Goal: Communication & Community: Answer question/provide support

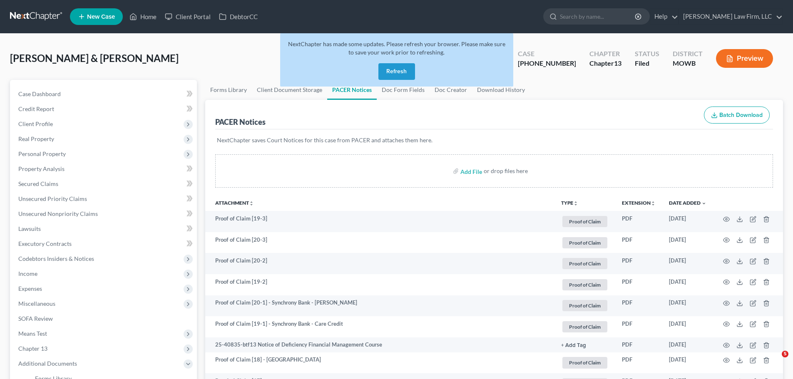
click at [400, 67] on button "Refresh" at bounding box center [397, 71] width 37 height 17
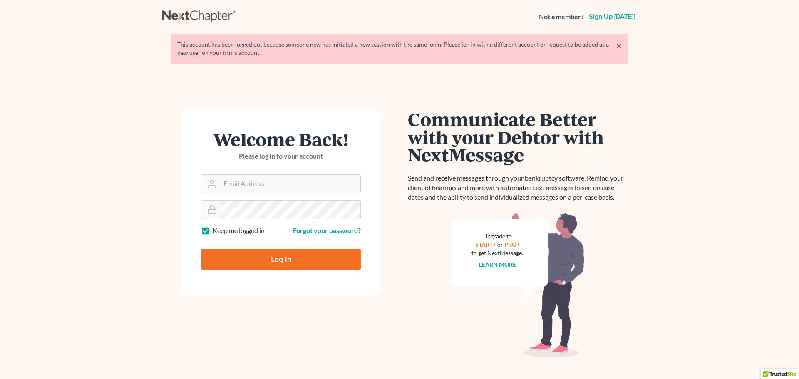
type input "[EMAIL_ADDRESS][DOMAIN_NAME]"
click at [233, 271] on form "Welcome Back! Please log in to your account Email Address slong@saderlawfirm.co…" at bounding box center [281, 203] width 200 height 186
click at [298, 266] on input "Log In" at bounding box center [281, 259] width 160 height 21
type input "Thinking..."
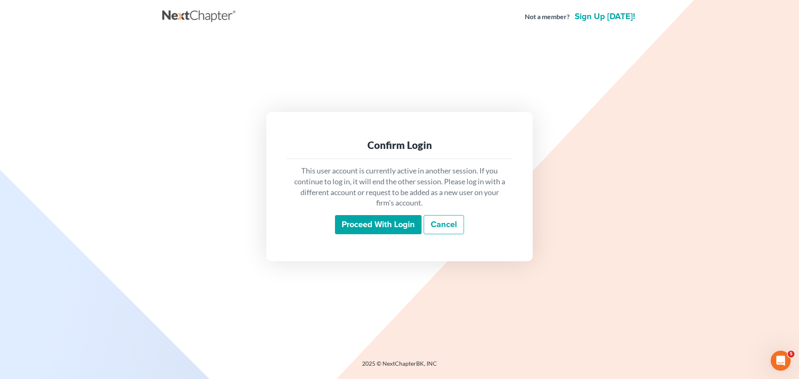
click at [366, 217] on input "Proceed with login" at bounding box center [378, 224] width 87 height 19
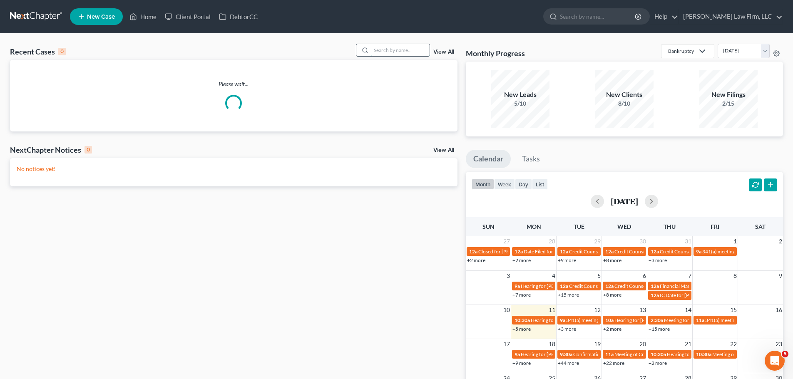
click at [401, 52] on input "search" at bounding box center [400, 50] width 58 height 12
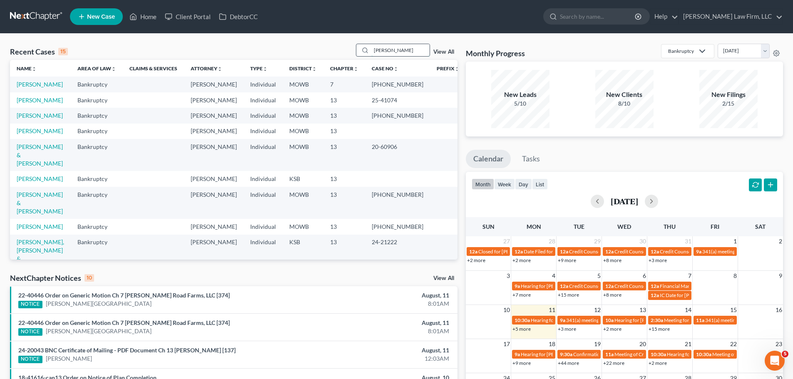
type input "[PERSON_NAME]"
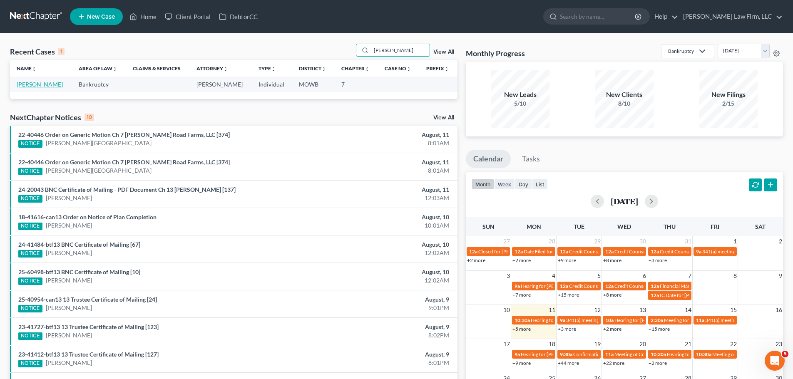
click at [38, 86] on link "[PERSON_NAME]" at bounding box center [40, 84] width 46 height 7
select select "4"
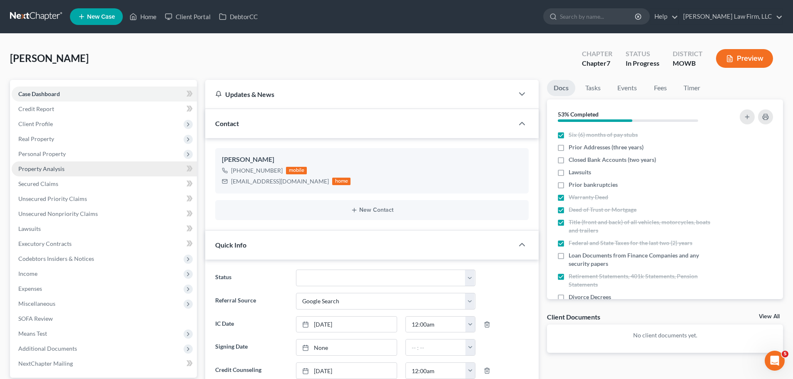
click at [74, 165] on link "Property Analysis" at bounding box center [104, 169] width 185 height 15
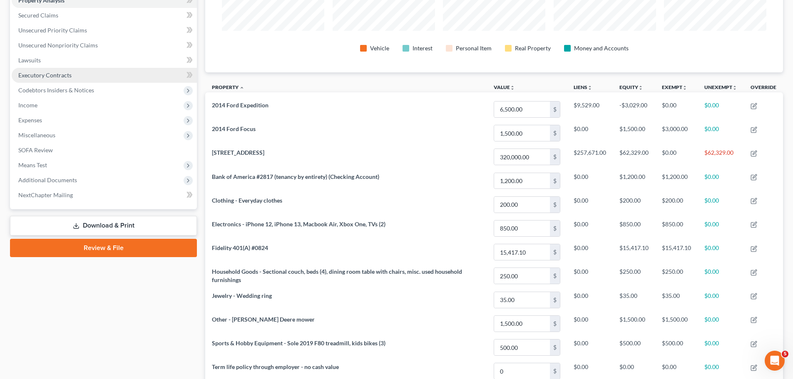
scroll to position [125, 0]
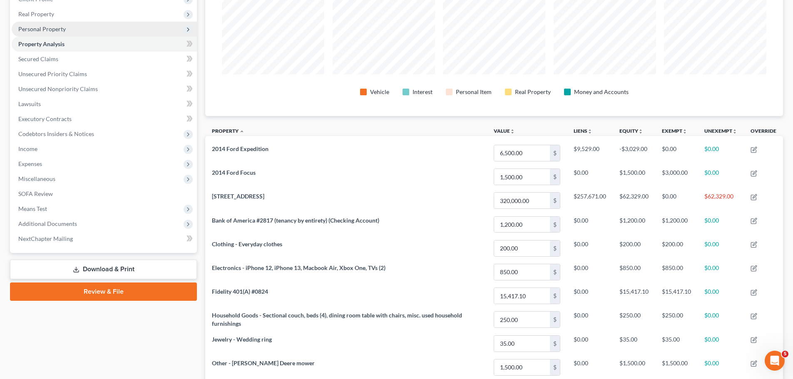
click at [74, 30] on span "Personal Property" at bounding box center [104, 29] width 185 height 15
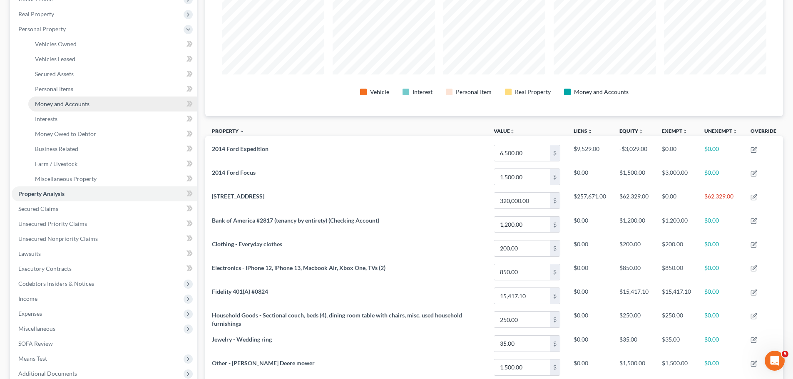
click at [82, 100] on span "Money and Accounts" at bounding box center [62, 103] width 55 height 7
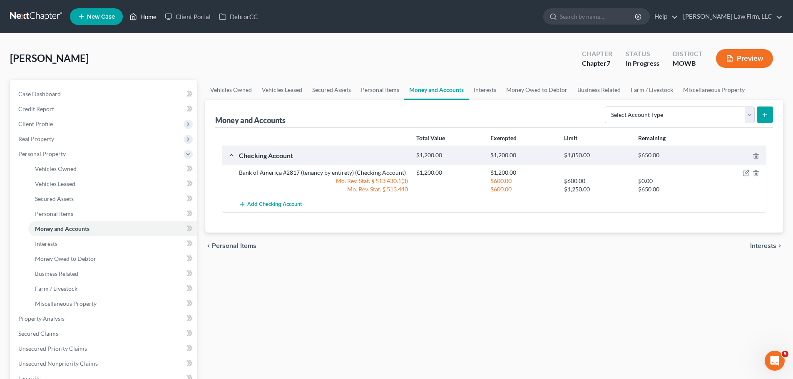
click at [143, 13] on link "Home" at bounding box center [142, 16] width 35 height 15
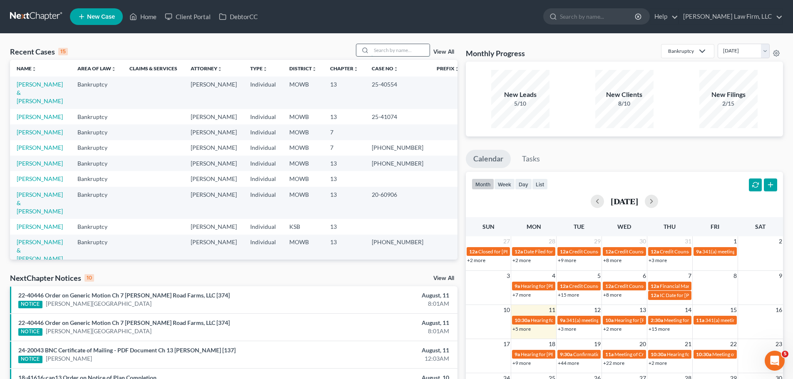
click at [393, 53] on input "search" at bounding box center [400, 50] width 58 height 12
type input "bird"
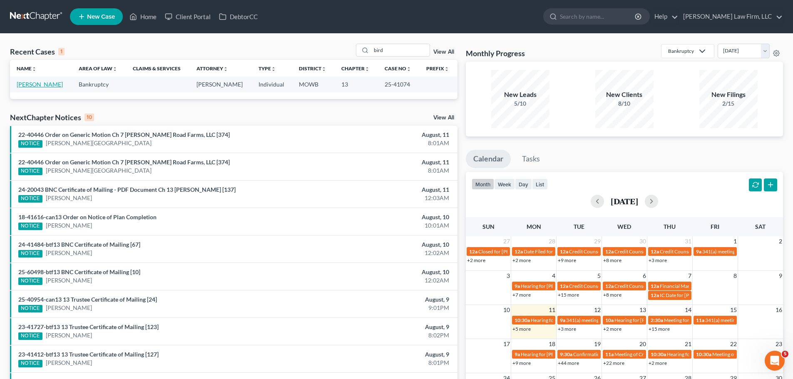
click at [41, 88] on link "[PERSON_NAME]" at bounding box center [40, 84] width 46 height 7
select select "4"
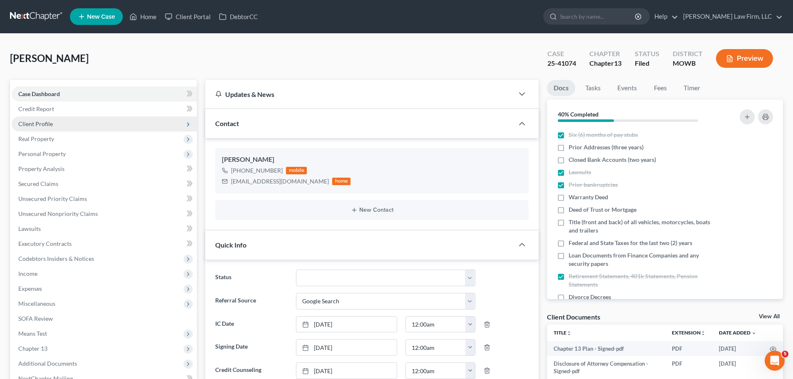
click at [57, 126] on span "Client Profile" at bounding box center [104, 124] width 185 height 15
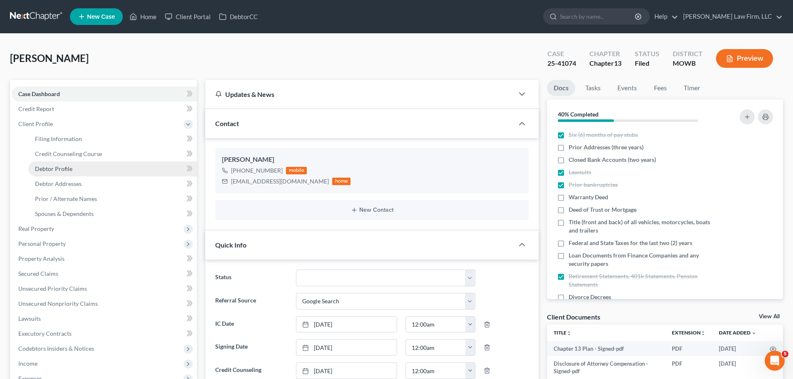
click at [79, 167] on link "Debtor Profile" at bounding box center [112, 169] width 169 height 15
select select "3"
select select "1"
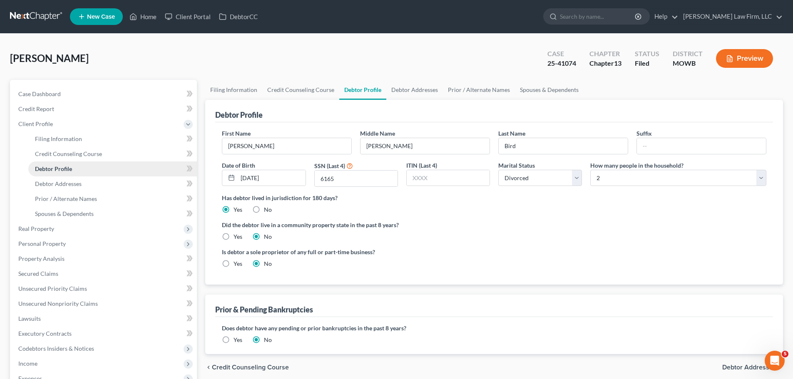
radio input "true"
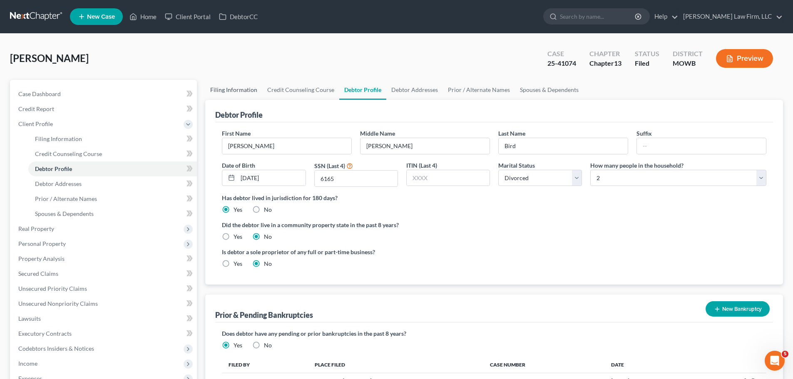
click at [241, 92] on link "Filing Information" at bounding box center [233, 90] width 57 height 20
select select "1"
select select "0"
select select "3"
select select "26"
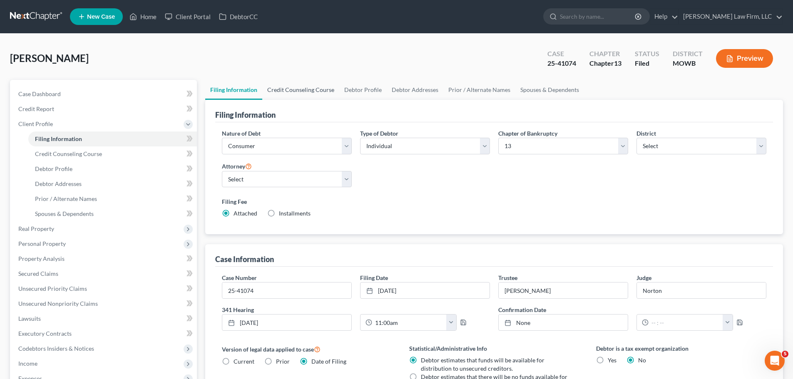
click at [299, 84] on link "Credit Counseling Course" at bounding box center [300, 90] width 77 height 20
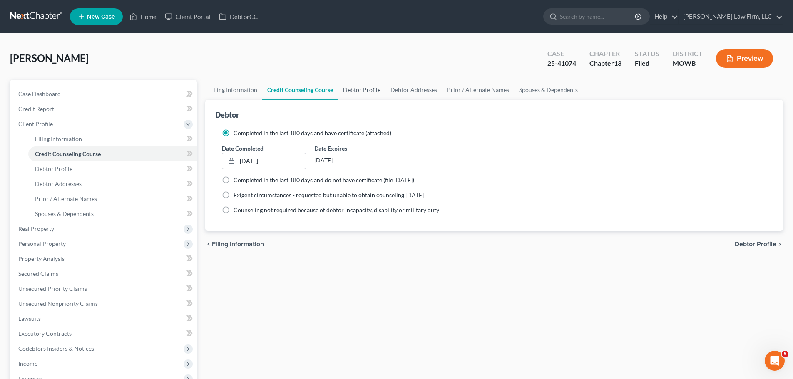
click at [364, 91] on link "Debtor Profile" at bounding box center [361, 90] width 47 height 20
select select "3"
select select "1"
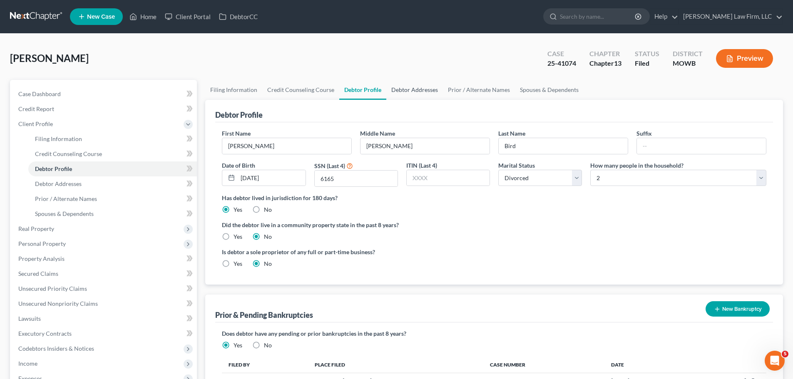
click at [410, 90] on link "Debtor Addresses" at bounding box center [414, 90] width 57 height 20
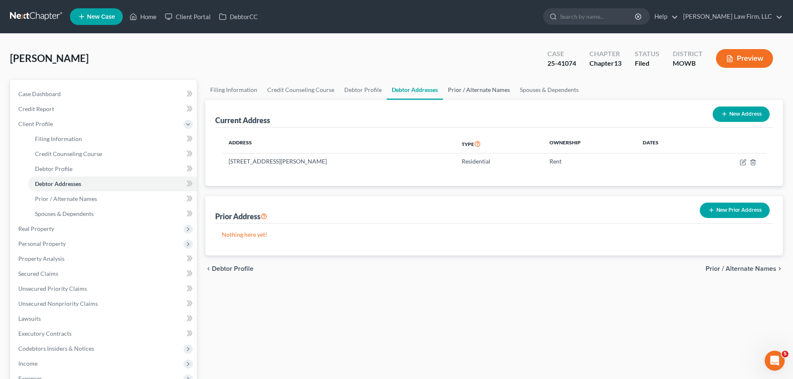
click at [477, 89] on link "Prior / Alternate Names" at bounding box center [479, 90] width 72 height 20
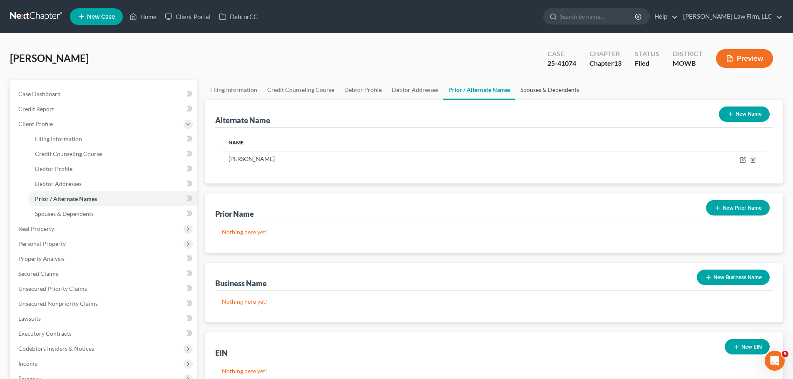
click at [538, 92] on link "Spouses & Dependents" at bounding box center [550, 90] width 69 height 20
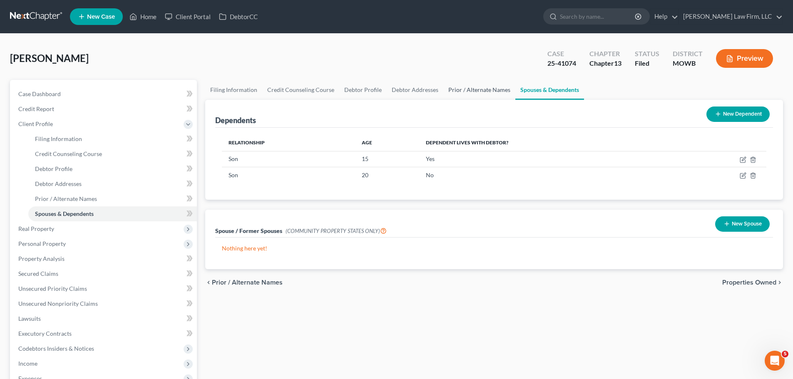
click at [470, 93] on link "Prior / Alternate Names" at bounding box center [479, 90] width 72 height 20
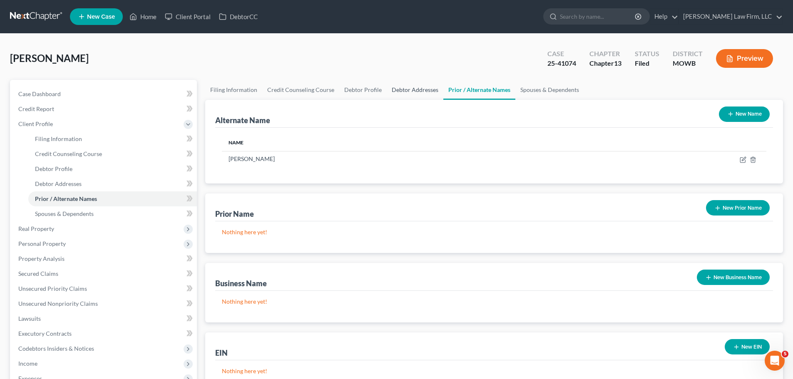
click at [409, 83] on link "Debtor Addresses" at bounding box center [415, 90] width 57 height 20
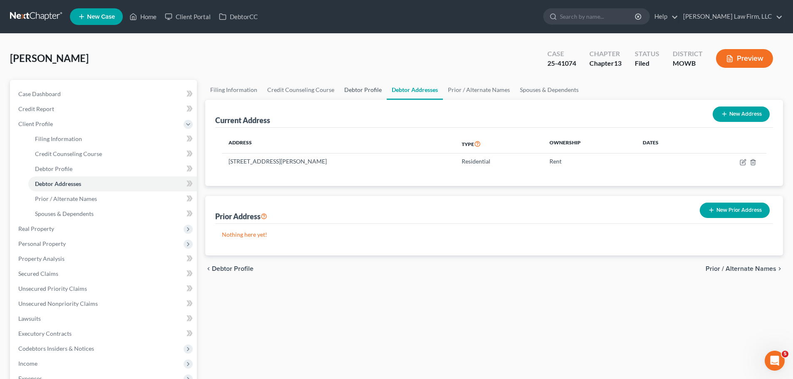
click at [351, 88] on link "Debtor Profile" at bounding box center [362, 90] width 47 height 20
select select "3"
select select "1"
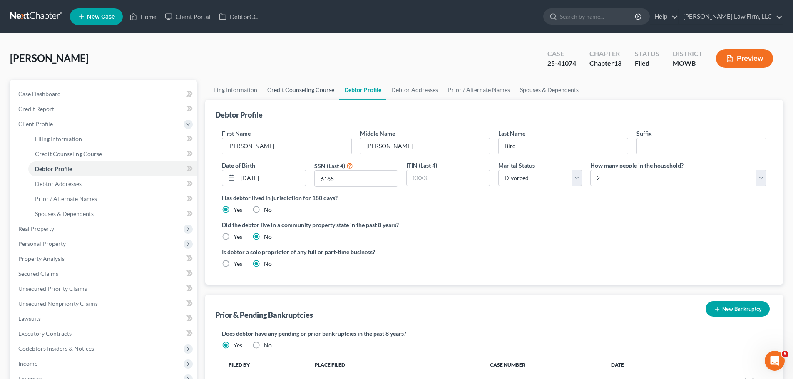
click at [294, 90] on link "Credit Counseling Course" at bounding box center [300, 90] width 77 height 20
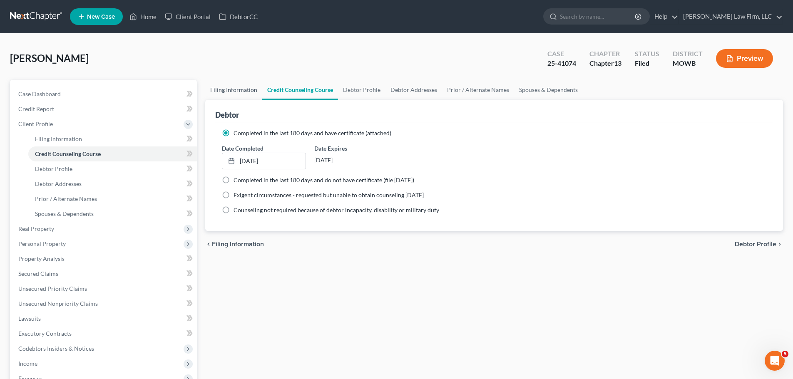
click at [236, 87] on link "Filing Information" at bounding box center [233, 90] width 57 height 20
select select "1"
select select "0"
select select "3"
select select "46"
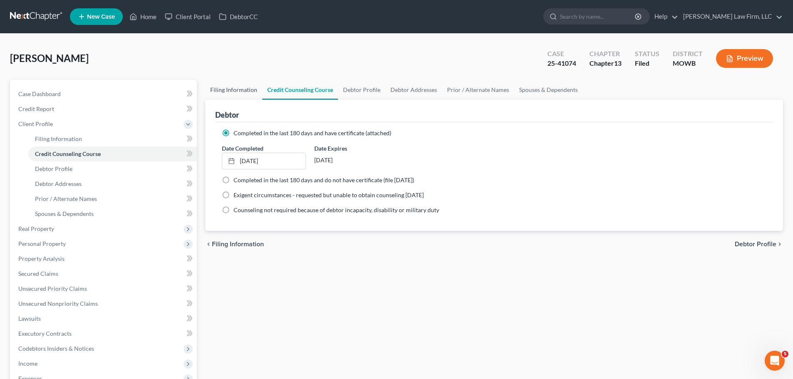
select select "6"
select select "26"
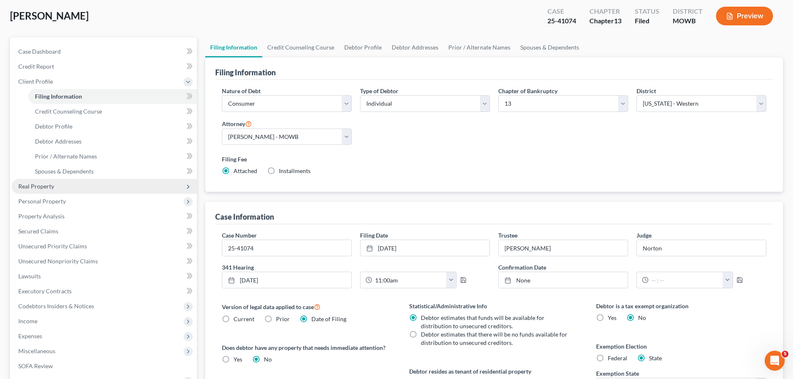
scroll to position [42, 0]
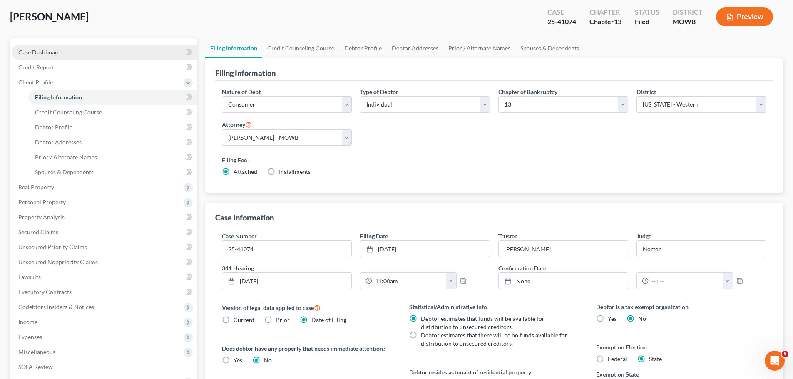
click at [62, 55] on link "Case Dashboard" at bounding box center [104, 52] width 185 height 15
select select "3"
select select "4"
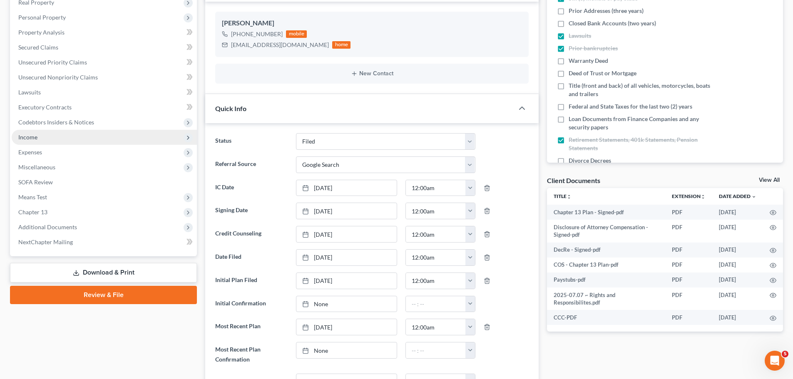
scroll to position [208, 0]
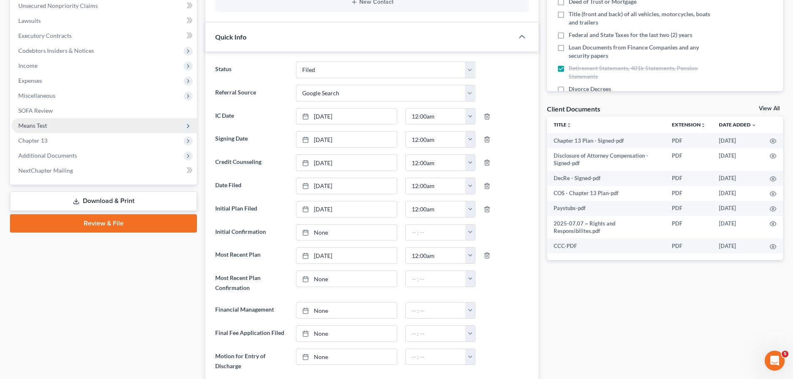
click at [64, 126] on span "Means Test" at bounding box center [104, 125] width 185 height 15
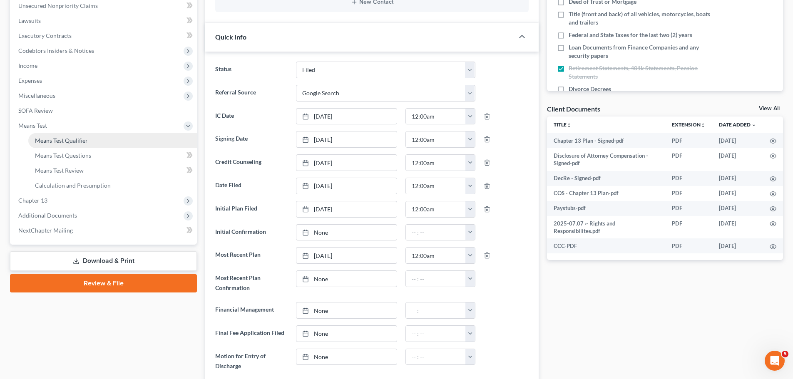
click at [70, 144] on span "Means Test Qualifier" at bounding box center [61, 140] width 53 height 7
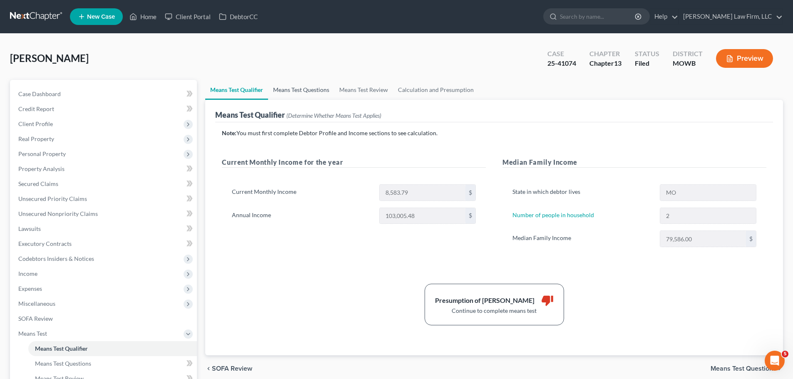
click at [284, 89] on link "Means Test Questions" at bounding box center [301, 90] width 66 height 20
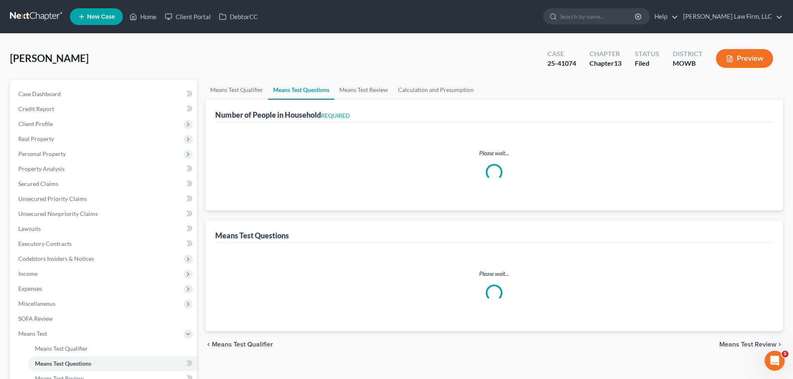
select select "60"
select select "2"
select select "0"
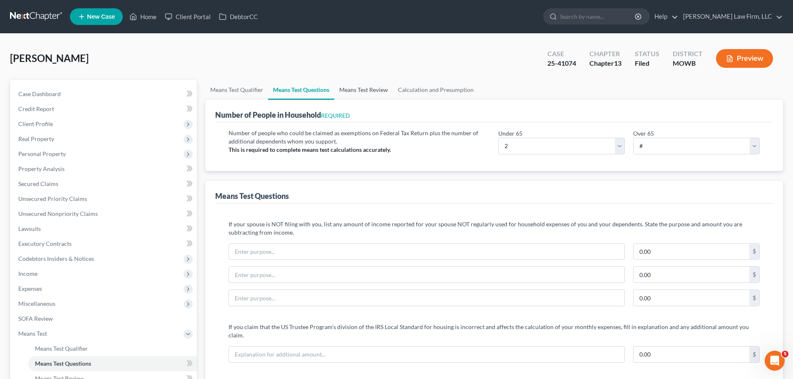
click at [368, 88] on link "Means Test Review" at bounding box center [363, 90] width 59 height 20
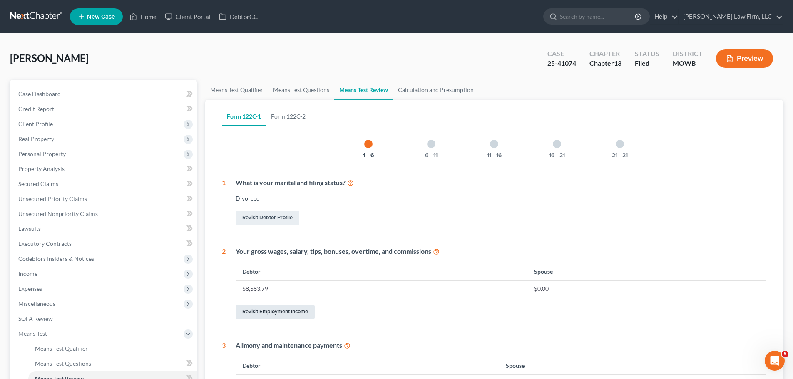
click at [289, 311] on link "Revisit Employment Income" at bounding box center [275, 312] width 79 height 14
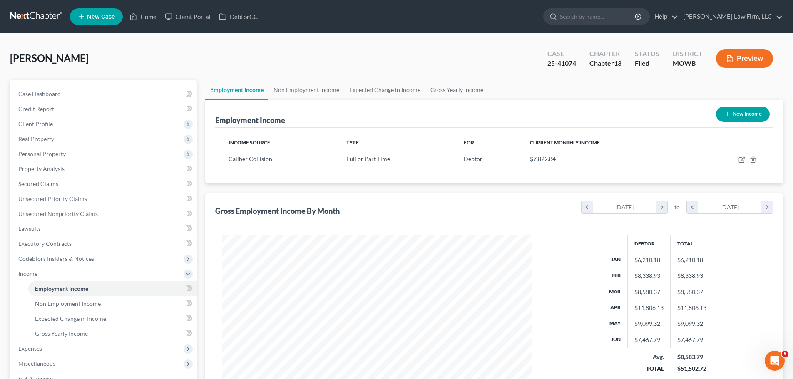
click at [751, 56] on button "Preview" at bounding box center [744, 58] width 57 height 19
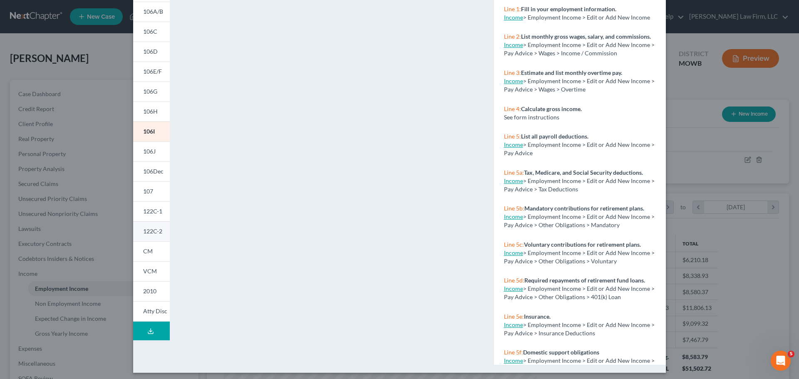
scroll to position [90, 0]
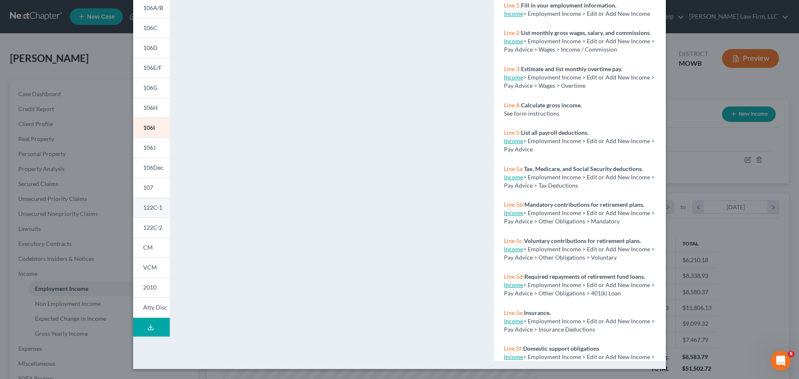
click at [148, 212] on link "122C-1" at bounding box center [151, 208] width 37 height 20
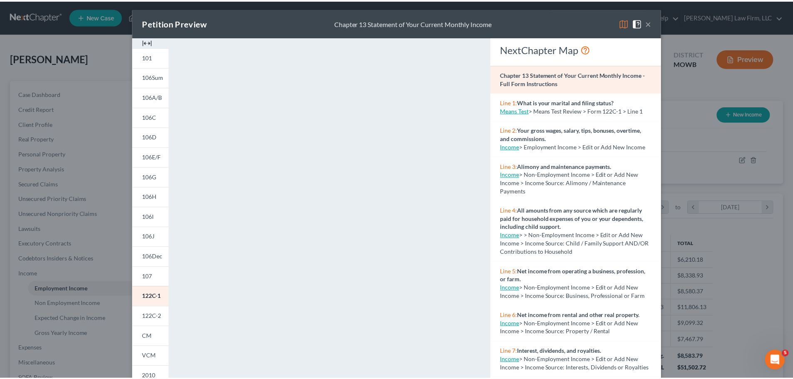
scroll to position [0, 0]
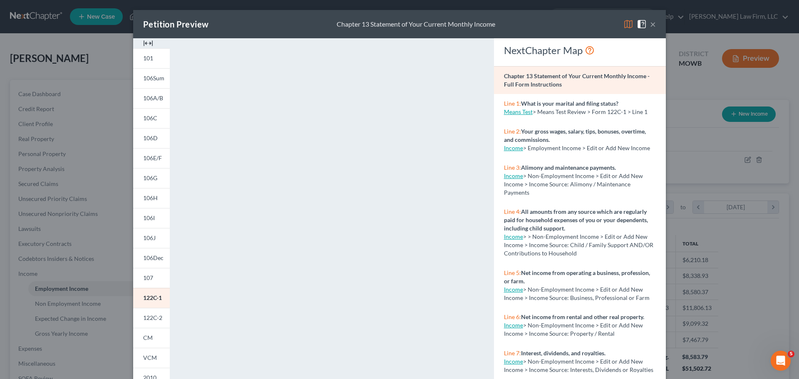
click at [650, 21] on button "×" at bounding box center [653, 24] width 6 height 10
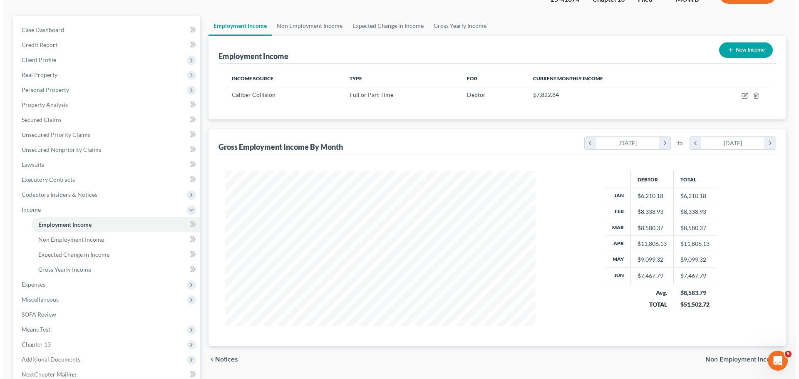
scroll to position [83, 0]
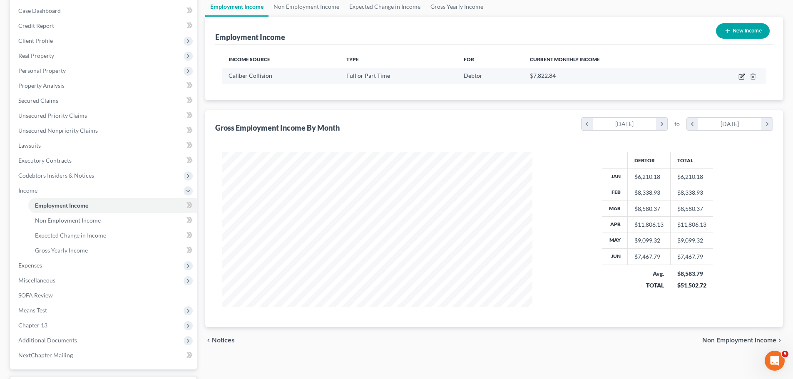
click at [743, 75] on icon "button" at bounding box center [742, 76] width 7 height 7
select select "0"
select select "26"
select select "3"
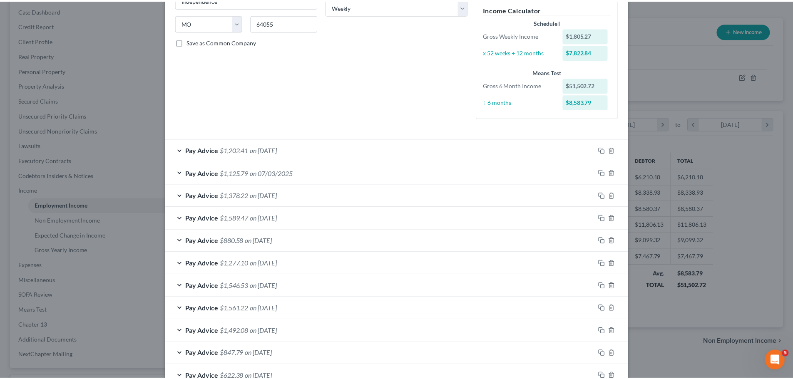
scroll to position [0, 0]
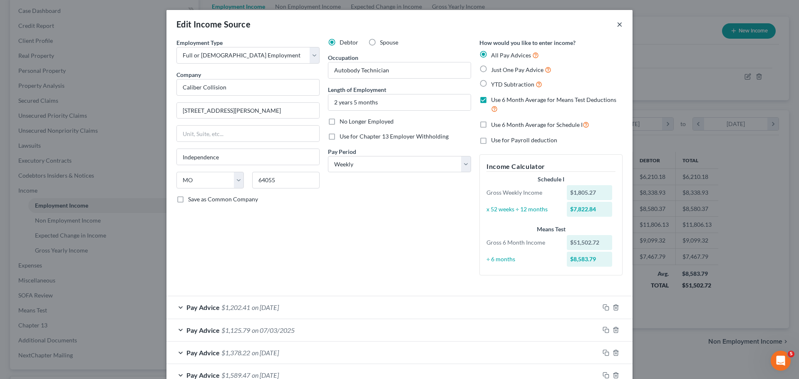
click at [617, 21] on button "×" at bounding box center [620, 24] width 6 height 10
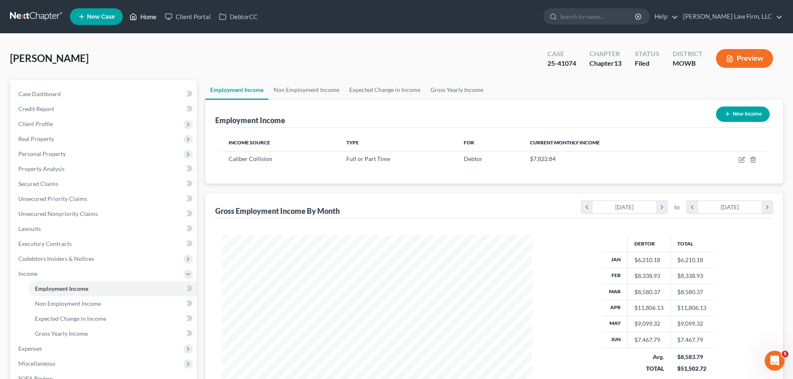
click at [145, 17] on link "Home" at bounding box center [142, 16] width 35 height 15
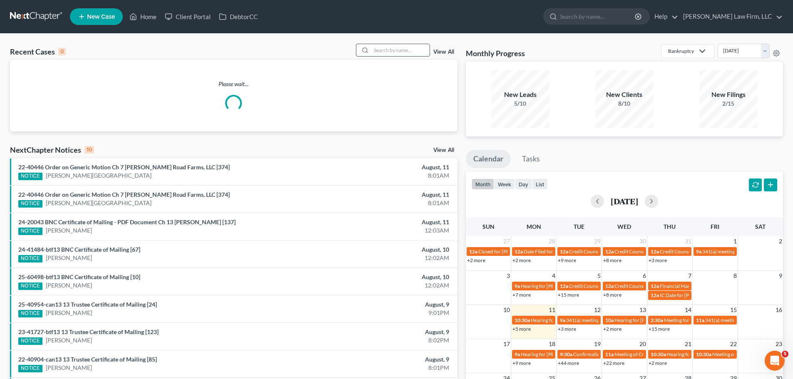
click at [383, 53] on input "search" at bounding box center [400, 50] width 58 height 12
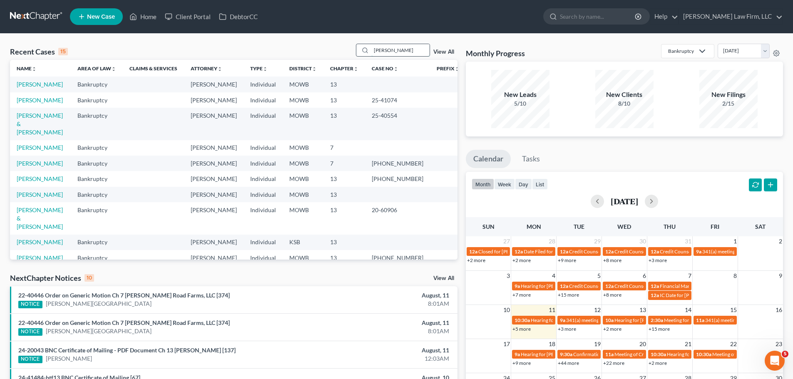
type input "[PERSON_NAME]"
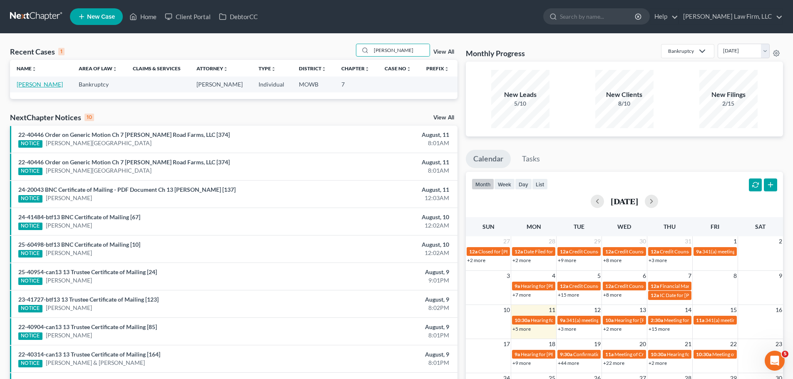
click at [38, 86] on link "[PERSON_NAME]" at bounding box center [40, 84] width 46 height 7
select select "4"
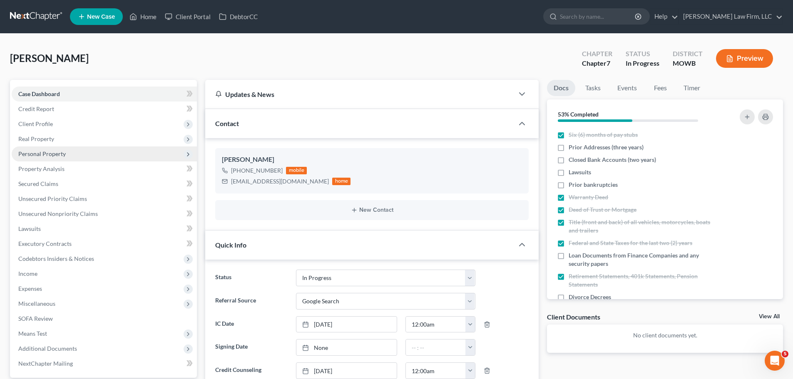
click at [66, 159] on span "Personal Property" at bounding box center [104, 154] width 185 height 15
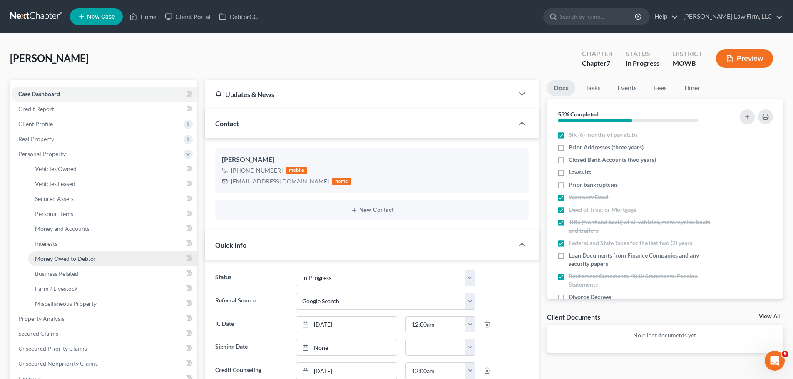
click at [78, 257] on span "Money Owed to Debtor" at bounding box center [65, 258] width 61 height 7
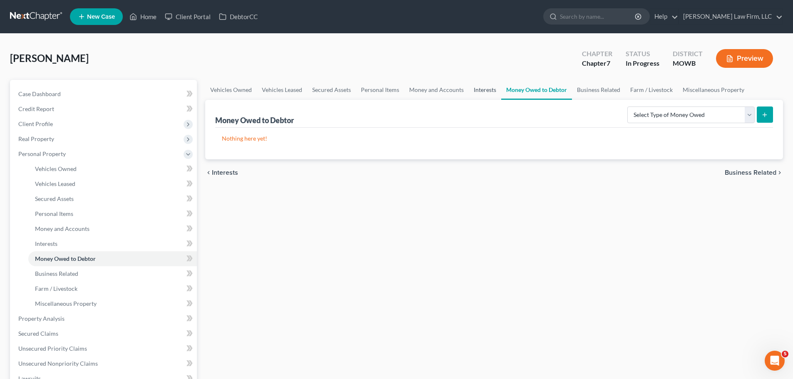
click at [493, 92] on link "Interests" at bounding box center [485, 90] width 32 height 20
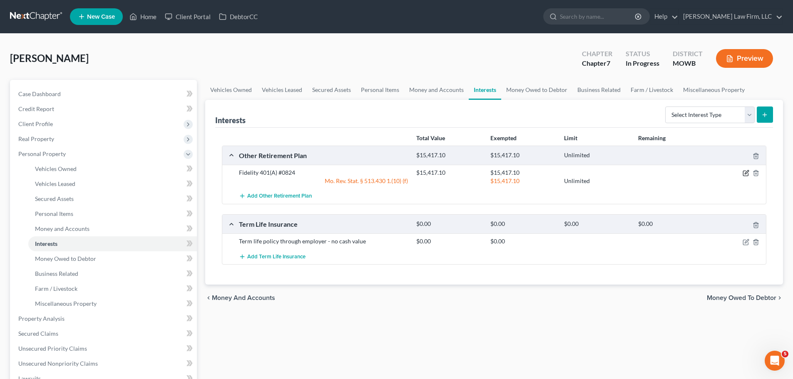
click at [746, 174] on icon "button" at bounding box center [747, 173] width 4 height 4
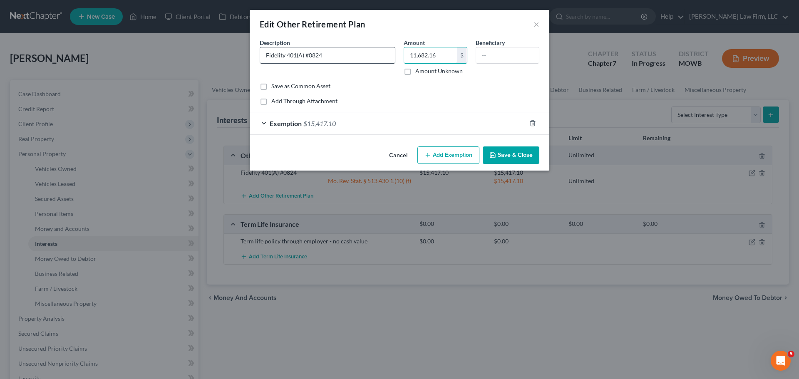
drag, startPoint x: 446, startPoint y: 49, endPoint x: 384, endPoint y: 52, distance: 62.1
click at [384, 52] on div "Description * Fidelity 401(A) #0824 Amount 11,682.16 $ Amount Unknown Beneficia…" at bounding box center [400, 60] width 288 height 44
type input "11,682.16"
click at [373, 122] on div "Exemption $15,417.10" at bounding box center [388, 123] width 276 height 22
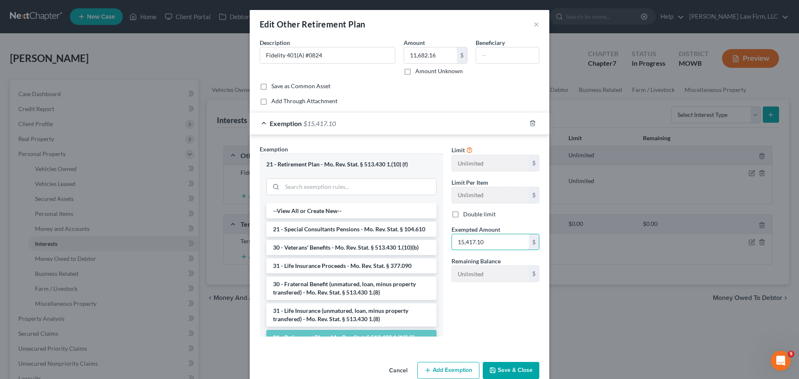
paste input "1,682.16"
type input "11,682.16"
click at [513, 369] on button "Save & Close" at bounding box center [511, 370] width 57 height 17
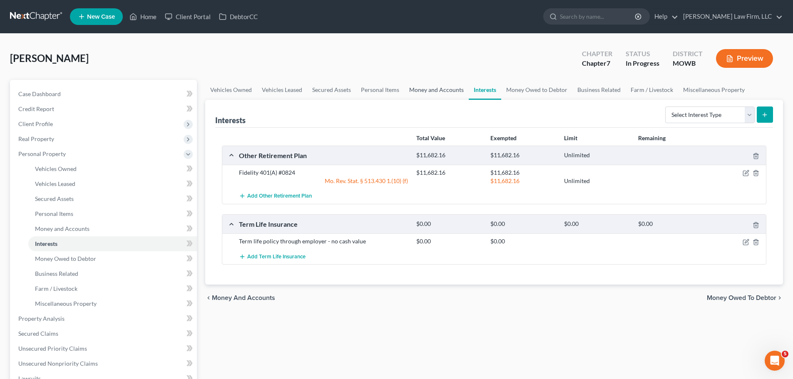
click at [433, 91] on link "Money and Accounts" at bounding box center [436, 90] width 65 height 20
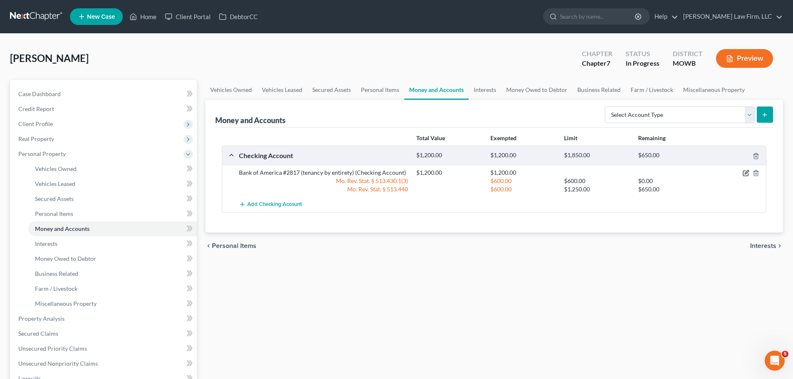
click at [746, 172] on icon "button" at bounding box center [746, 173] width 7 height 7
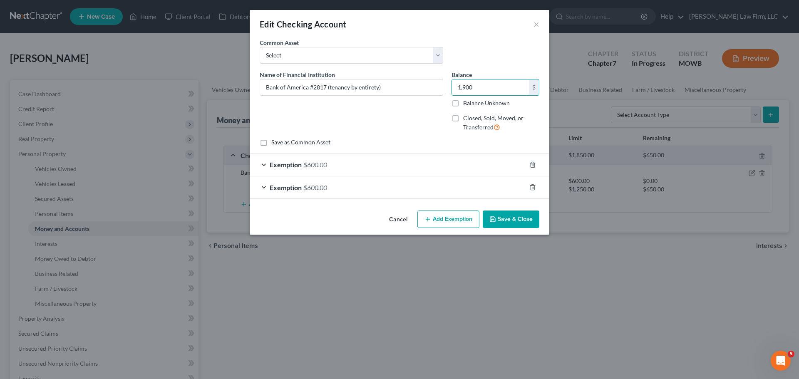
type input "1,900"
click at [334, 163] on div "Exemption $600.00" at bounding box center [388, 165] width 276 height 22
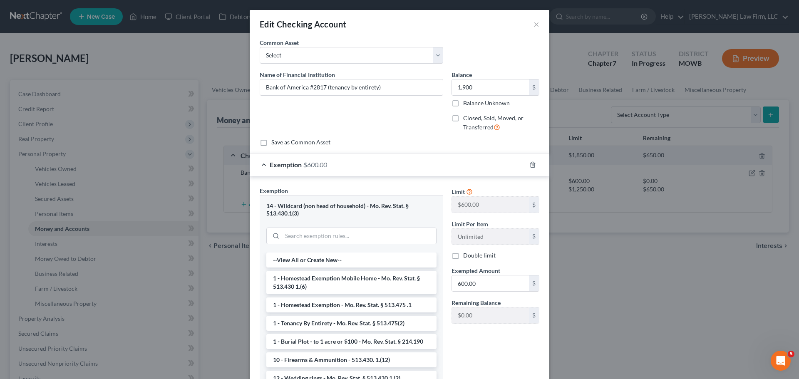
click at [334, 163] on div "Exemption $600.00" at bounding box center [388, 165] width 276 height 22
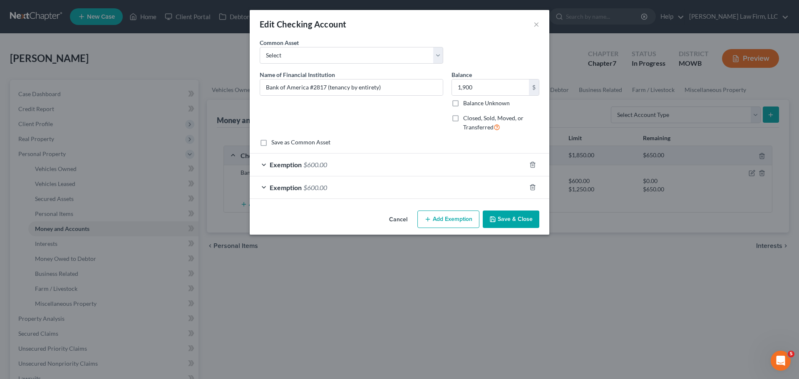
click at [344, 187] on div "Exemption $600.00" at bounding box center [388, 188] width 276 height 22
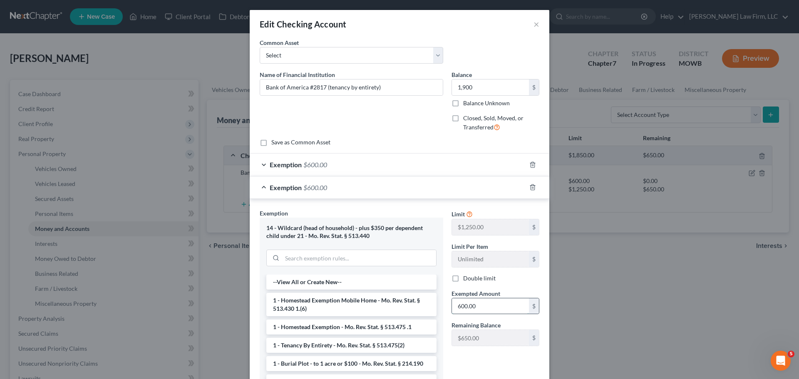
click at [516, 310] on input "600.00" at bounding box center [490, 307] width 77 height 16
type input "1,250"
click at [443, 209] on div "Exemption Set must be selected for CA. Exemption * 14 - Wildcard (head of house…" at bounding box center [352, 312] width 192 height 206
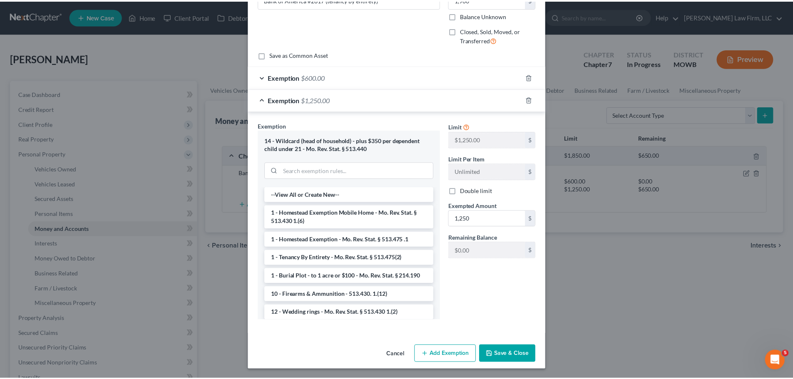
scroll to position [88, 0]
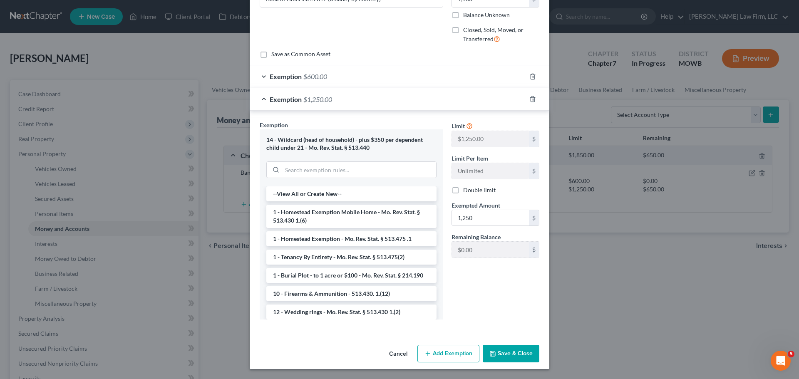
click at [520, 355] on button "Save & Close" at bounding box center [511, 353] width 57 height 17
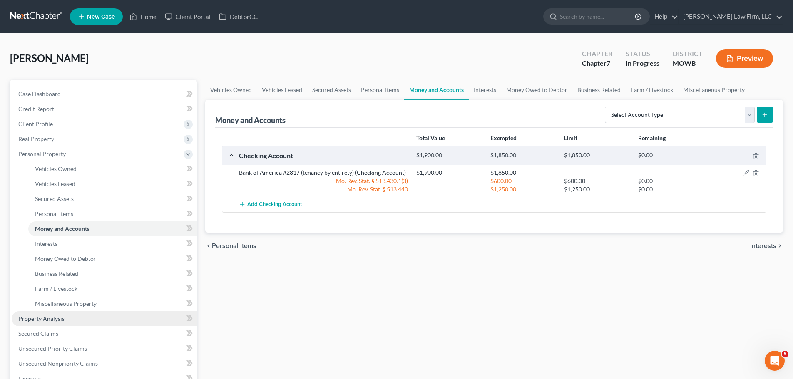
click at [77, 319] on link "Property Analysis" at bounding box center [104, 318] width 185 height 15
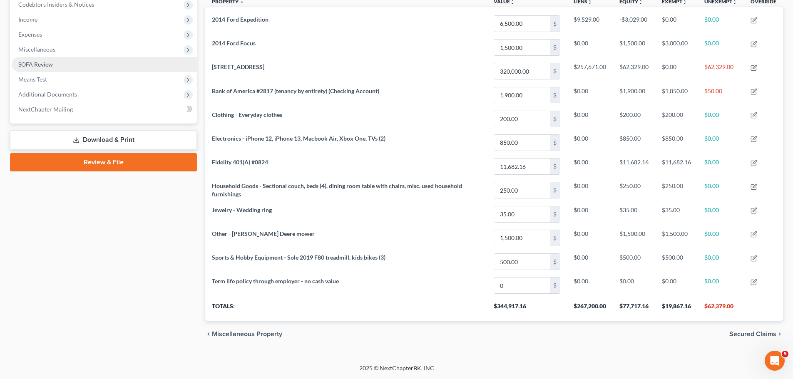
scroll to position [46, 0]
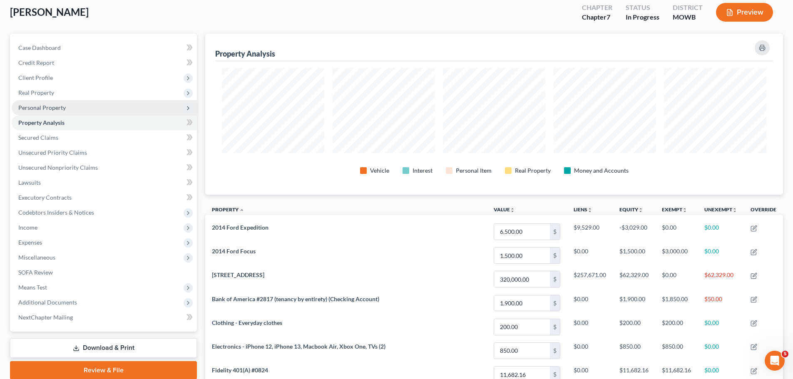
click at [81, 109] on span "Personal Property" at bounding box center [104, 107] width 185 height 15
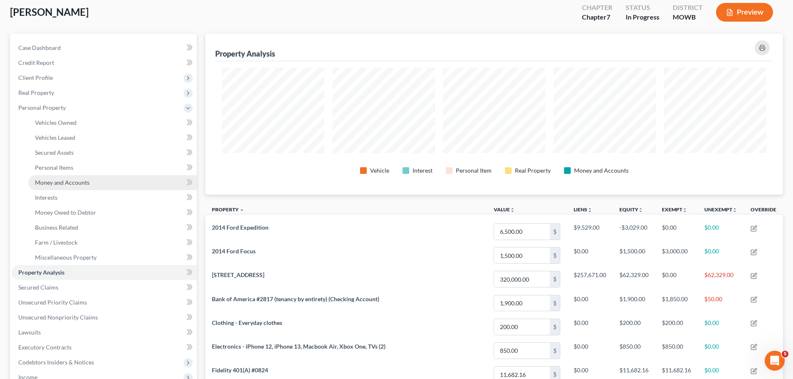
click at [87, 183] on span "Money and Accounts" at bounding box center [62, 182] width 55 height 7
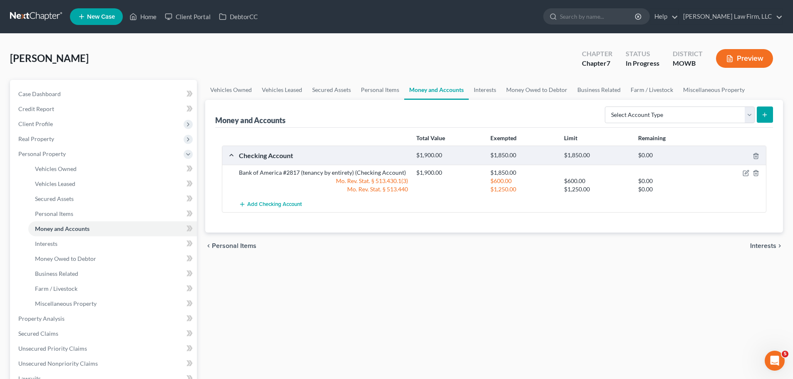
click at [746, 169] on div at bounding box center [737, 173] width 59 height 8
click at [746, 172] on icon "button" at bounding box center [746, 173] width 7 height 7
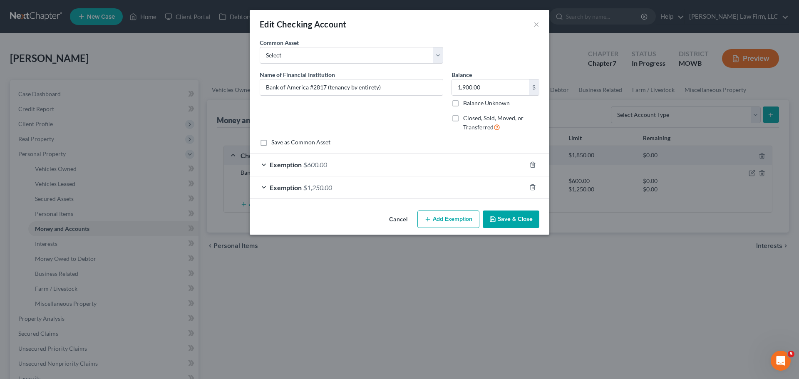
click at [351, 184] on div "Exemption $1,250.00" at bounding box center [388, 188] width 276 height 22
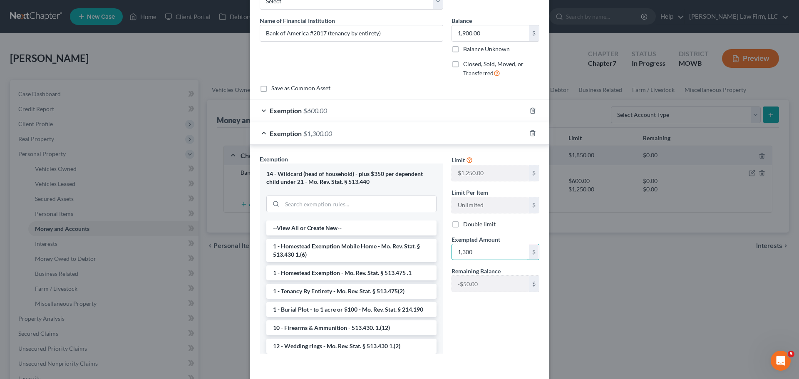
scroll to position [88, 0]
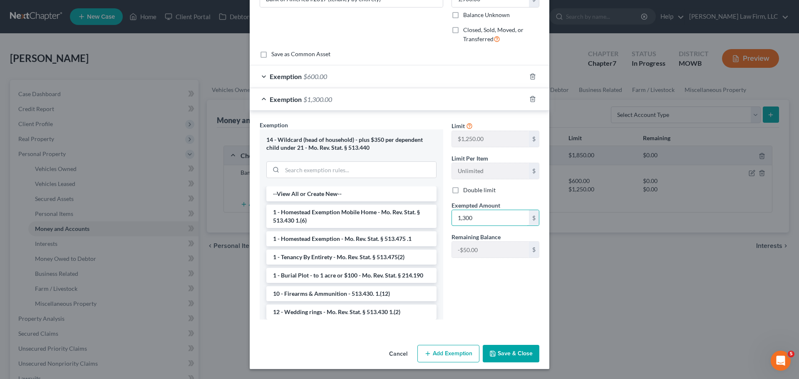
type input "1,300"
click at [513, 352] on button "Save & Close" at bounding box center [511, 353] width 57 height 17
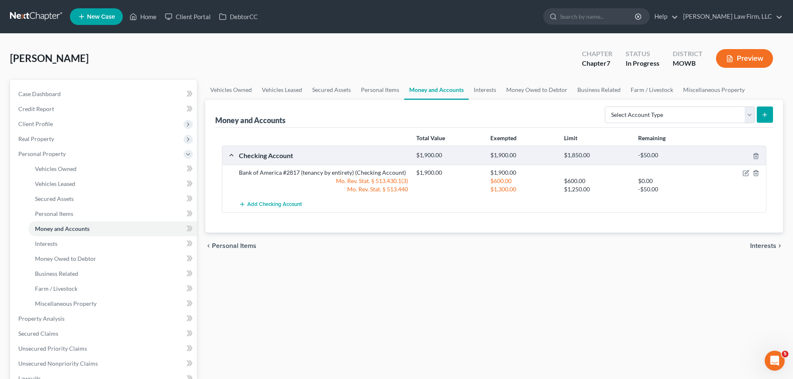
click at [759, 52] on button "Preview" at bounding box center [744, 58] width 57 height 19
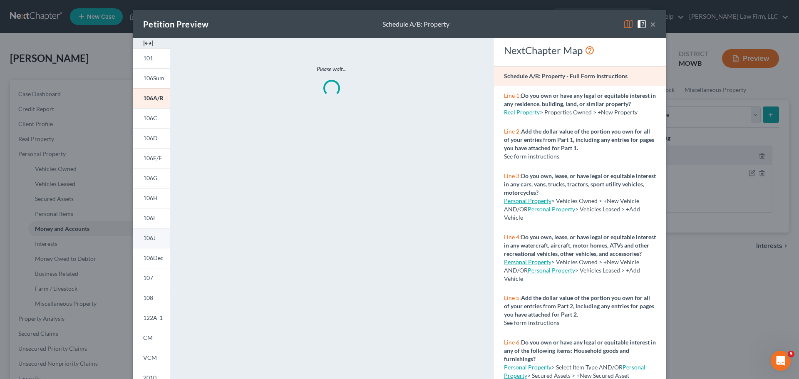
click at [144, 240] on span "106J" at bounding box center [149, 237] width 12 height 7
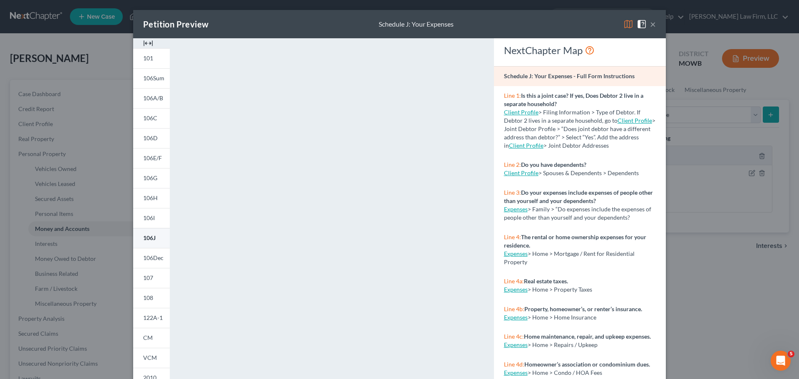
click at [145, 239] on span "106J" at bounding box center [149, 237] width 12 height 7
click at [653, 23] on button "×" at bounding box center [653, 24] width 6 height 10
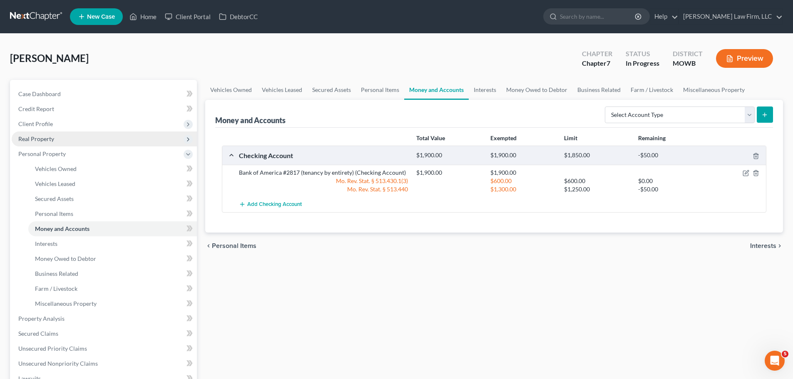
click at [67, 137] on span "Real Property" at bounding box center [104, 139] width 185 height 15
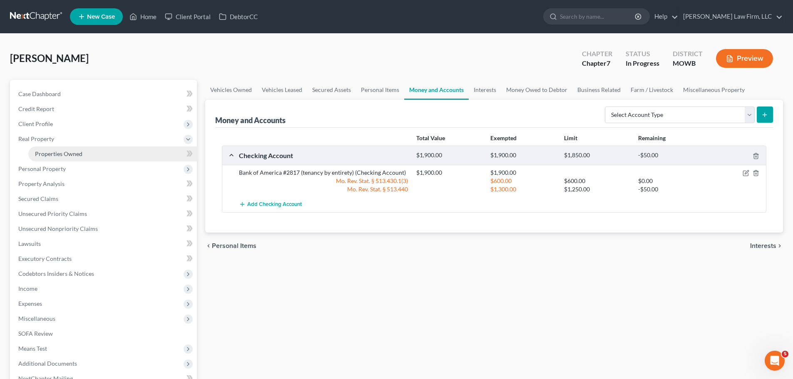
click at [74, 153] on span "Properties Owned" at bounding box center [58, 153] width 47 height 7
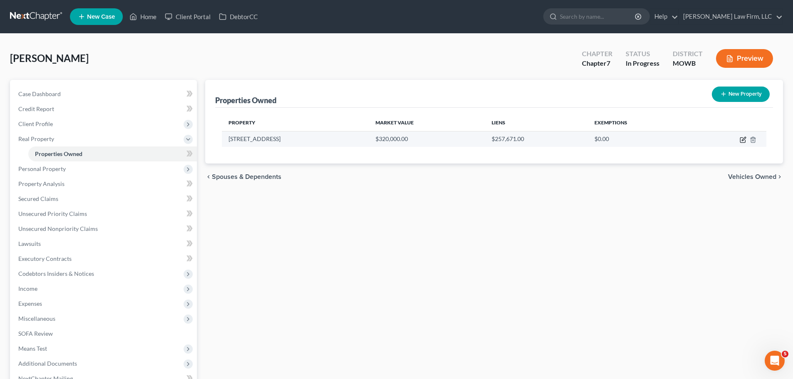
click at [742, 140] on icon "button" at bounding box center [743, 140] width 7 height 7
select select "26"
select select "3"
select select "5"
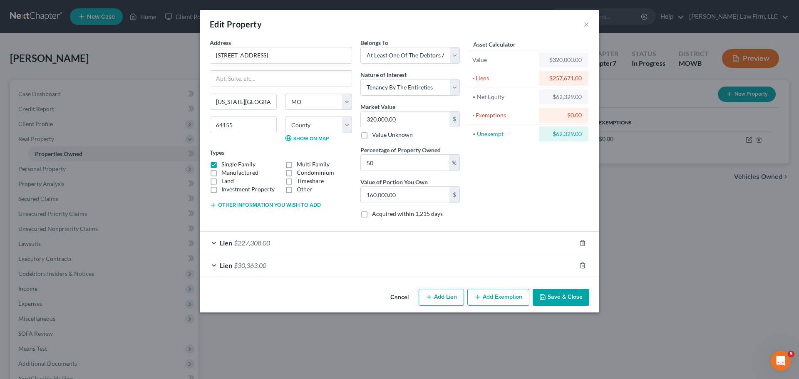
click at [499, 303] on button "Add Exemption" at bounding box center [499, 297] width 62 height 17
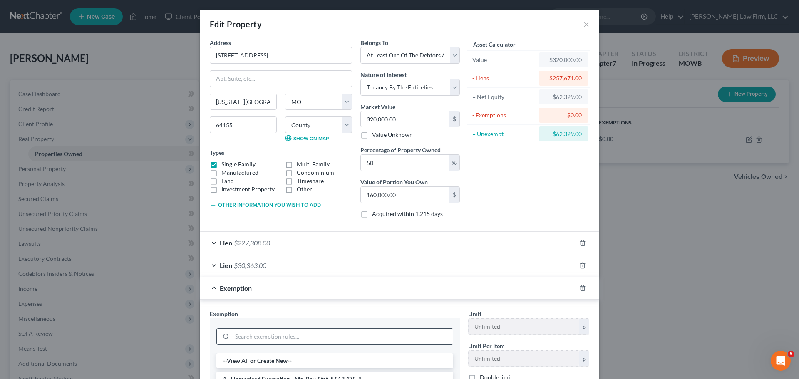
click at [275, 341] on input "search" at bounding box center [342, 337] width 221 height 16
type input "h"
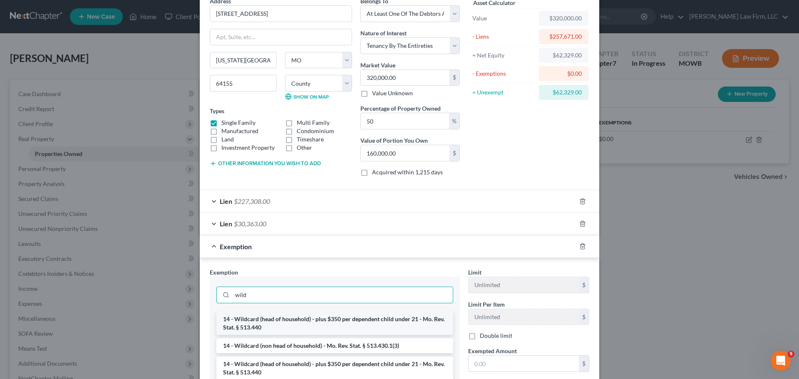
type input "wild"
click at [311, 319] on li "14 - Wildcard (head of household) - plus $350 per dependent child under 21 - Mo…" at bounding box center [335, 323] width 237 height 23
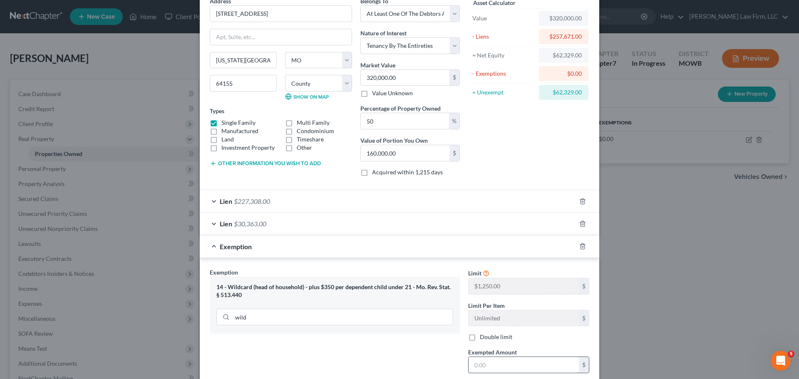
click at [499, 372] on input "text" at bounding box center [524, 365] width 110 height 16
paste input "2250"
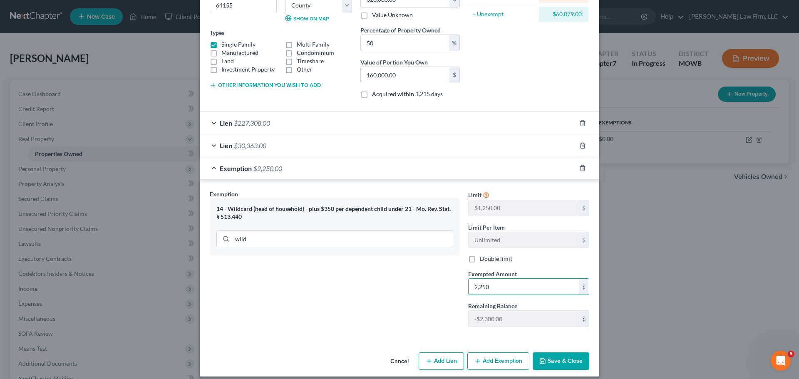
scroll to position [127, 0]
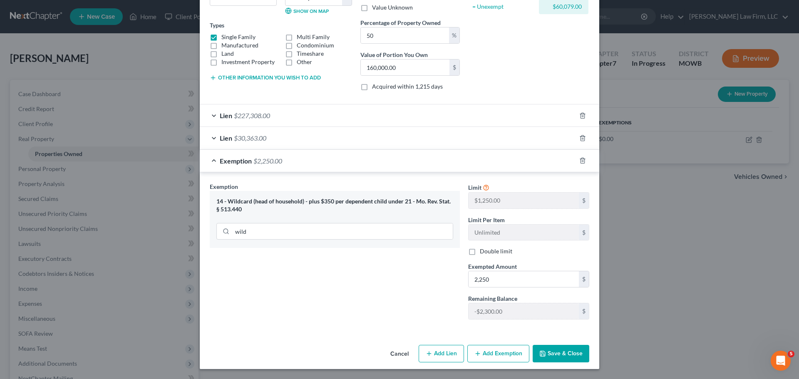
click at [337, 308] on div "Exemption Set must be selected for CA. Exemption * 14 - Wildcard (head of house…" at bounding box center [335, 254] width 259 height 144
type input "1,000"
click at [560, 351] on button "Save & Close" at bounding box center [561, 353] width 57 height 17
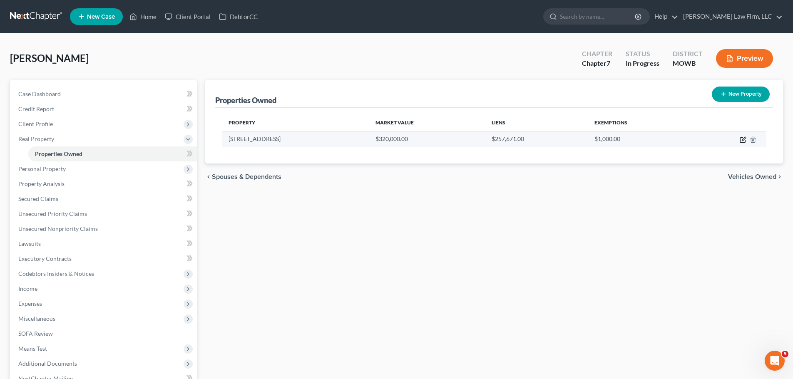
click at [743, 140] on icon "button" at bounding box center [743, 140] width 7 height 7
select select "26"
select select "23"
select select "3"
select select "5"
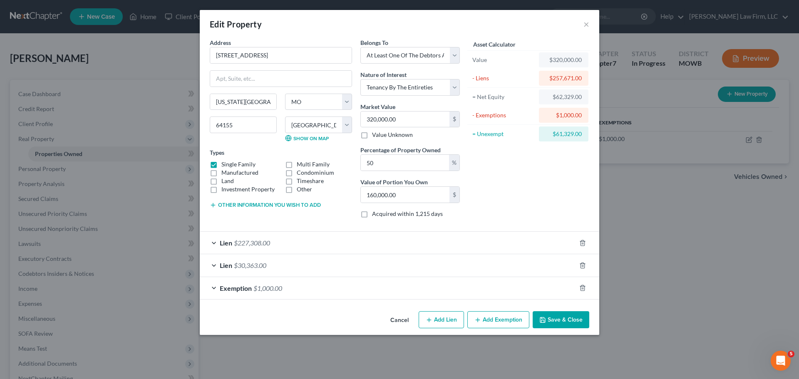
click at [502, 321] on button "Add Exemption" at bounding box center [499, 319] width 62 height 17
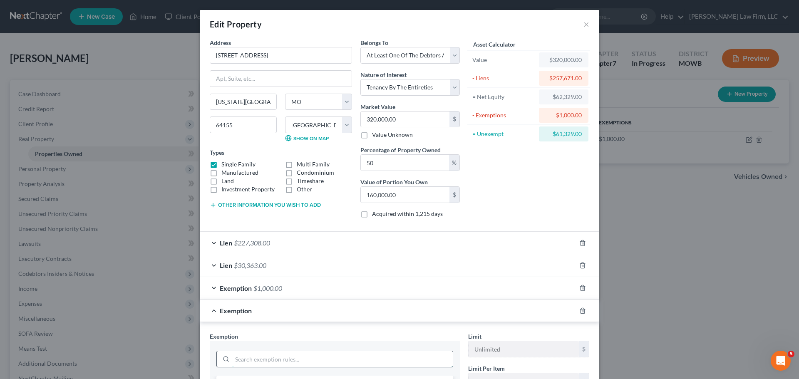
click at [258, 357] on input "search" at bounding box center [342, 359] width 221 height 16
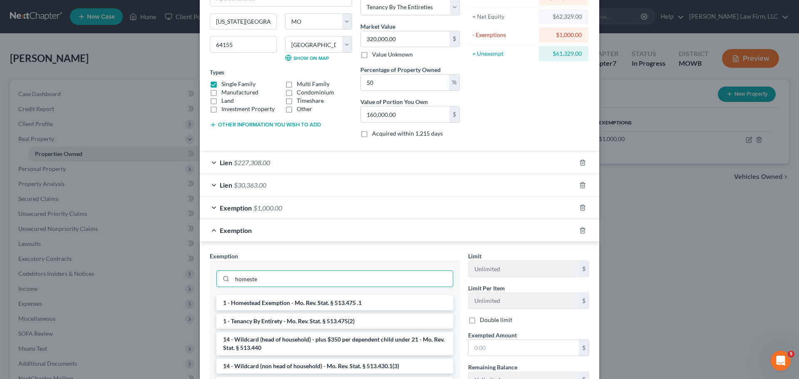
scroll to position [83, 0]
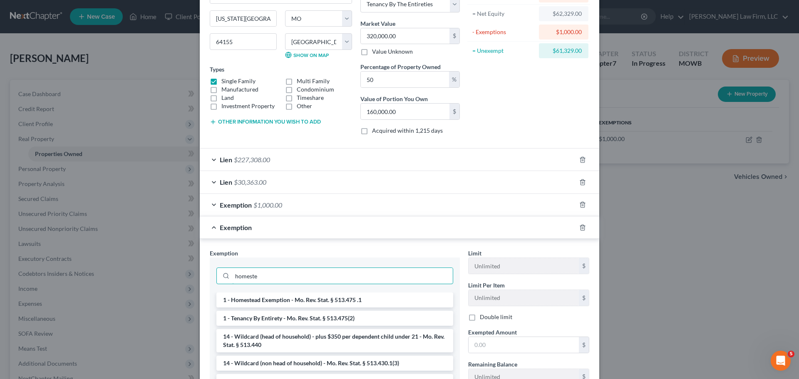
type input "homeste"
click at [351, 297] on li "1 - Homestead Exemption - Mo. Rev. Stat. § 513.475 .1" at bounding box center [335, 300] width 237 height 15
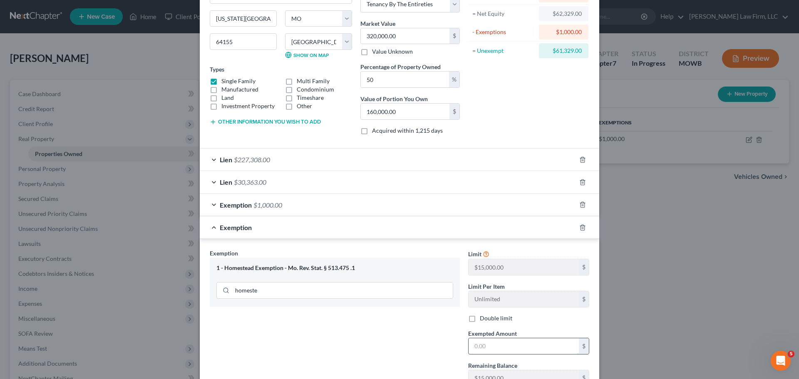
click at [492, 349] on input "text" at bounding box center [524, 347] width 110 height 16
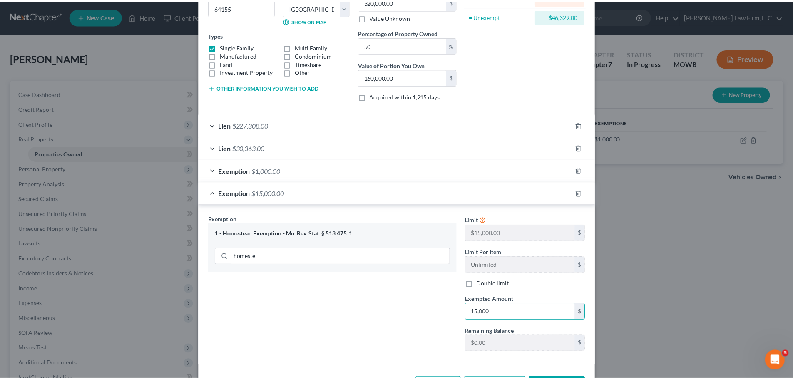
scroll to position [150, 0]
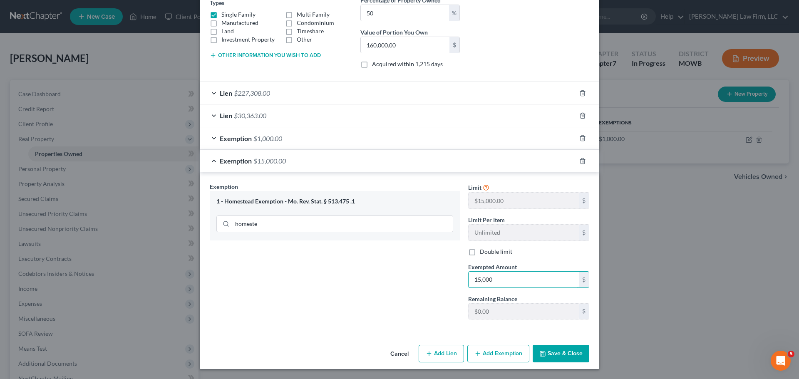
type input "15,000"
click at [548, 354] on button "Save & Close" at bounding box center [561, 353] width 57 height 17
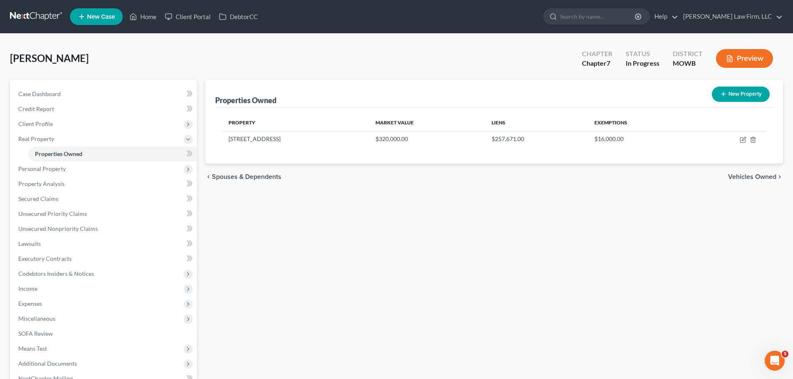
click at [741, 60] on button "Preview" at bounding box center [744, 58] width 57 height 19
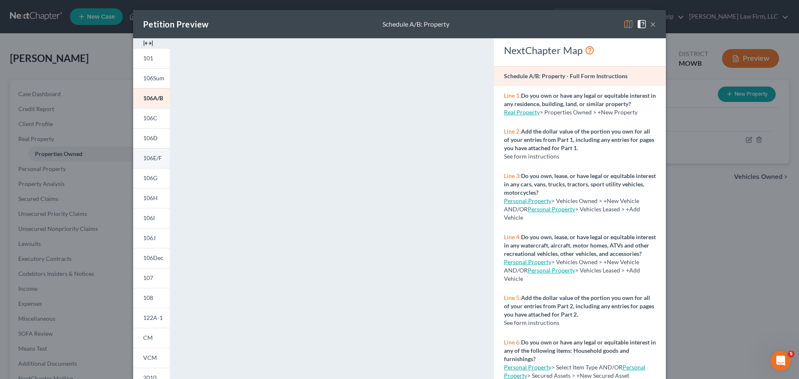
click at [150, 165] on link "106E/F" at bounding box center [151, 158] width 37 height 20
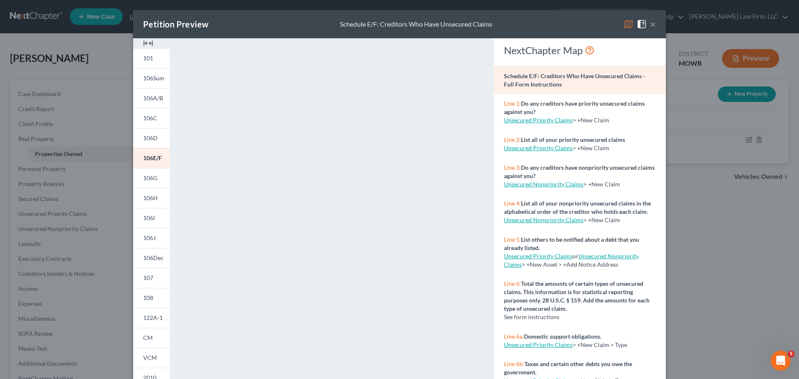
click at [651, 24] on button "×" at bounding box center [653, 24] width 6 height 10
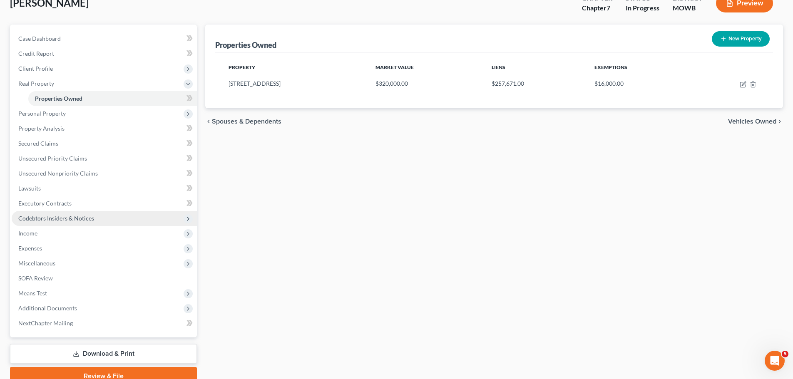
scroll to position [93, 0]
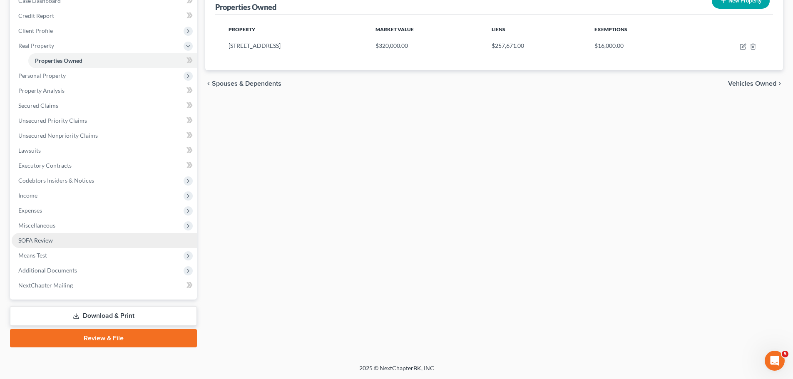
click at [56, 244] on link "SOFA Review" at bounding box center [104, 240] width 185 height 15
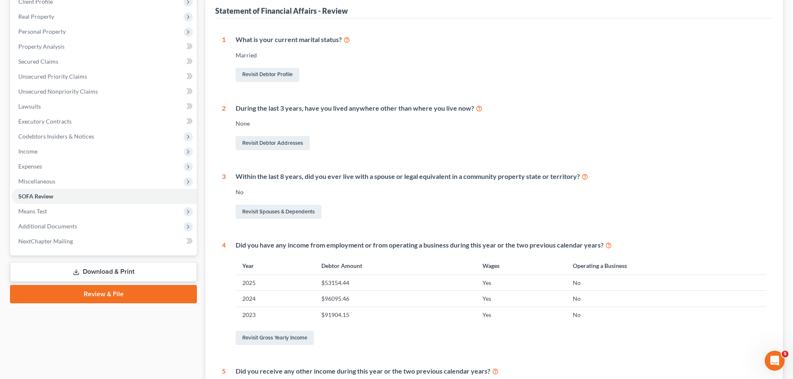
scroll to position [125, 0]
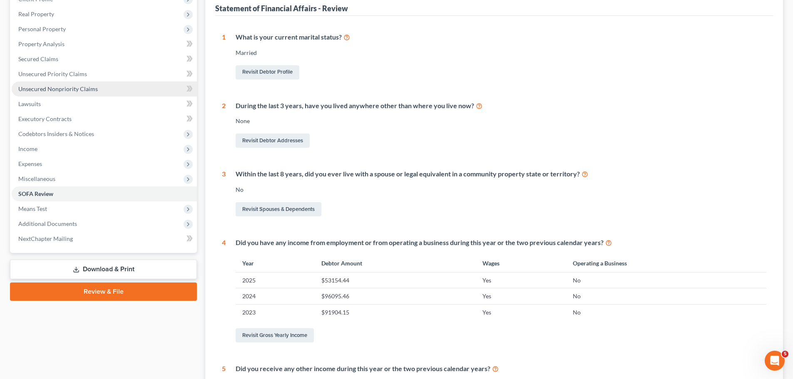
click at [82, 86] on span "Unsecured Nonpriority Claims" at bounding box center [58, 88] width 80 height 7
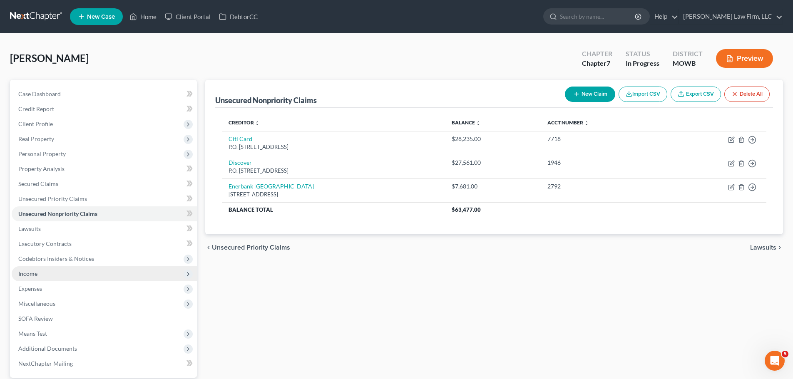
click at [58, 269] on span "Income" at bounding box center [104, 273] width 185 height 15
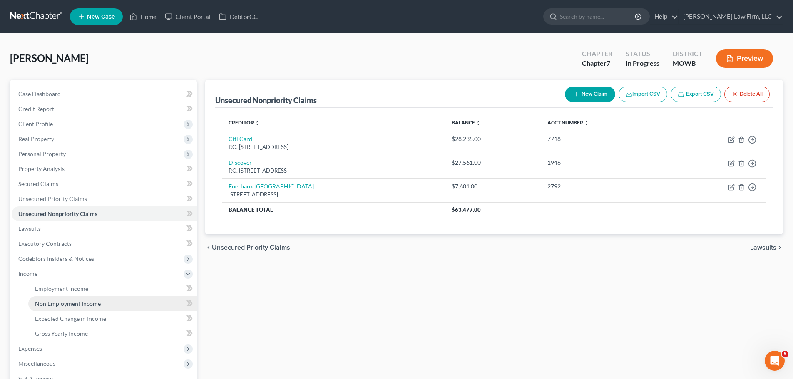
click at [102, 304] on link "Non Employment Income" at bounding box center [112, 303] width 169 height 15
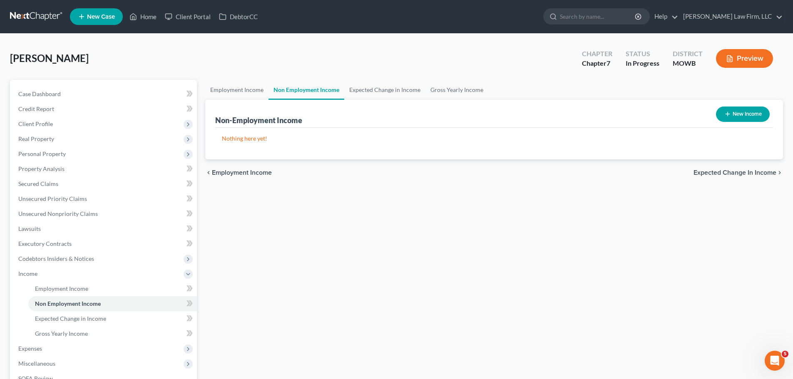
click at [596, 241] on div "Employment Income Non Employment Income Expected Change in Income Gross Yearly …" at bounding box center [494, 283] width 586 height 406
click at [645, 240] on div "Employment Income Non Employment Income Expected Change in Income Gross Yearly …" at bounding box center [494, 283] width 586 height 406
click at [138, 21] on link "Home" at bounding box center [142, 16] width 35 height 15
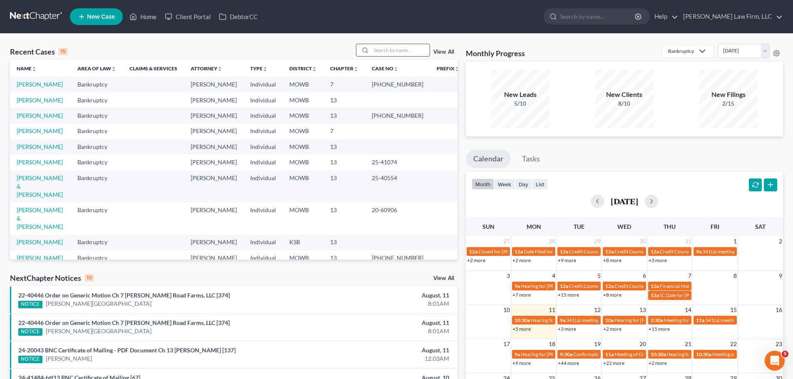
click at [400, 50] on input "search" at bounding box center [400, 50] width 58 height 12
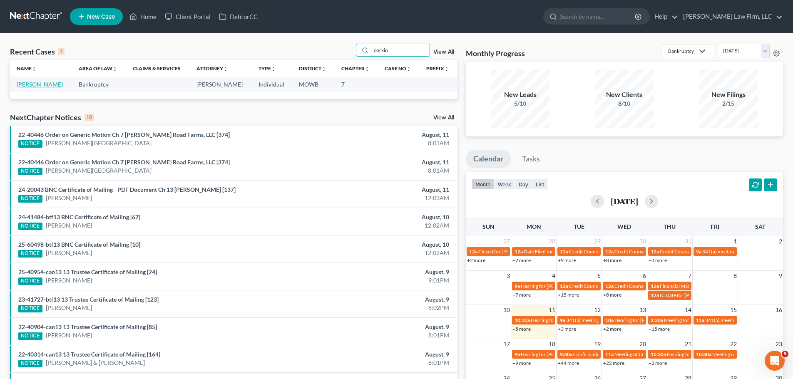
type input "corkin"
click at [33, 85] on link "[PERSON_NAME]" at bounding box center [40, 84] width 46 height 7
select select "4"
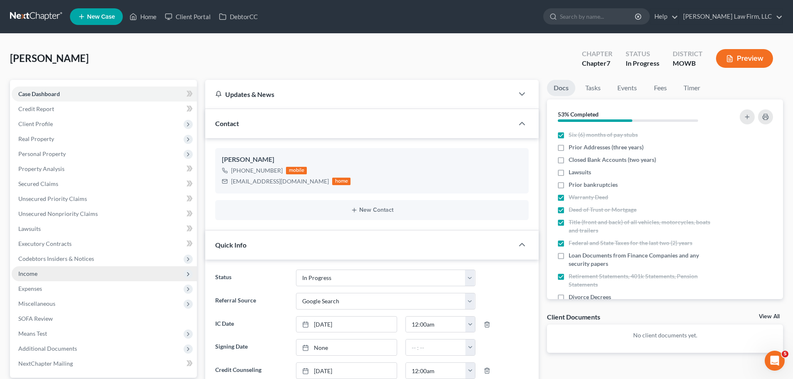
click at [69, 276] on span "Income" at bounding box center [104, 273] width 185 height 15
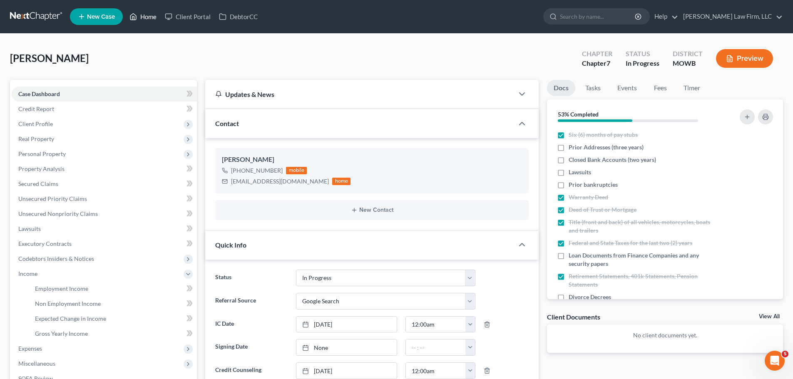
click at [137, 20] on icon at bounding box center [133, 17] width 7 height 10
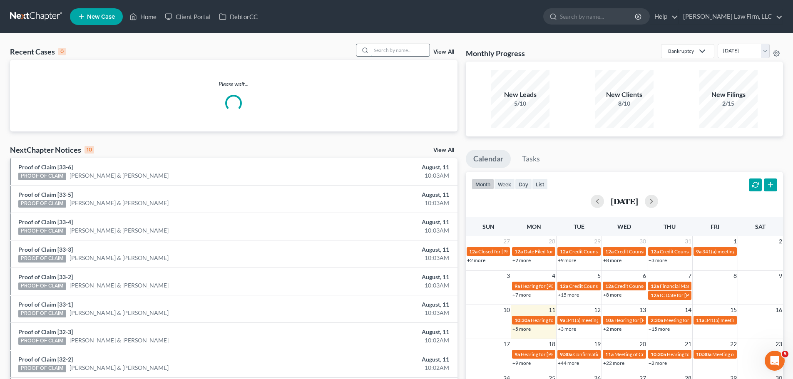
click at [403, 45] on input "search" at bounding box center [400, 50] width 58 height 12
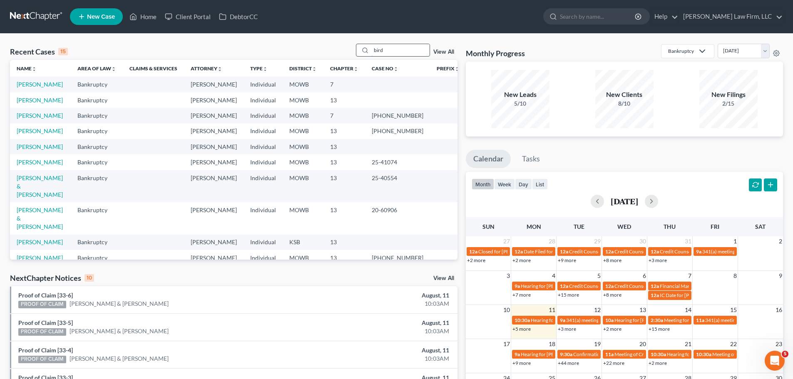
type input "bird"
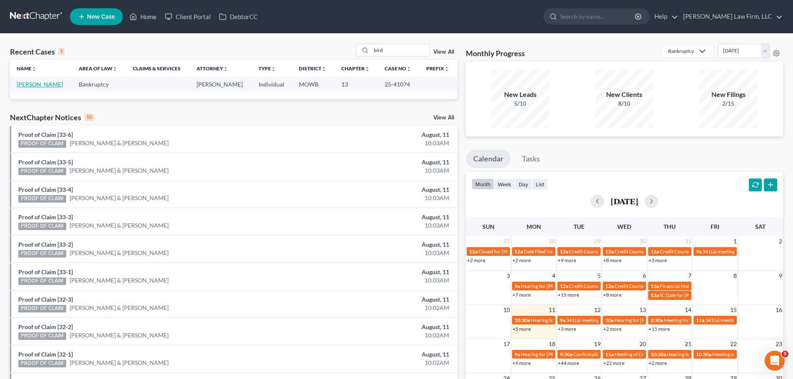
click at [36, 84] on link "[PERSON_NAME]" at bounding box center [40, 84] width 46 height 7
select select "3"
select select "4"
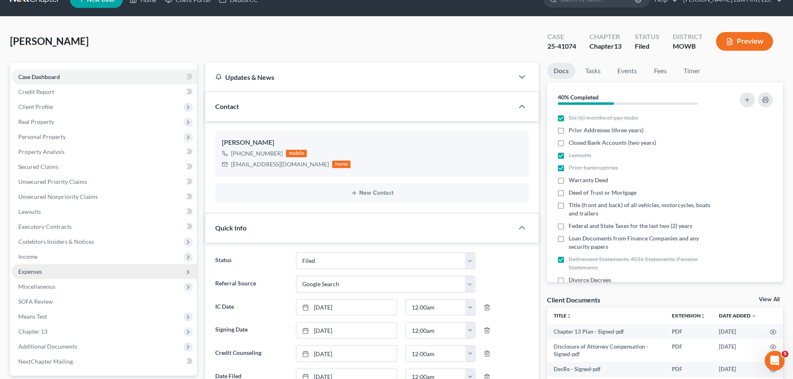
scroll to position [42, 0]
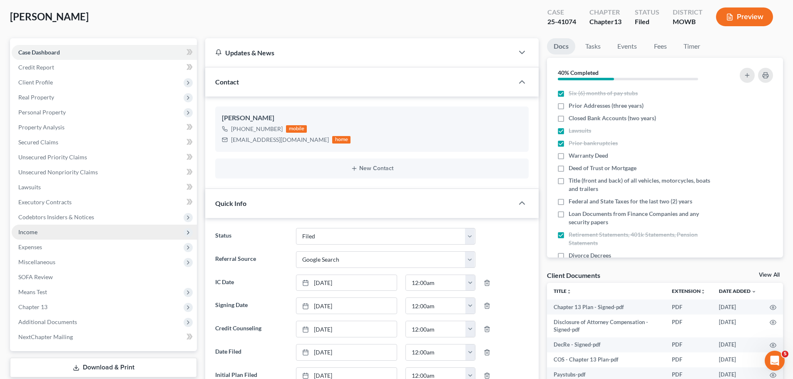
click at [34, 231] on span "Income" at bounding box center [27, 232] width 19 height 7
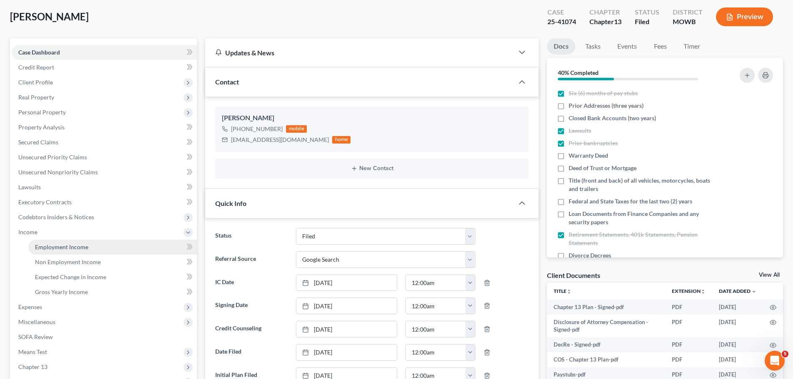
click at [81, 249] on span "Employment Income" at bounding box center [61, 247] width 53 height 7
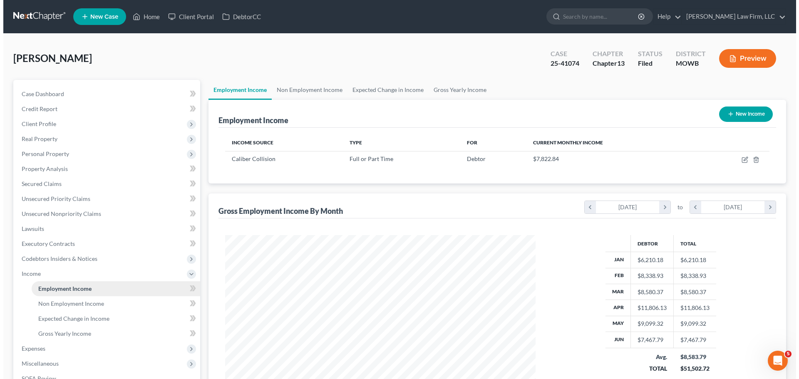
scroll to position [155, 327]
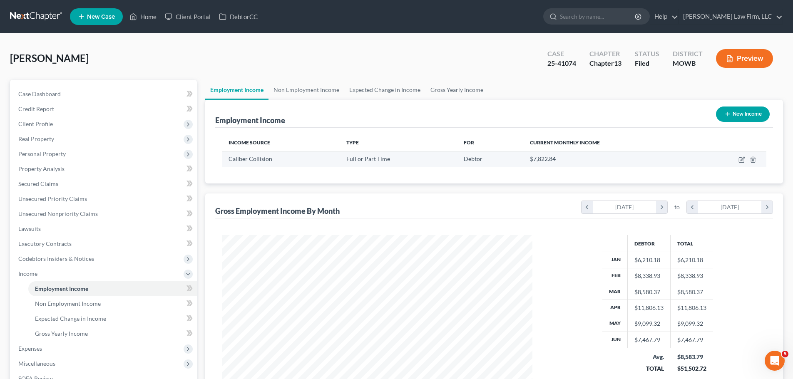
click at [741, 163] on td at bounding box center [730, 159] width 71 height 16
click at [741, 160] on icon "button" at bounding box center [743, 159] width 4 height 4
select select "0"
select select "26"
select select "3"
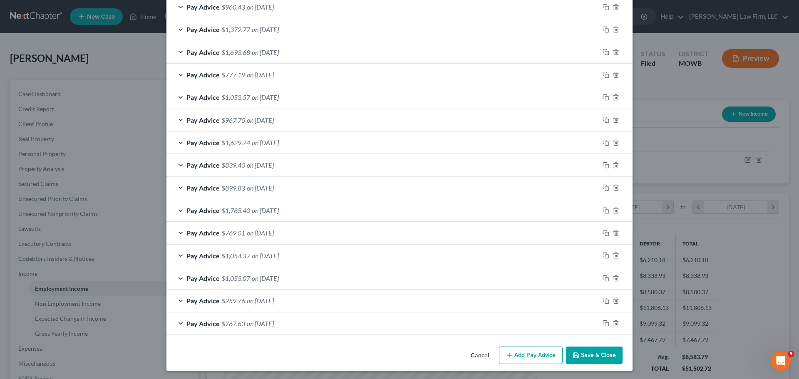
scroll to position [574, 0]
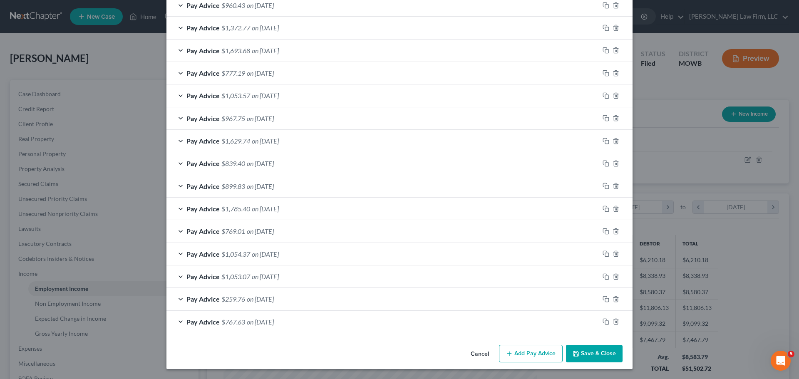
click at [541, 349] on button "Add Pay Advice" at bounding box center [531, 353] width 64 height 17
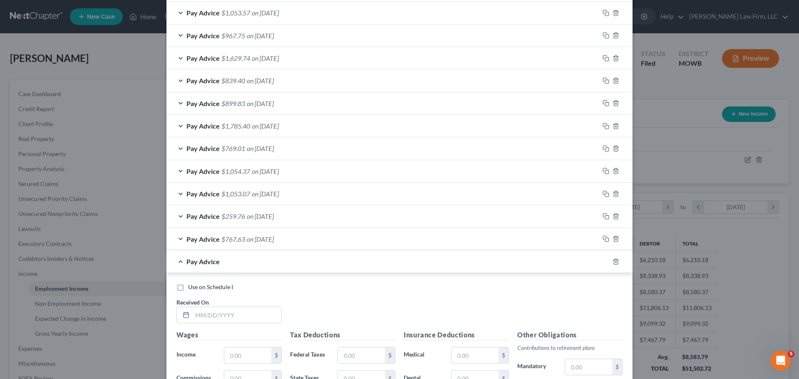
scroll to position [657, 0]
click at [226, 316] on input "text" at bounding box center [236, 315] width 89 height 16
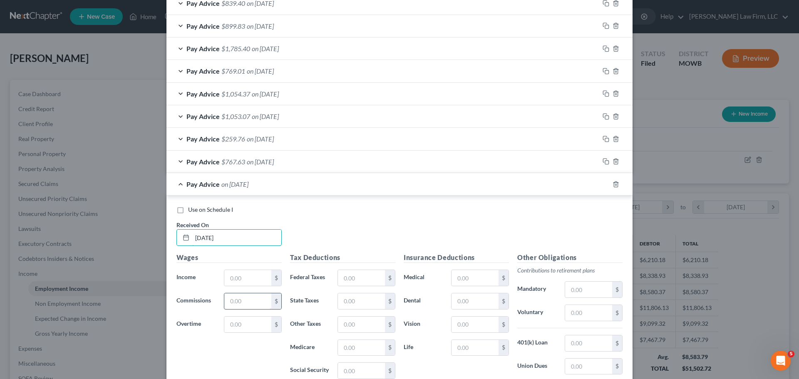
scroll to position [740, 0]
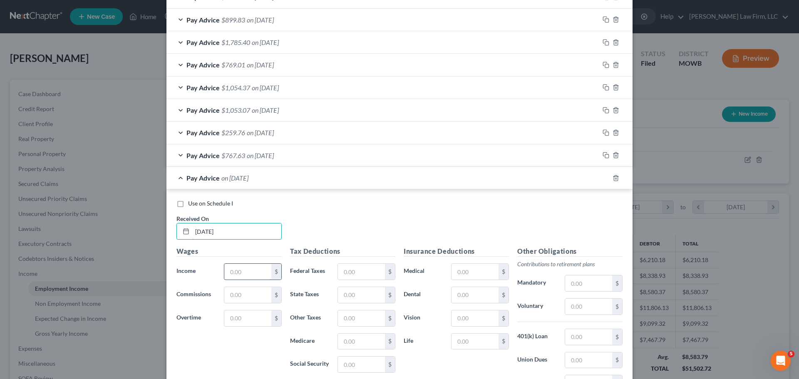
type input "[DATE]"
click at [242, 271] on input "text" at bounding box center [247, 272] width 47 height 16
drag, startPoint x: 243, startPoint y: 276, endPoint x: 249, endPoint y: 273, distance: 6.9
click at [243, 276] on input "text" at bounding box center [247, 272] width 47 height 16
type input "7,727.66"
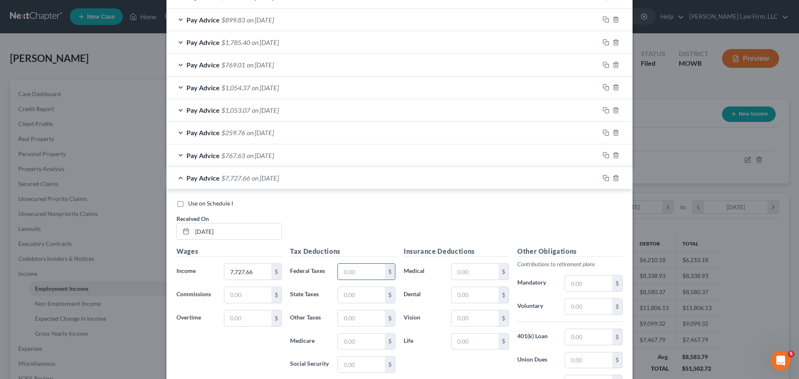
drag, startPoint x: 351, startPoint y: 275, endPoint x: 370, endPoint y: 269, distance: 19.8
click at [351, 275] on input "text" at bounding box center [361, 272] width 47 height 16
type input "1,170.29"
type input "251"
type input "110.17"
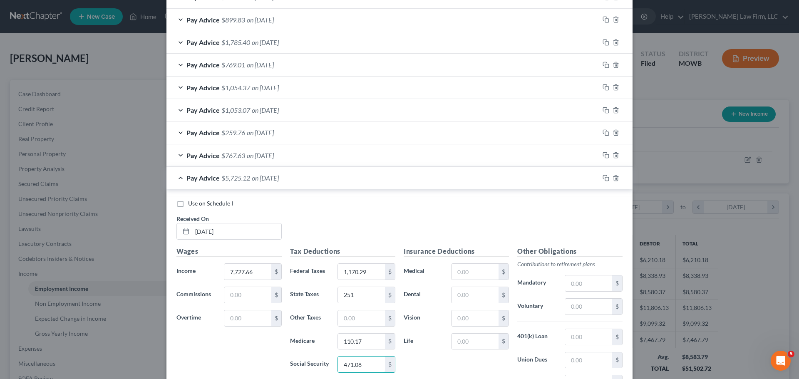
type input "471.08"
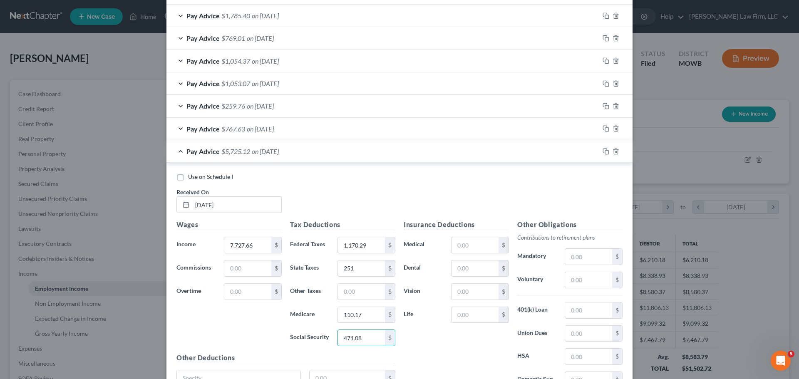
scroll to position [782, 0]
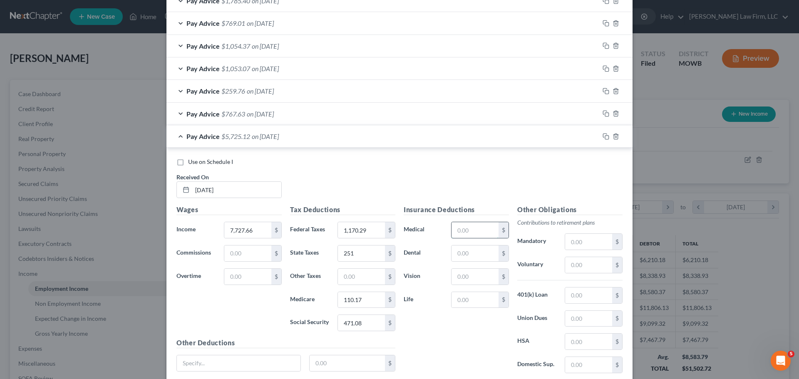
click at [464, 230] on input "text" at bounding box center [475, 230] width 47 height 16
click at [456, 252] on input "text" at bounding box center [475, 254] width 47 height 16
type input "8.16"
click at [587, 340] on input "text" at bounding box center [588, 342] width 47 height 16
type input "82.69"
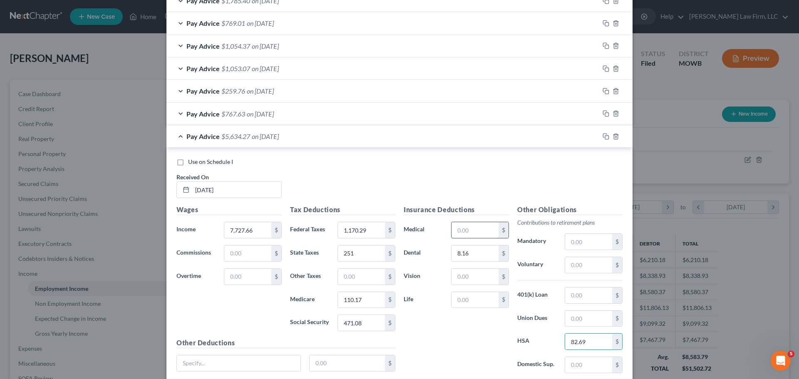
click at [474, 235] on input "text" at bounding box center [475, 230] width 47 height 16
type input "36.92"
click at [468, 278] on input "text" at bounding box center [475, 277] width 47 height 16
type input "2.03"
click at [474, 299] on input "text" at bounding box center [475, 300] width 47 height 16
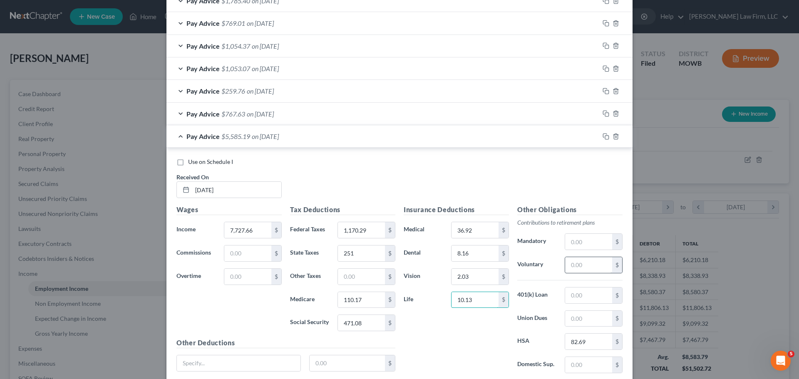
type input "10.13"
click at [585, 269] on input "text" at bounding box center [588, 265] width 47 height 16
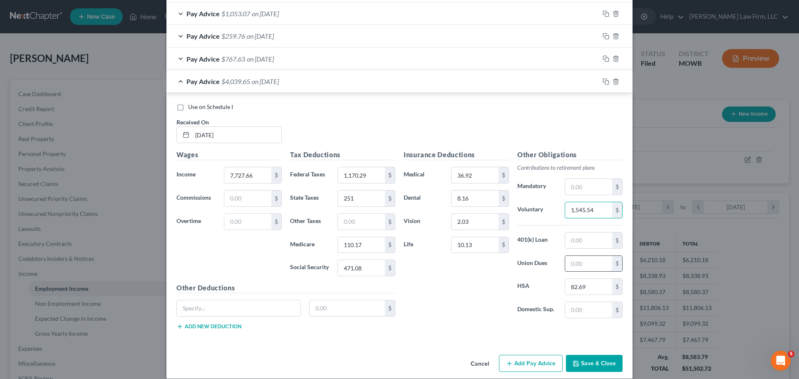
scroll to position [847, 0]
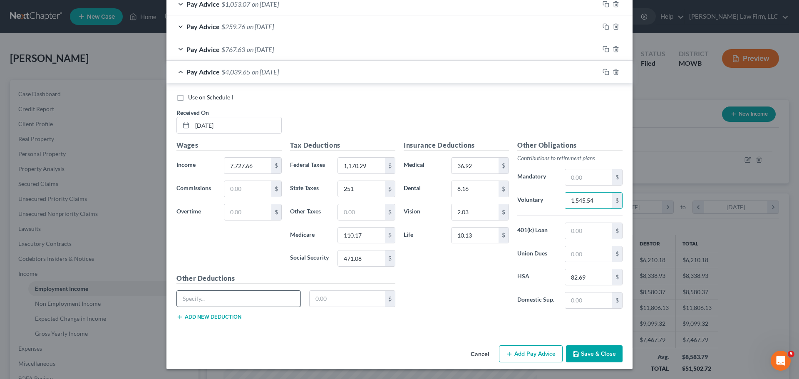
type input "1,545.54"
click at [205, 296] on input "text" at bounding box center [239, 299] width 124 height 16
drag, startPoint x: 319, startPoint y: 304, endPoint x: 242, endPoint y: 302, distance: 77.5
click at [319, 304] on input "text" at bounding box center [348, 299] width 76 height 16
paste input "19.5"
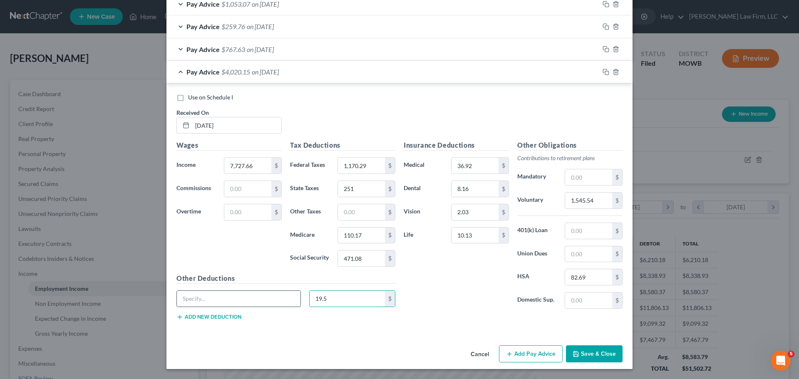
type input "19.5"
click at [240, 302] on input "text" at bounding box center [239, 299] width 124 height 16
type input "Disability"
click at [257, 50] on span "on [DATE]" at bounding box center [260, 49] width 27 height 8
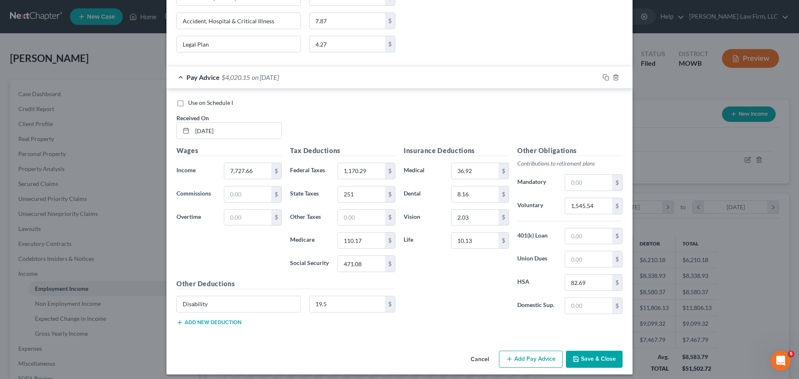
scroll to position [1154, 0]
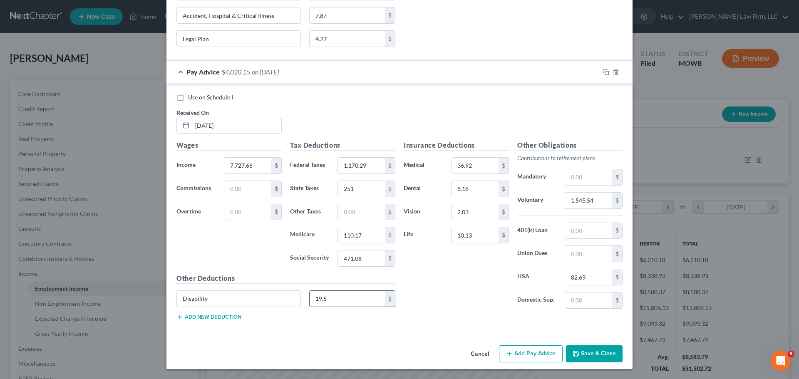
click at [364, 298] on input "19.5" at bounding box center [348, 299] width 76 height 16
type input "19.50"
click at [216, 299] on input "Disability" at bounding box center [239, 299] width 124 height 16
type input "LT Disability + Accident + Illness"
click at [475, 241] on input "10.13" at bounding box center [475, 235] width 47 height 16
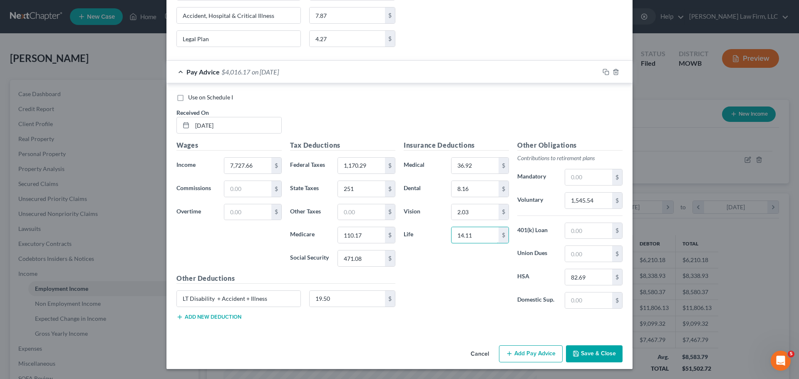
type input "14.11"
click at [442, 276] on div "Insurance Deductions Medical 36.92 $ Dental 8.16 $ Vision 2.03 $ Life 14.11 $" at bounding box center [457, 227] width 114 height 175
click at [228, 316] on button "Add new deduction" at bounding box center [209, 317] width 65 height 7
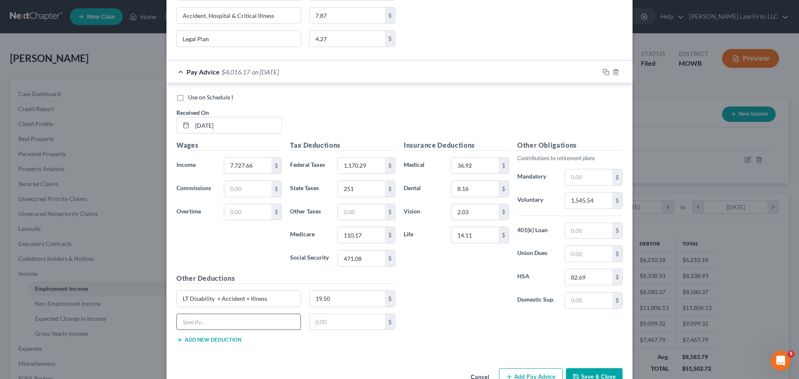
click at [224, 322] on input "text" at bounding box center [239, 322] width 124 height 16
type input "Legal Plan"
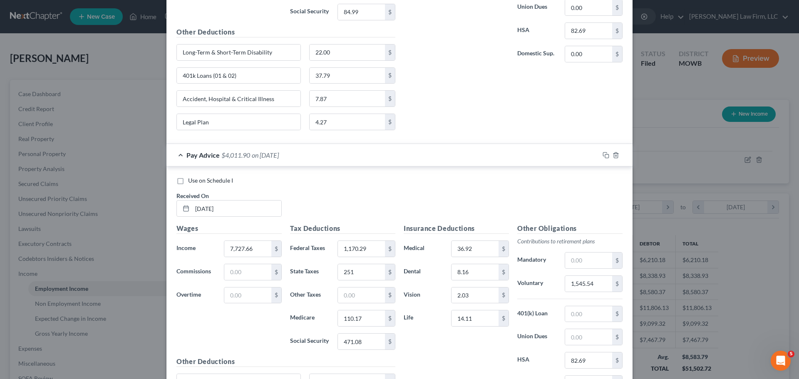
scroll to position [1177, 0]
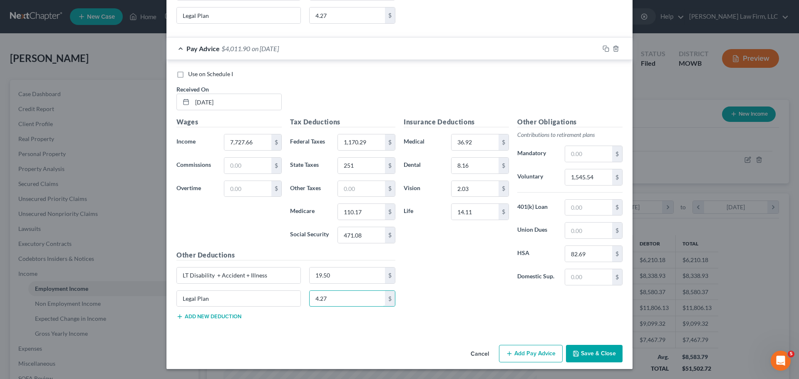
type input "4.27"
click at [204, 319] on button "Add new deduction" at bounding box center [209, 317] width 65 height 7
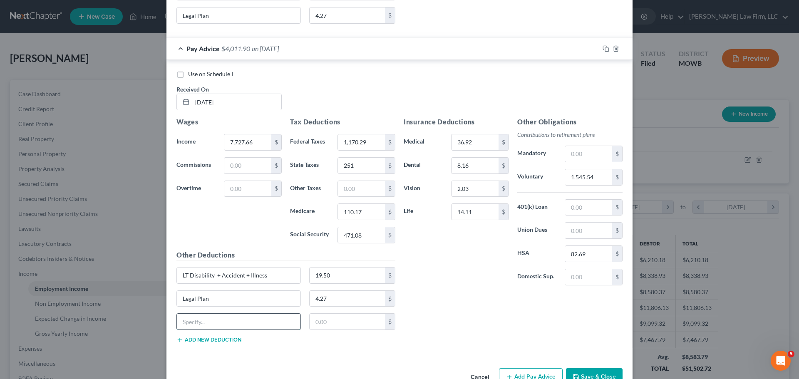
click at [208, 321] on input "text" at bounding box center [239, 322] width 124 height 16
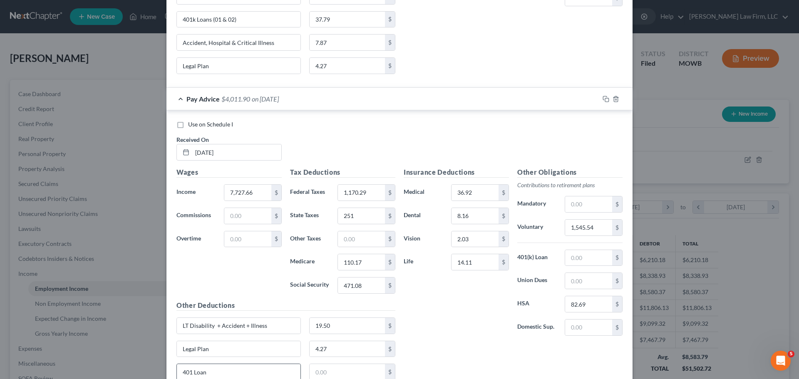
scroll to position [1094, 0]
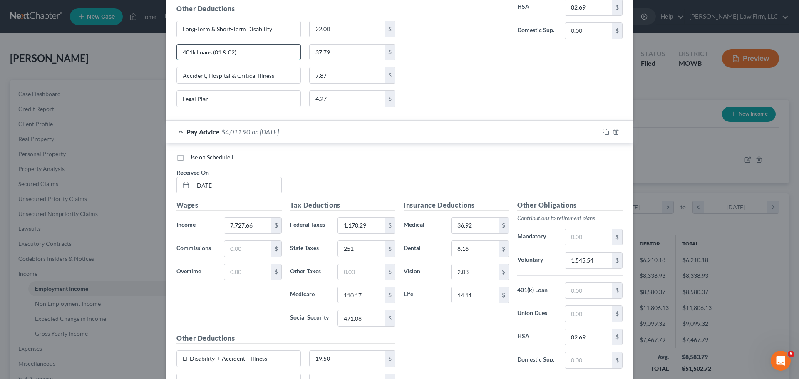
click at [251, 58] on input "401k Loans (01 & 02)" at bounding box center [239, 53] width 124 height 16
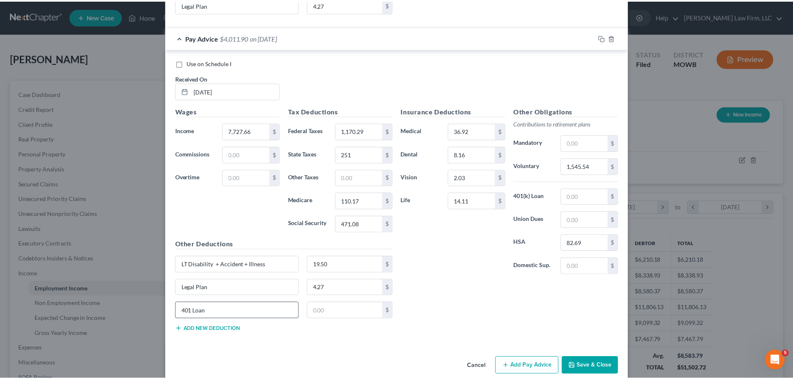
scroll to position [1200, 0]
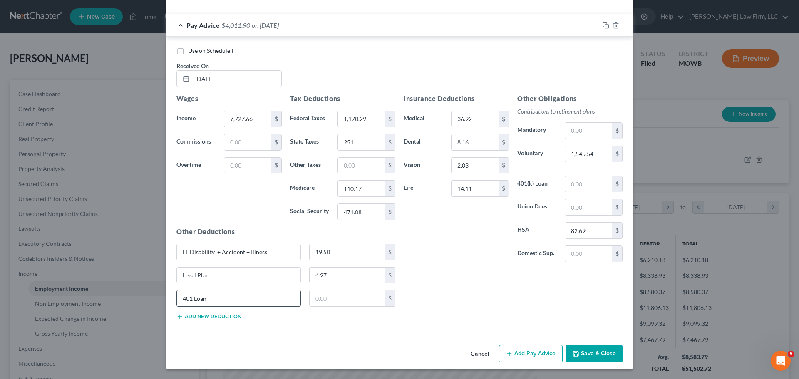
click at [263, 301] on input "401 Loan" at bounding box center [239, 299] width 124 height 16
paste input "k Loans (01 & 02)"
type input "401k Loans (01 & 02)"
click at [352, 300] on input "text" at bounding box center [348, 299] width 76 height 16
type input "22.97"
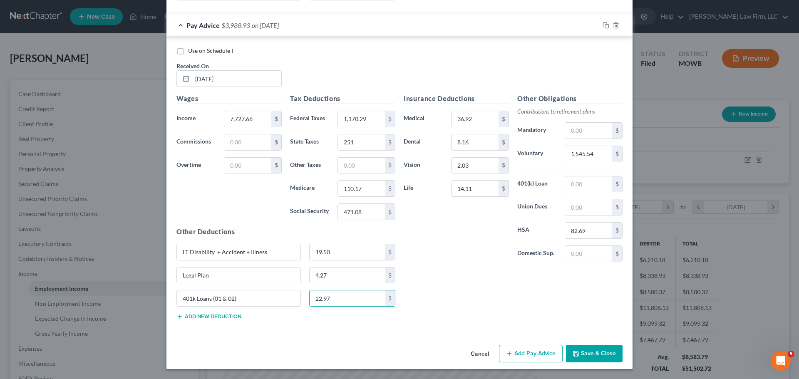
click at [605, 349] on button "Save & Close" at bounding box center [594, 353] width 57 height 17
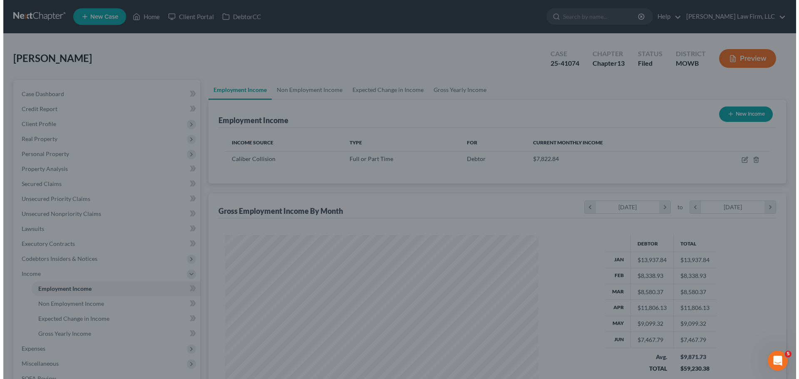
scroll to position [416244, 416072]
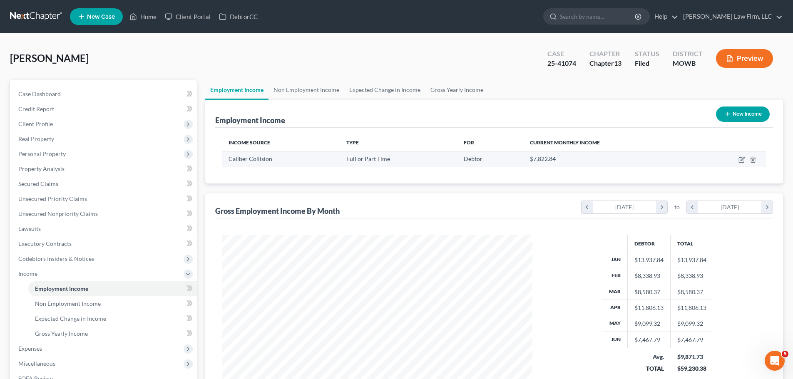
click at [742, 156] on td at bounding box center [730, 159] width 71 height 16
click at [741, 160] on icon "button" at bounding box center [743, 159] width 4 height 4
select select "0"
select select "26"
select select "3"
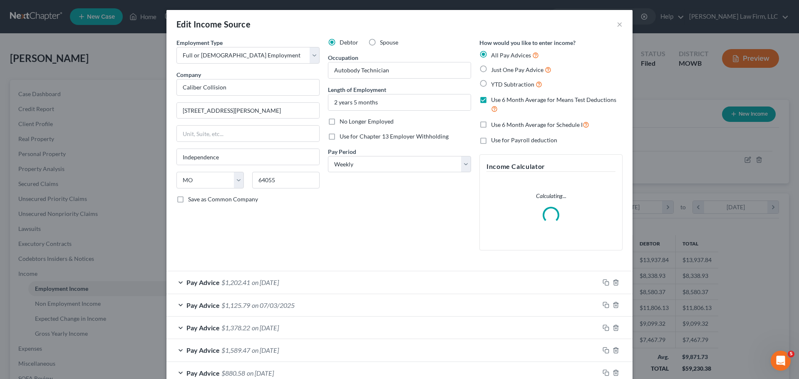
scroll to position [157, 330]
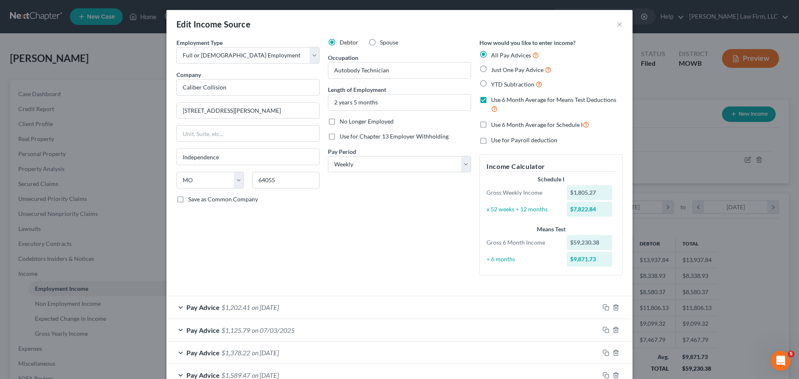
click at [296, 309] on div "Pay Advice $1,202.41 on [DATE]" at bounding box center [383, 307] width 433 height 22
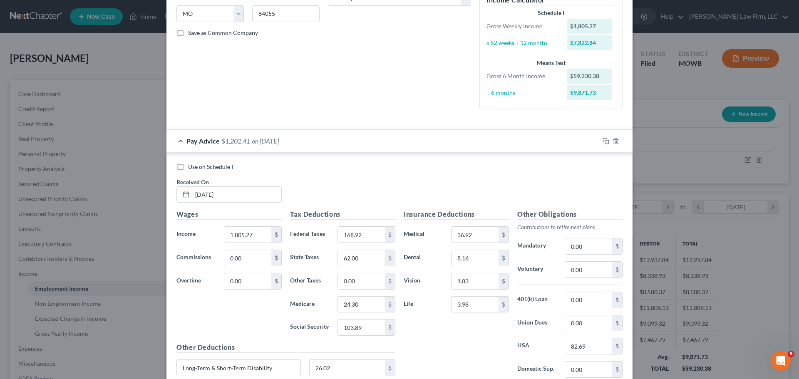
scroll to position [333, 0]
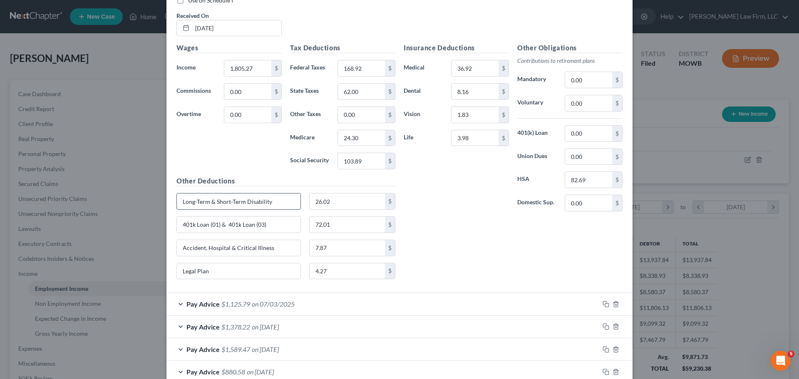
click at [273, 200] on input "Long-Term & Short-Term Disability" at bounding box center [239, 202] width 124 height 16
click at [283, 296] on div "Pay Advice $1,125.79 on [DATE]" at bounding box center [383, 304] width 433 height 22
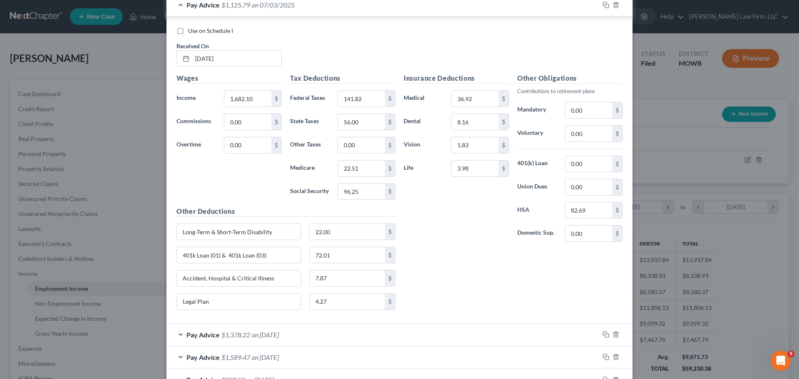
scroll to position [708, 0]
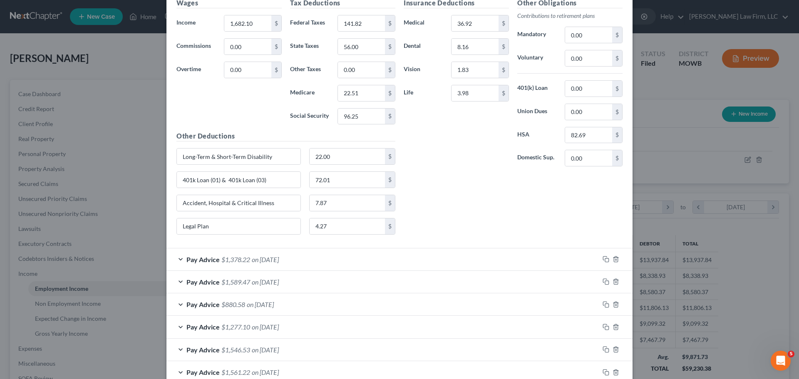
click at [298, 254] on div "Pay Advice $1,378.22 on [DATE]" at bounding box center [383, 260] width 433 height 22
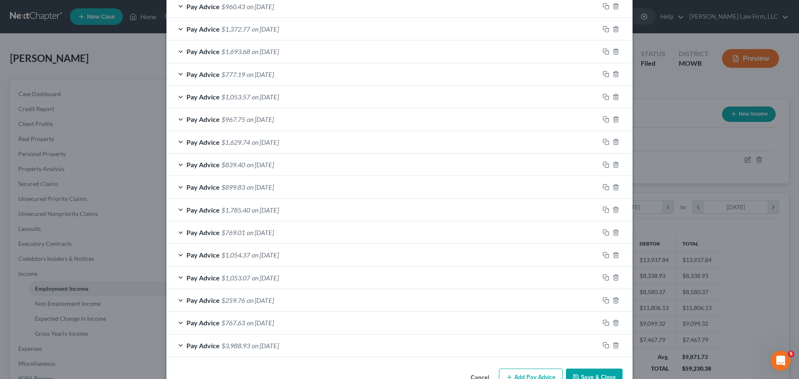
scroll to position [1518, 0]
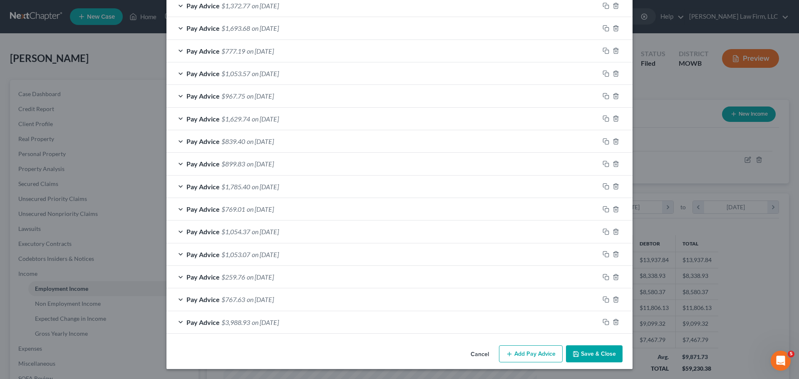
click at [279, 325] on span "on [DATE]" at bounding box center [265, 323] width 27 height 8
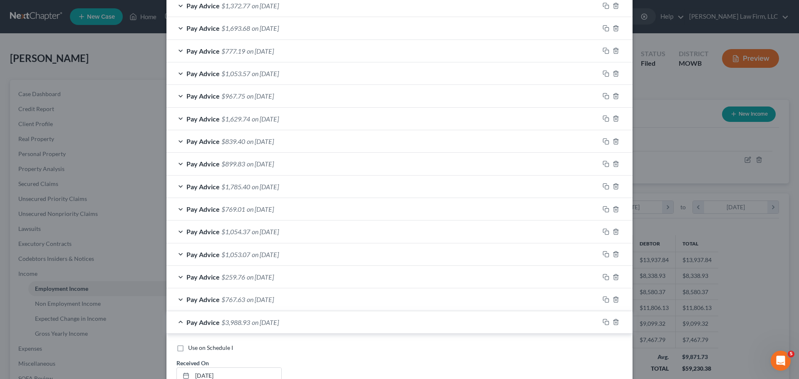
scroll to position [1809, 0]
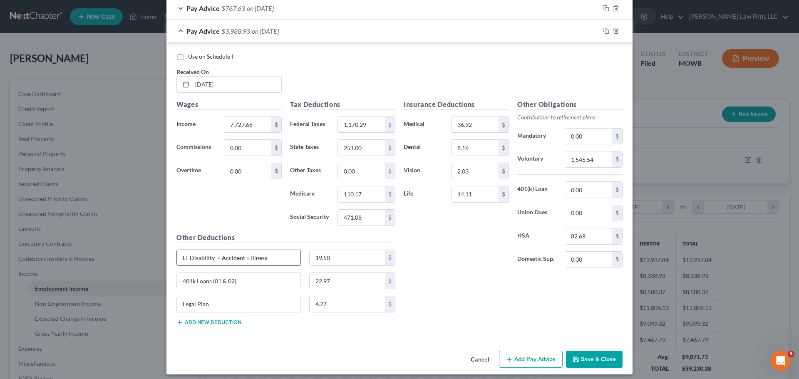
click at [277, 258] on input "LT Disability + Accident + Illness" at bounding box center [239, 258] width 124 height 16
paste input "ong-Term & Short-Term Disability"
type input "Long-Term & Short-Term Disability"
click at [354, 262] on input "19.50" at bounding box center [348, 258] width 76 height 16
type input "11.63"
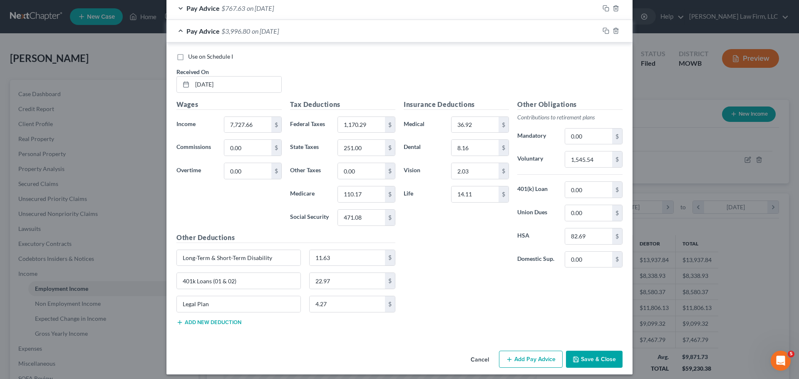
click at [209, 326] on div "Other Deductions Long-Term & Short-Term Disability 11.63 $ 401k Loans (01 & 02)…" at bounding box center [285, 283] width 227 height 100
click at [210, 324] on button "Add new deduction" at bounding box center [209, 322] width 65 height 7
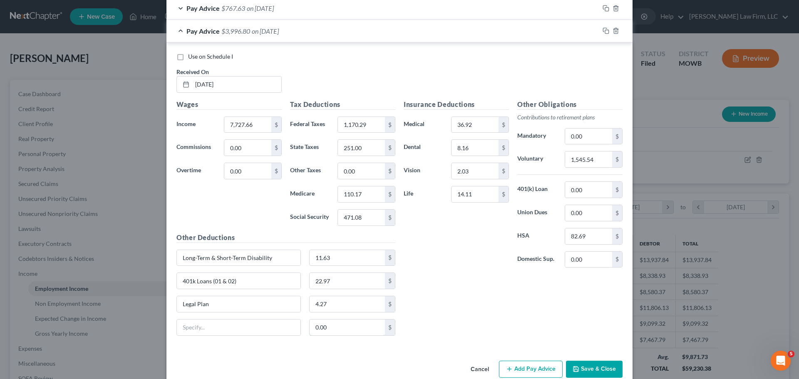
drag, startPoint x: 337, startPoint y: 322, endPoint x: 269, endPoint y: 99, distance: 233.5
click at [337, 322] on input "0.00" at bounding box center [348, 328] width 76 height 16
paste input "7.87"
type input "7.87"
click at [259, 10] on span "on [DATE]" at bounding box center [260, 8] width 27 height 8
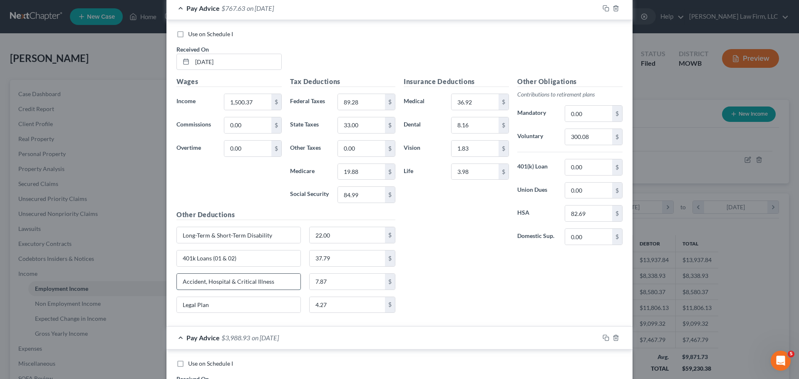
click at [279, 282] on input "Accident, Hospital & Critical Illness" at bounding box center [239, 282] width 124 height 16
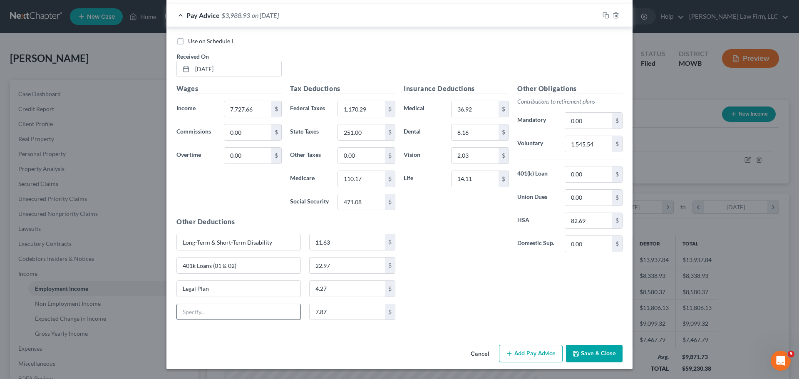
drag, startPoint x: 243, startPoint y: 320, endPoint x: 243, endPoint y: 307, distance: 12.9
click at [243, 320] on div at bounding box center [239, 312] width 125 height 17
click at [243, 307] on input "text" at bounding box center [239, 312] width 124 height 16
paste input "Accident, Hospital & Critical Illness"
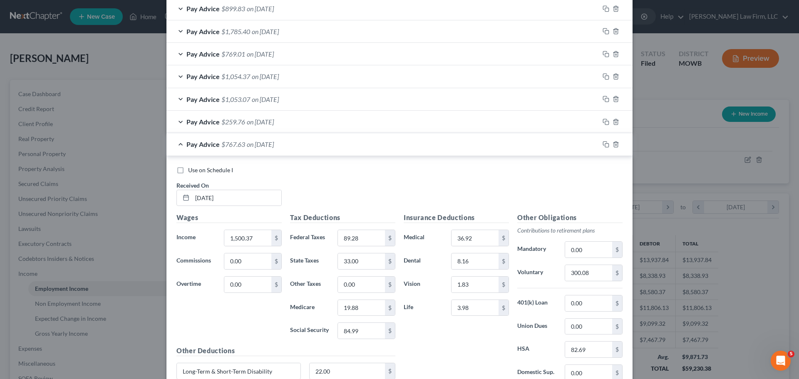
scroll to position [1632, 0]
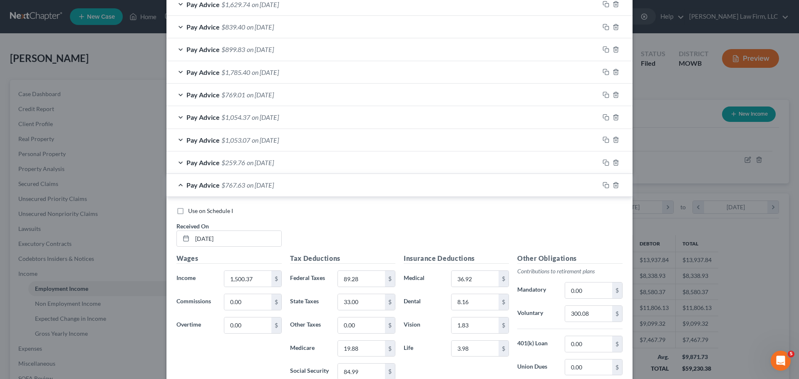
type input "Accident, Hospital & Critical Illness"
click at [248, 169] on div "Pay Advice $259.76 on [DATE]" at bounding box center [383, 163] width 433 height 22
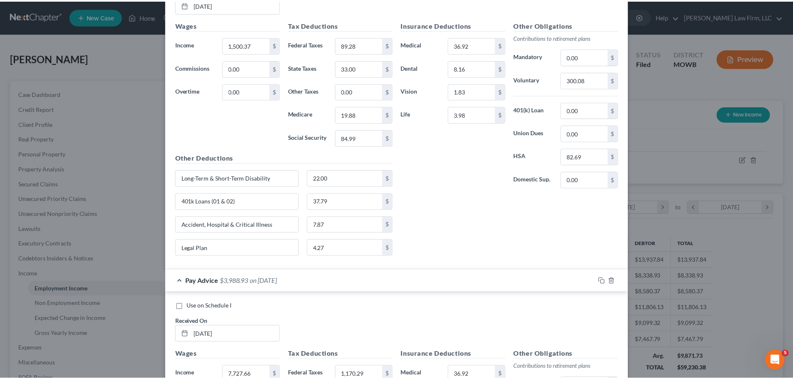
scroll to position [2439, 0]
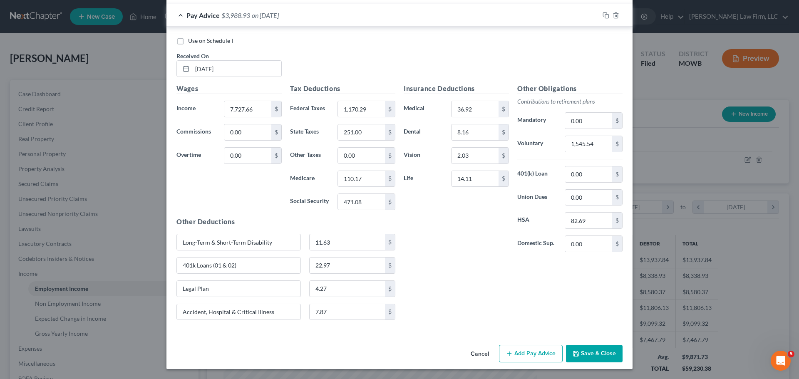
click at [579, 348] on button "Save & Close" at bounding box center [594, 353] width 57 height 17
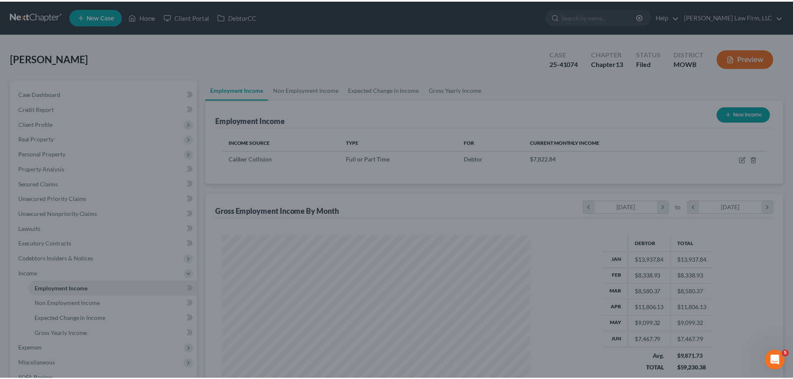
scroll to position [416244, 416072]
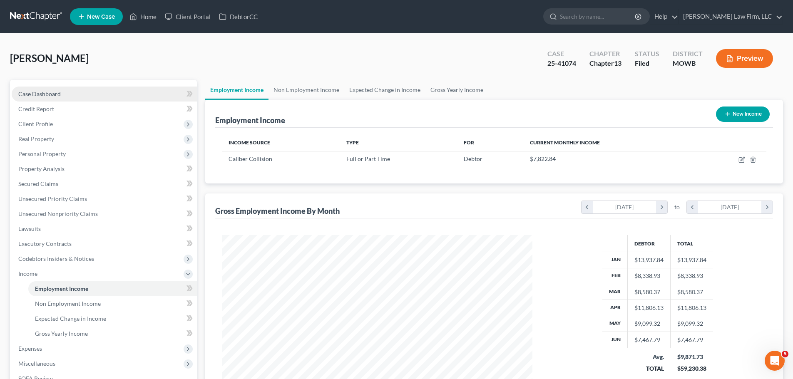
click at [79, 95] on link "Case Dashboard" at bounding box center [104, 94] width 185 height 15
select select "4"
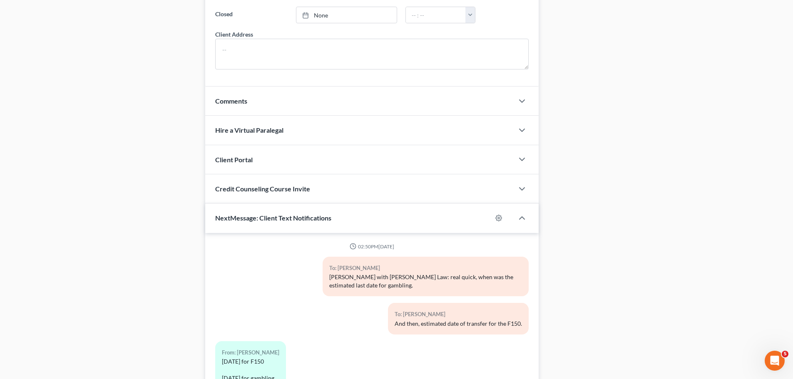
scroll to position [1708, 0]
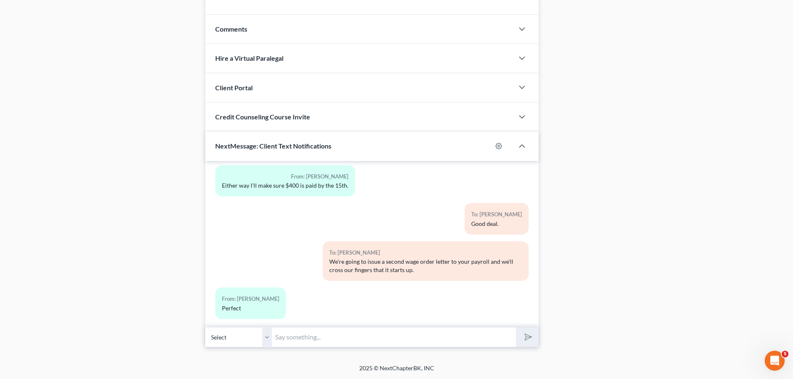
click at [271, 338] on select "Select [PHONE_NUMBER] - [PERSON_NAME]" at bounding box center [238, 337] width 67 height 20
click at [302, 335] on input "text" at bounding box center [394, 337] width 244 height 20
click at [304, 336] on input "text" at bounding box center [394, 337] width 244 height 20
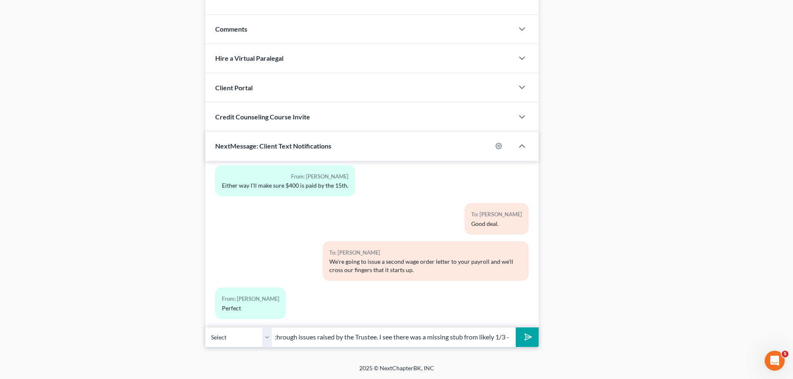
scroll to position [0, 75]
type input "Good morning, working through issues raised by the Trustee. I see there was a m…"
click at [516, 328] on button "submit" at bounding box center [527, 338] width 23 height 20
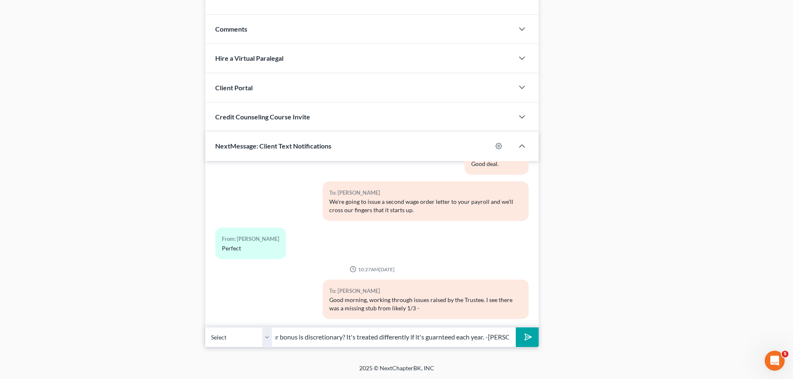
scroll to position [0, 112]
click at [438, 340] on input "it had a bonus, can you verify that your bonus is discretionary? It's treated d…" at bounding box center [394, 337] width 244 height 20
drag, startPoint x: 530, startPoint y: 335, endPoint x: 577, endPoint y: 333, distance: 47.1
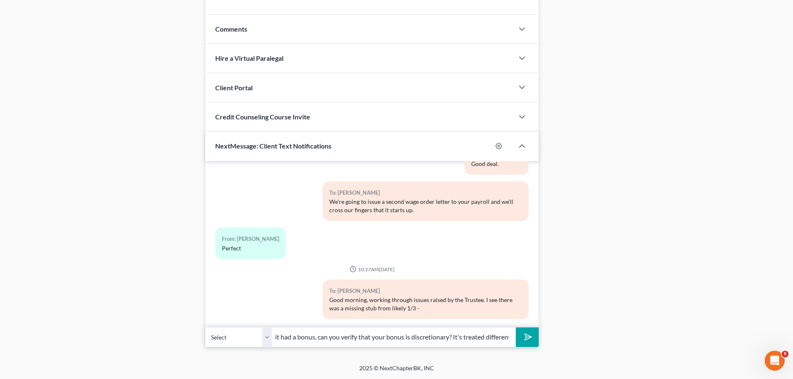
click at [452, 341] on input "it had a bonus, can you verify that your bonus is discretionary? It's treated d…" at bounding box center [394, 337] width 244 height 20
click at [445, 339] on input "it had a bonus, can you verify that your bonus is discretionary? It's treated d…" at bounding box center [394, 337] width 244 height 20
type input "it had a bonus, can you verify that your bonus is discretionary? It's treated d…"
click at [528, 335] on polygon "submit" at bounding box center [527, 337] width 10 height 10
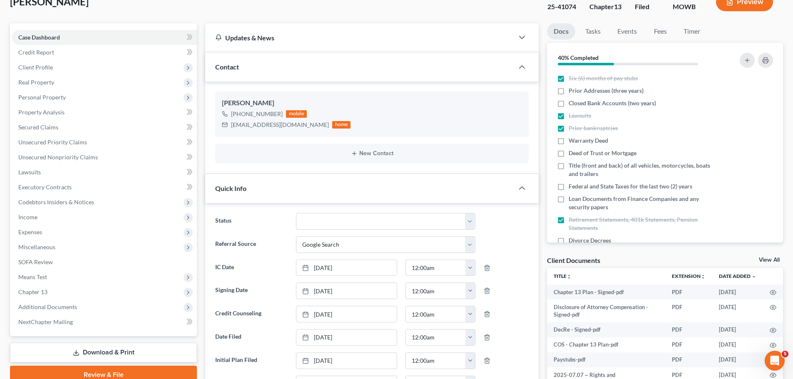
scroll to position [0, 0]
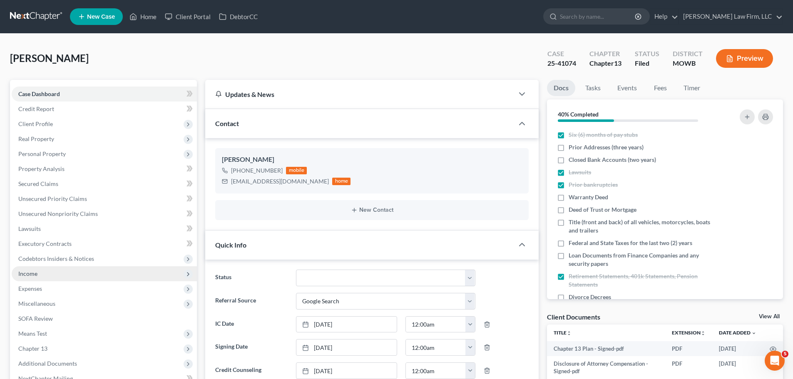
click at [67, 270] on span "Income" at bounding box center [104, 273] width 185 height 15
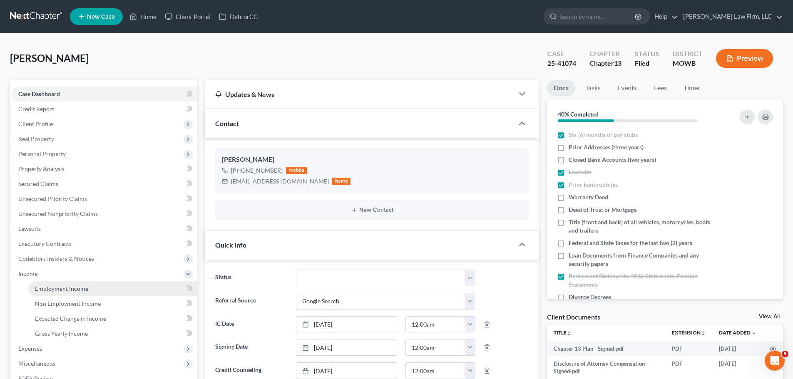
click at [90, 284] on link "Employment Income" at bounding box center [112, 288] width 169 height 15
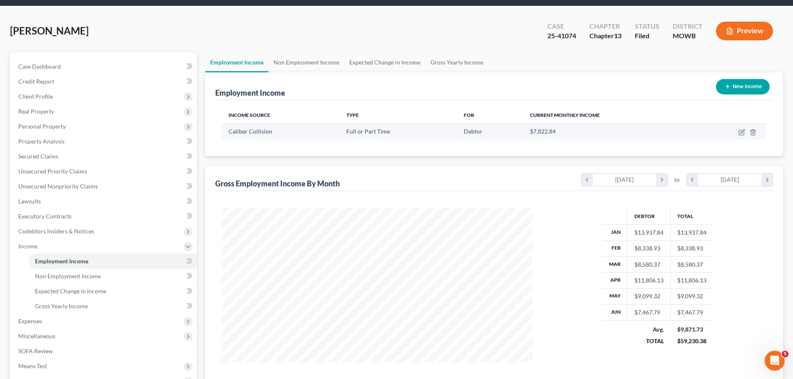
scroll to position [42, 0]
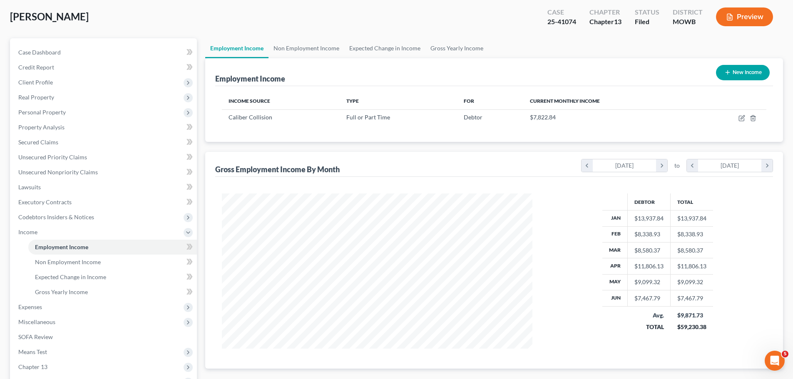
drag, startPoint x: 50, startPoint y: 3, endPoint x: 330, endPoint y: 20, distance: 280.3
click at [330, 20] on div "[PERSON_NAME] Upgraded Case 25-41074 Chapter Chapter 13 Status [GEOGRAPHIC_DATA…" at bounding box center [396, 20] width 773 height 36
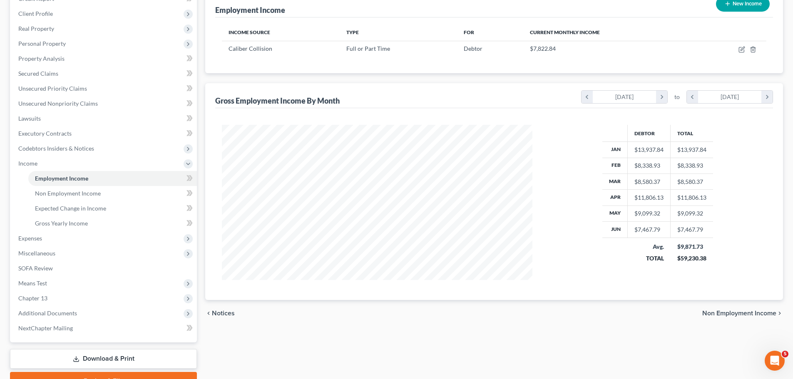
scroll to position [125, 0]
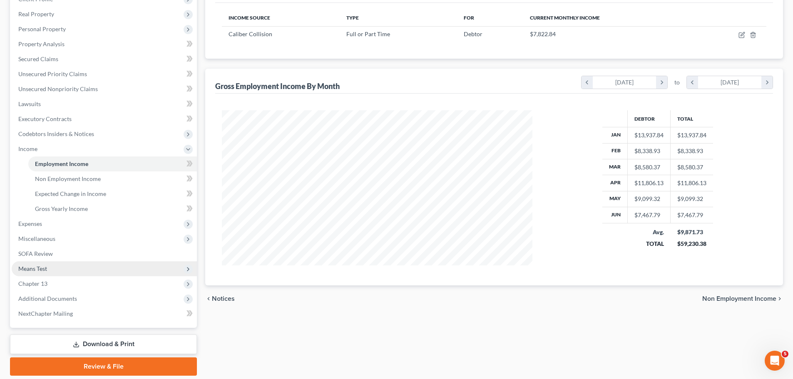
click at [60, 267] on span "Means Test" at bounding box center [104, 268] width 185 height 15
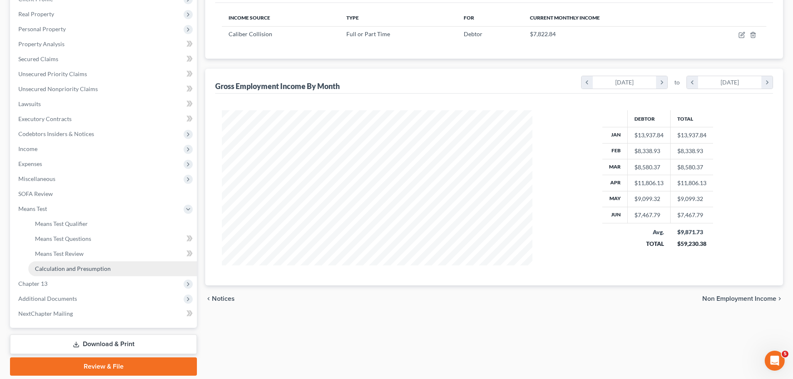
click at [88, 271] on span "Calculation and Presumption" at bounding box center [73, 268] width 76 height 7
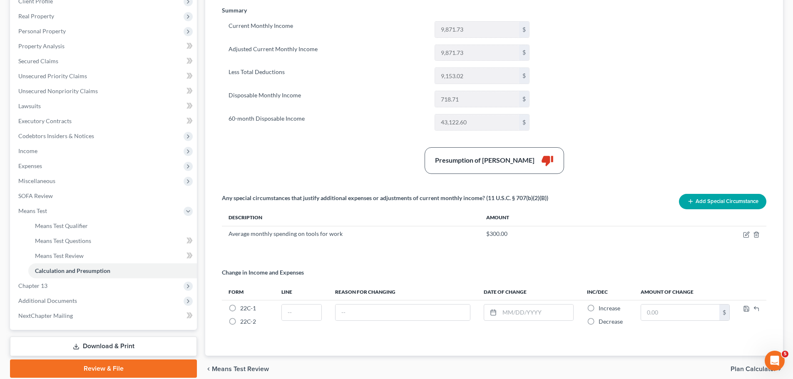
scroll to position [125, 0]
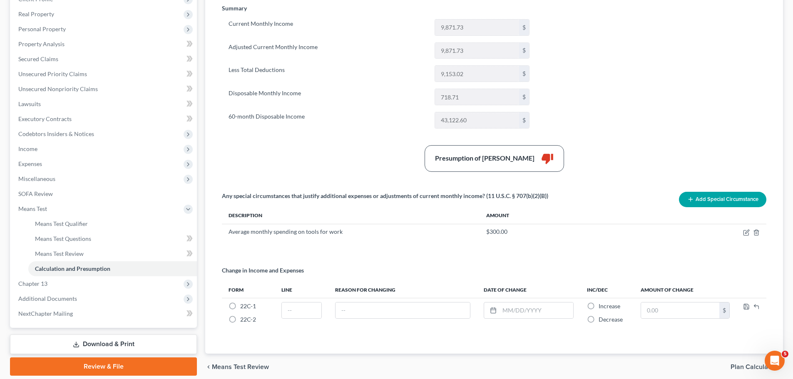
click at [745, 199] on button "Add Special Circumstance" at bounding box center [722, 199] width 87 height 15
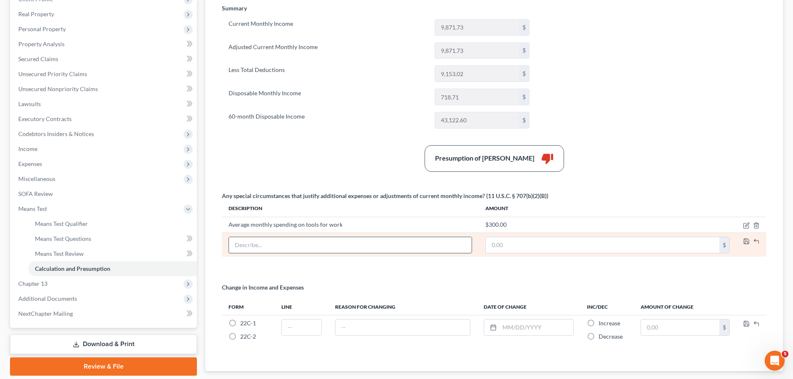
click at [279, 247] on input "text" at bounding box center [350, 245] width 243 height 16
type input "Accident, Critical Illness, Hospital Indemnity withholdings"
click at [744, 241] on icon "button" at bounding box center [746, 241] width 5 height 5
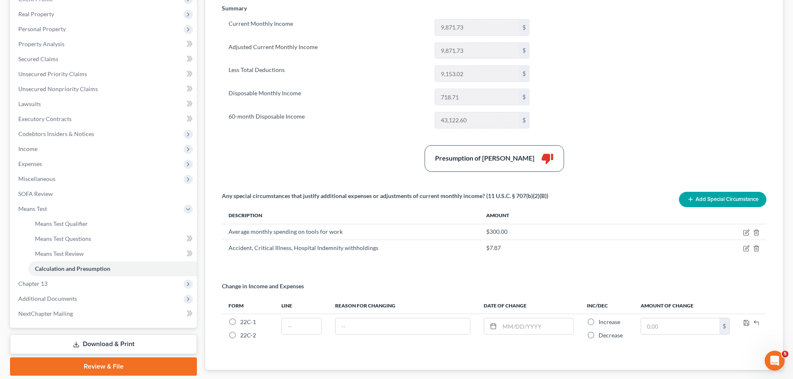
click at [714, 200] on button "Add Special Circumstance" at bounding box center [722, 199] width 87 height 15
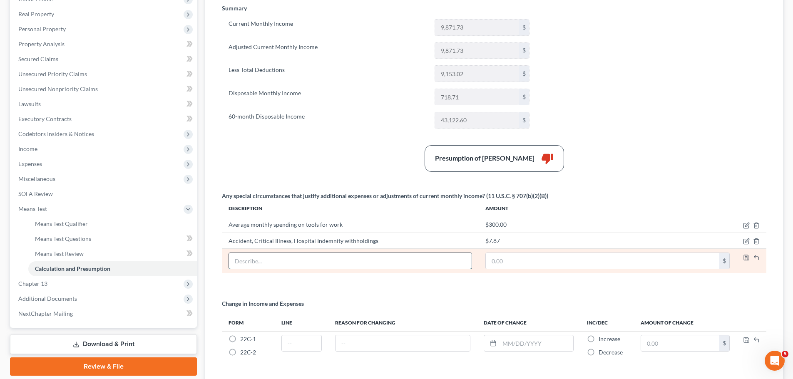
click at [267, 264] on input "text" at bounding box center [350, 261] width 243 height 16
click at [260, 254] on input "text" at bounding box center [350, 261] width 243 height 16
click at [494, 261] on input "text" at bounding box center [603, 261] width 234 height 16
paste input "833.3333333"
type input "833.33"
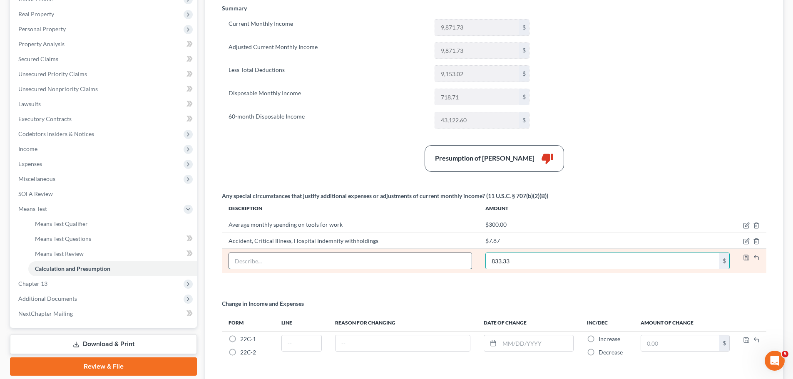
click at [344, 260] on input "text" at bounding box center [350, 261] width 243 height 16
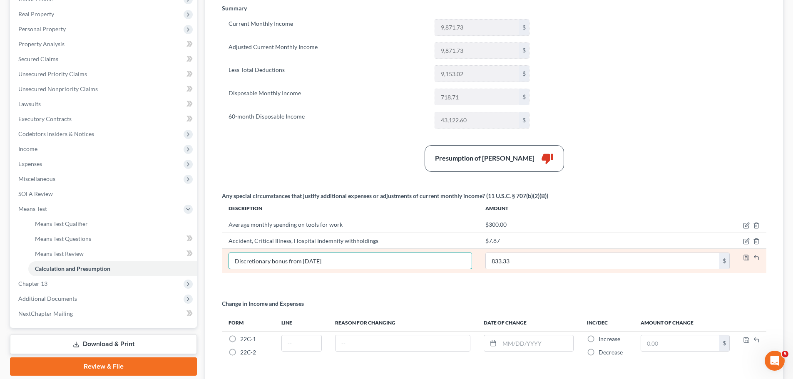
type input "Discretionary bonus from [DATE]"
click at [742, 259] on td at bounding box center [752, 261] width 30 height 24
click at [745, 259] on polyline "button" at bounding box center [746, 259] width 3 height 2
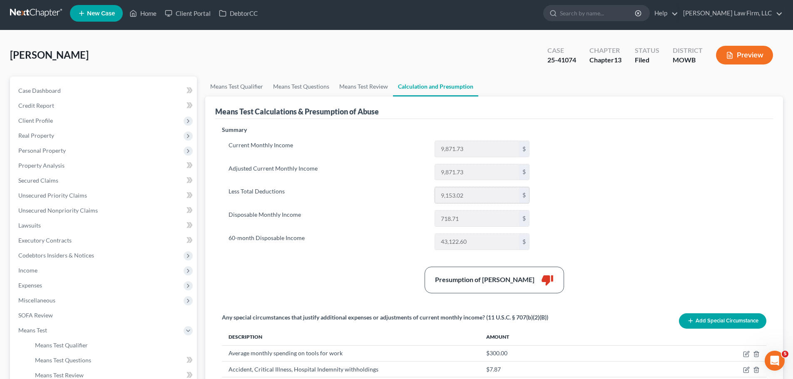
scroll to position [0, 0]
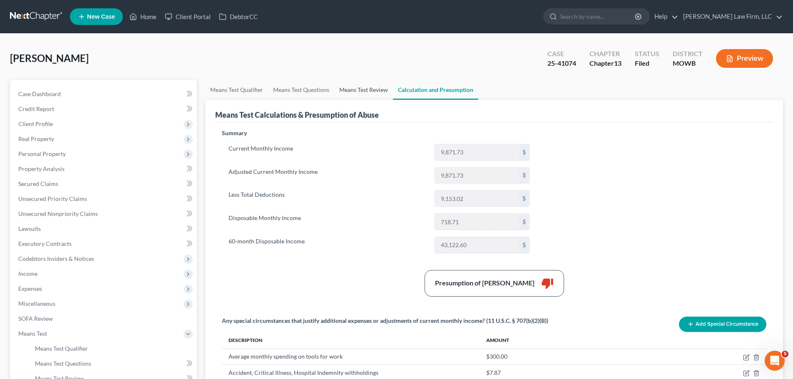
click at [365, 85] on link "Means Test Review" at bounding box center [363, 90] width 59 height 20
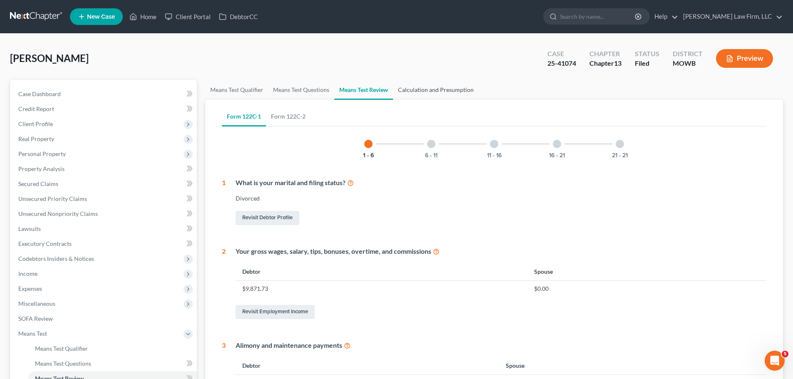
click at [453, 86] on link "Calculation and Presumption" at bounding box center [436, 90] width 86 height 20
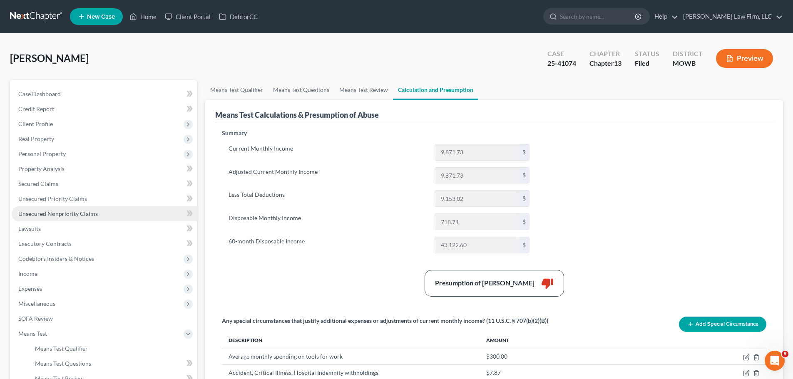
drag, startPoint x: 56, startPoint y: 206, endPoint x: 75, endPoint y: 210, distance: 20.0
click at [56, 207] on link "Unsecured Nonpriority Claims" at bounding box center [104, 214] width 185 height 15
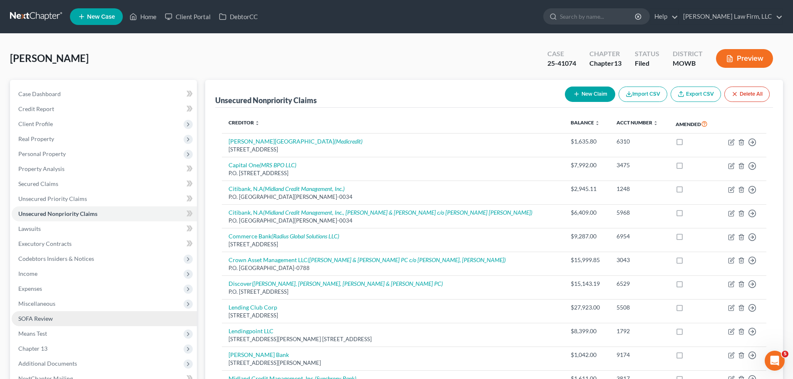
drag, startPoint x: 57, startPoint y: 330, endPoint x: 85, endPoint y: 325, distance: 28.3
click at [57, 330] on span "Means Test" at bounding box center [104, 333] width 185 height 15
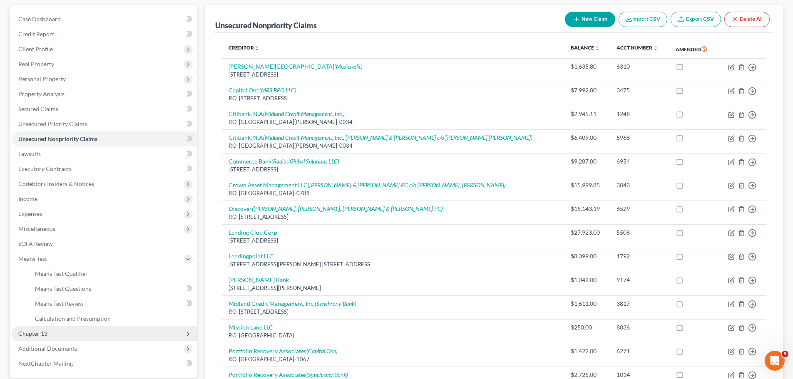
scroll to position [83, 0]
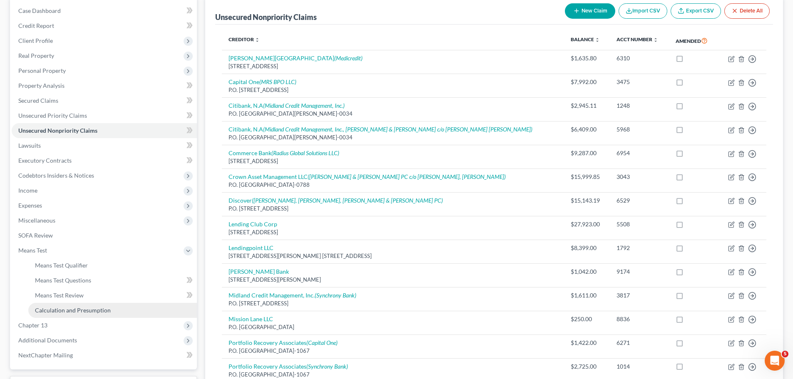
click at [110, 309] on link "Calculation and Presumption" at bounding box center [112, 310] width 169 height 15
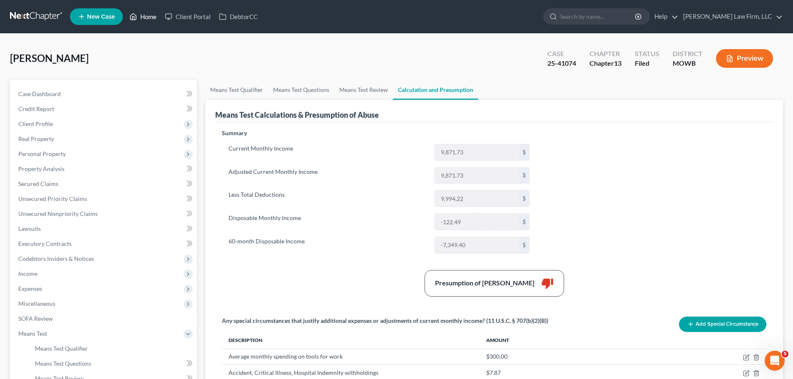
click at [147, 15] on link "Home" at bounding box center [142, 16] width 35 height 15
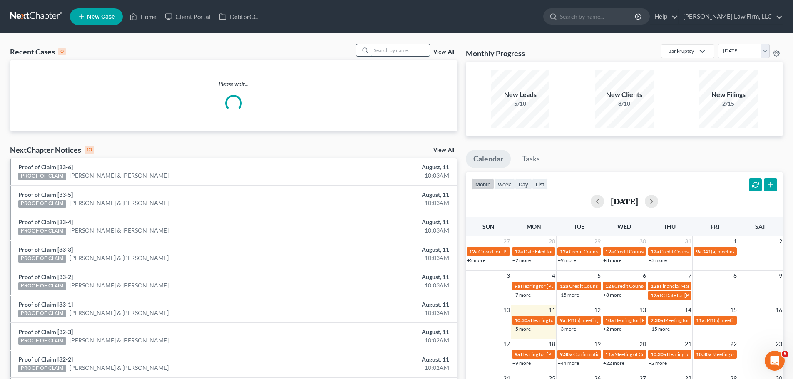
click at [408, 53] on input "search" at bounding box center [400, 50] width 58 height 12
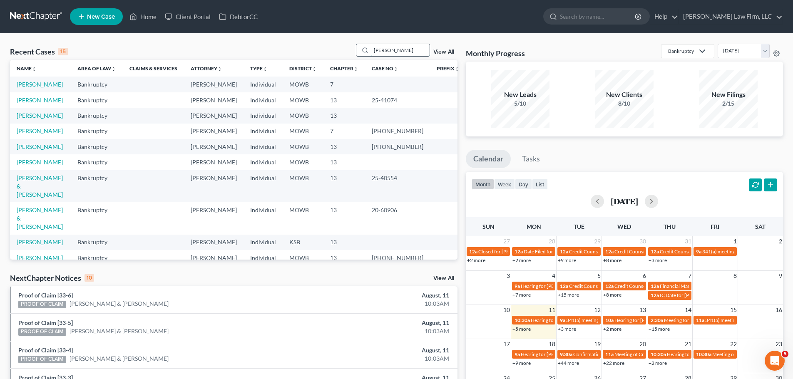
type input "[PERSON_NAME]"
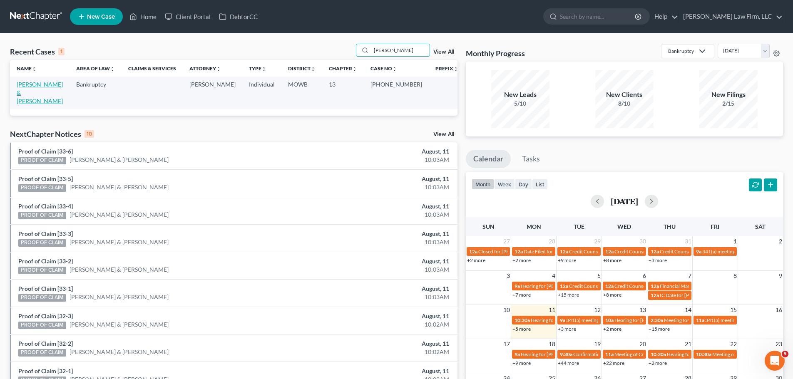
click at [56, 83] on link "[PERSON_NAME] & [PERSON_NAME]" at bounding box center [40, 93] width 46 height 24
select select "4"
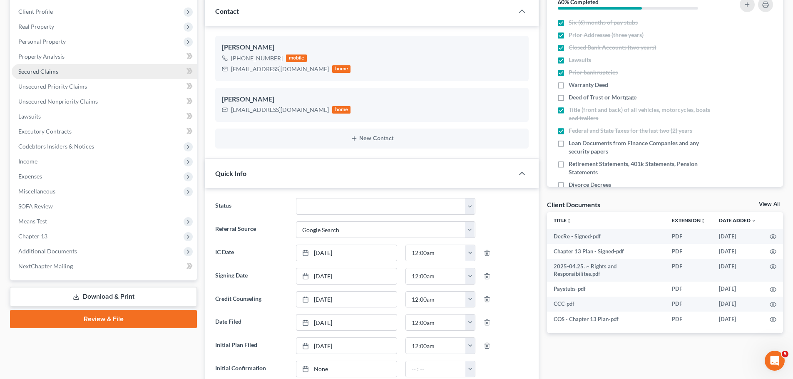
scroll to position [125, 0]
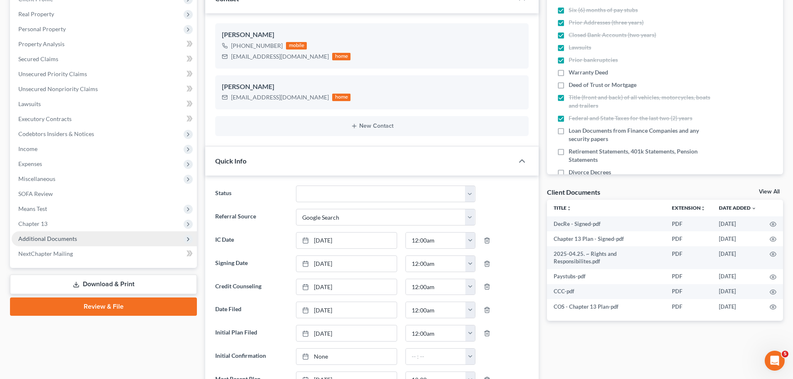
click at [77, 237] on span "Additional Documents" at bounding box center [104, 239] width 185 height 15
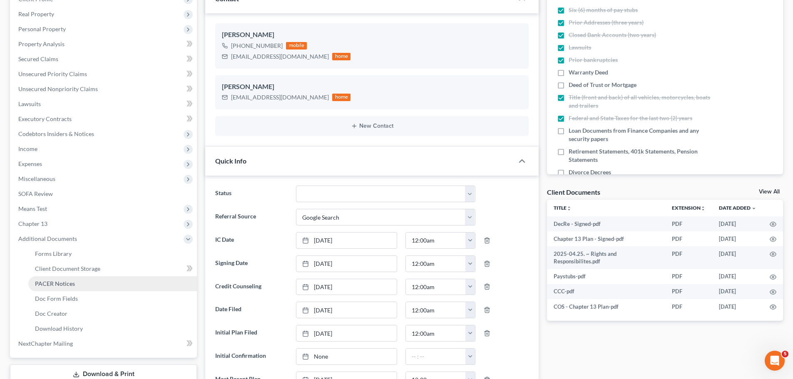
click at [68, 282] on span "PACER Notices" at bounding box center [55, 283] width 40 height 7
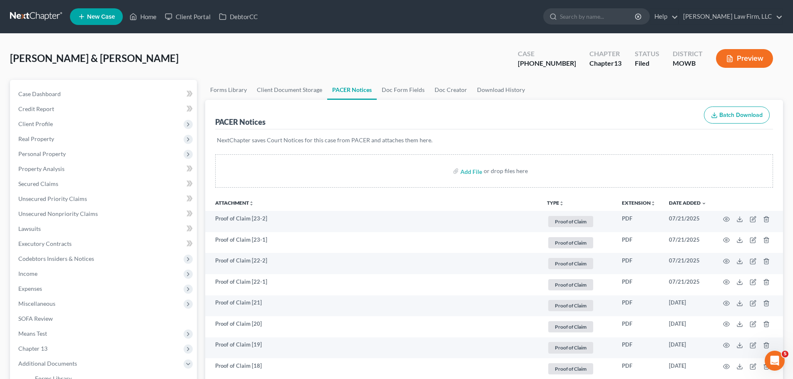
click at [555, 204] on button "TYPE unfold_more" at bounding box center [555, 203] width 17 height 5
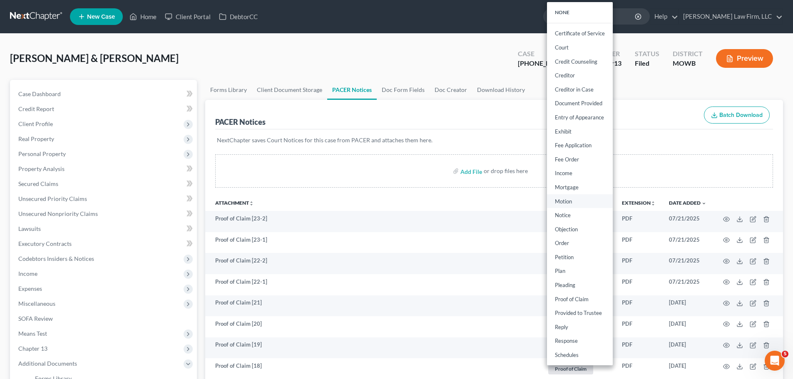
click at [578, 202] on link "Motion" at bounding box center [580, 201] width 66 height 14
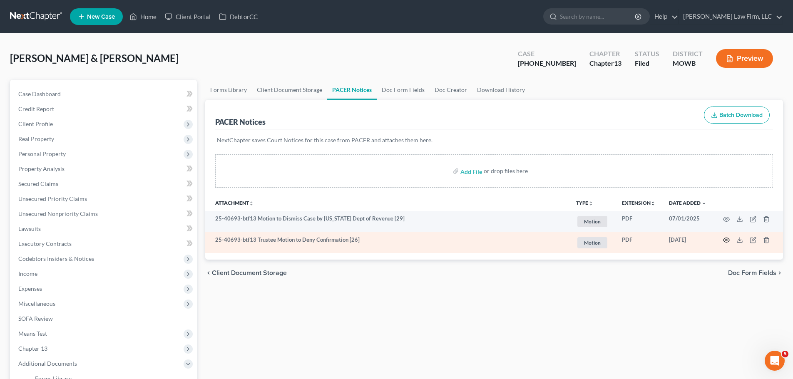
click at [726, 240] on circle "button" at bounding box center [727, 240] width 2 height 2
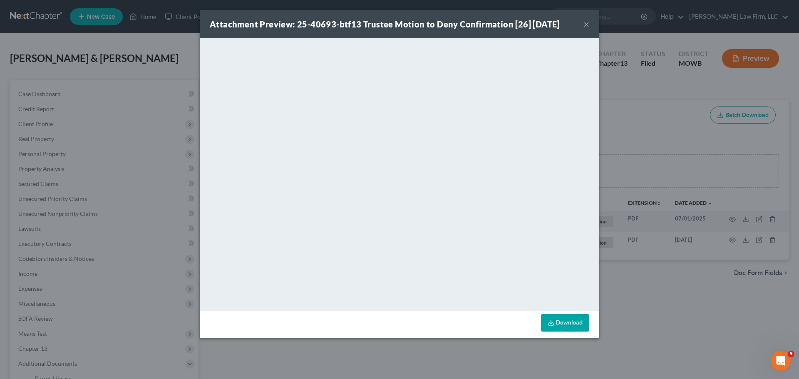
click at [590, 22] on div "Attachment Preview: 25-40693-btf13 Trustee Motion to Deny Confirmation [26] [DA…" at bounding box center [400, 24] width 400 height 28
click at [586, 23] on button "×" at bounding box center [587, 24] width 6 height 10
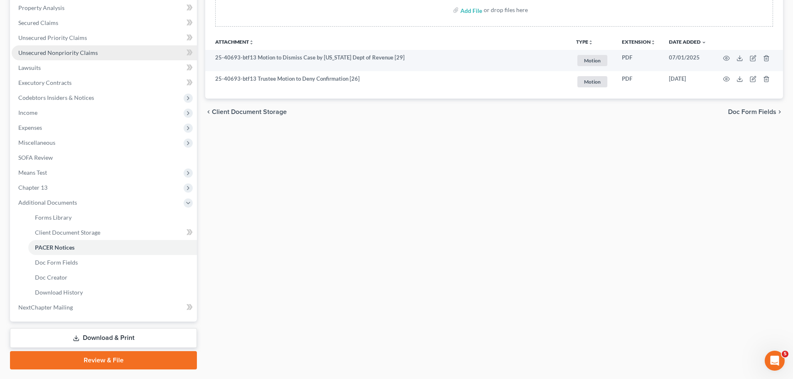
scroll to position [167, 0]
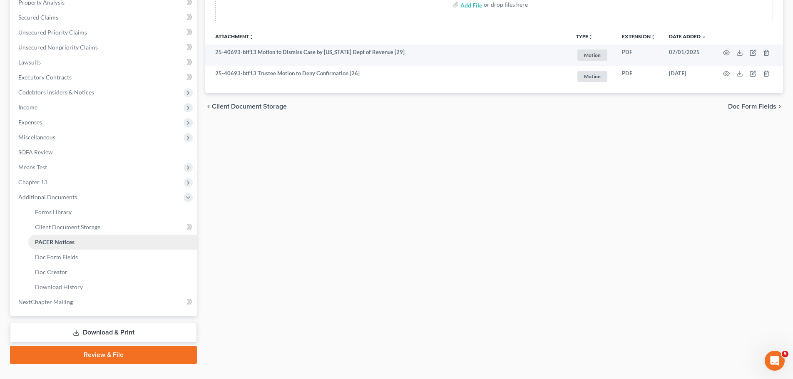
click at [79, 241] on link "PACER Notices" at bounding box center [112, 242] width 169 height 15
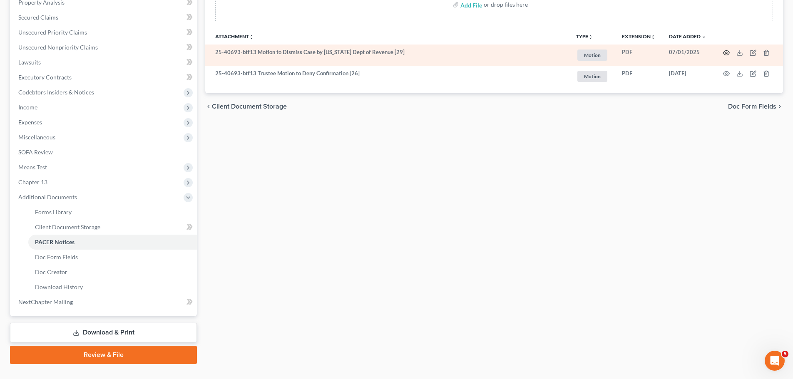
click at [726, 52] on circle "button" at bounding box center [727, 53] width 2 height 2
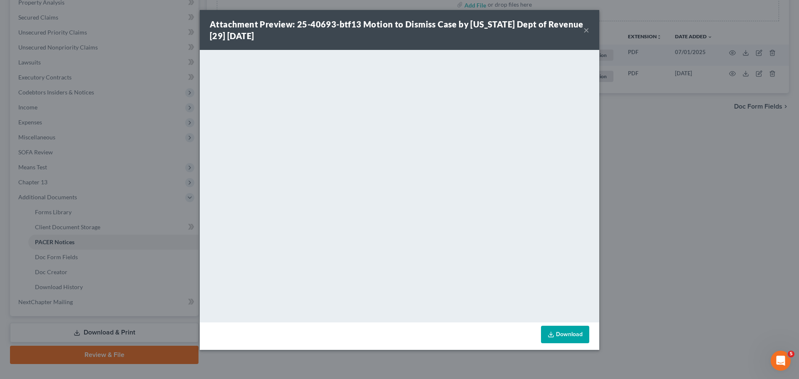
click at [588, 27] on button "×" at bounding box center [587, 30] width 6 height 10
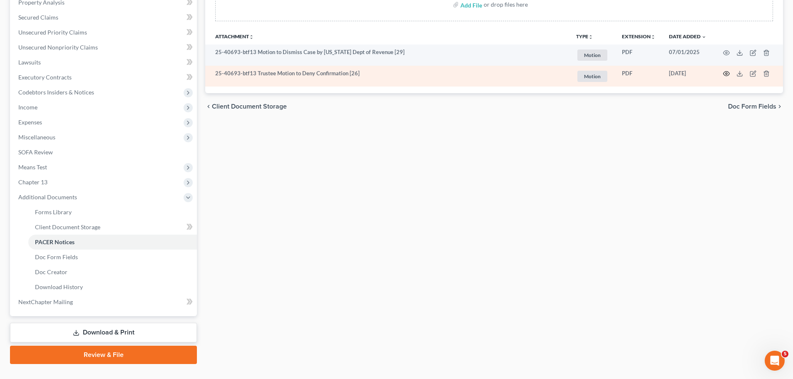
click at [725, 73] on icon "button" at bounding box center [726, 73] width 7 height 7
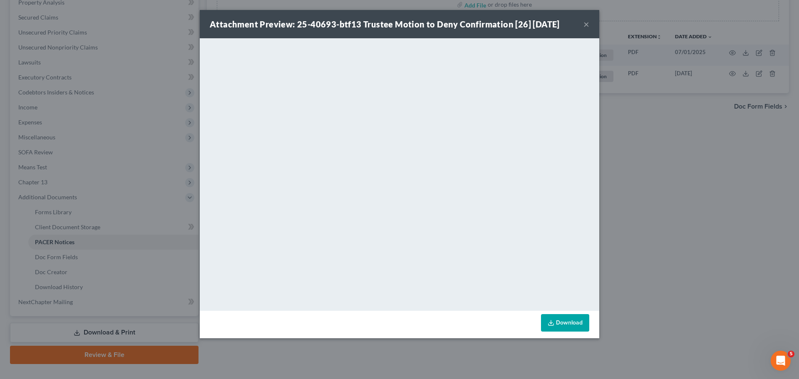
click at [587, 25] on button "×" at bounding box center [587, 24] width 6 height 10
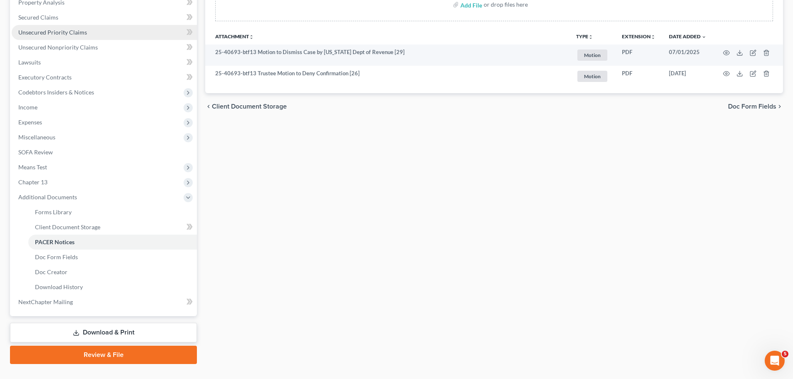
scroll to position [0, 0]
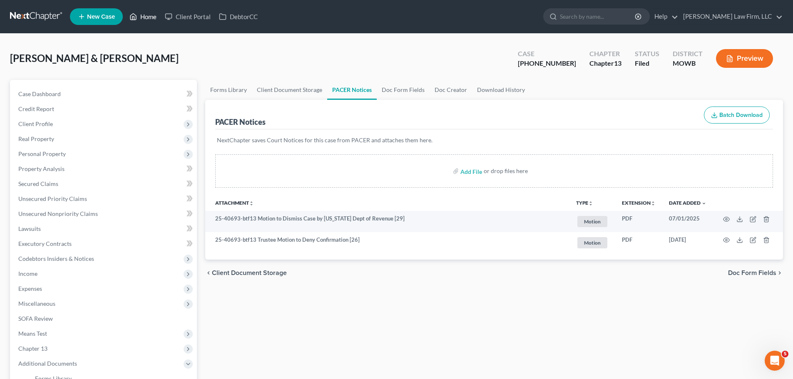
click at [145, 17] on link "Home" at bounding box center [142, 16] width 35 height 15
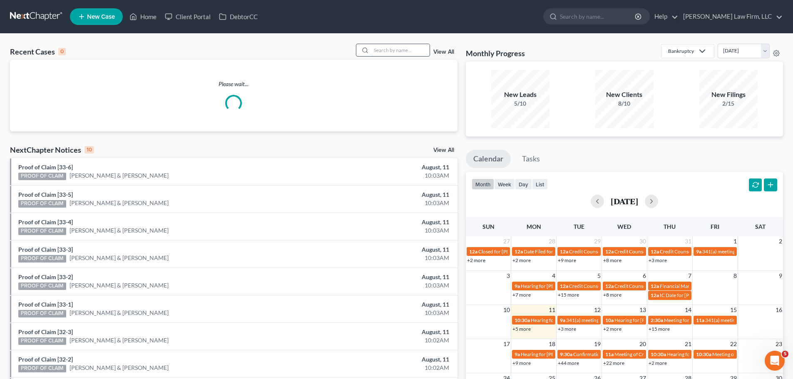
click at [403, 50] on input "search" at bounding box center [400, 50] width 58 height 12
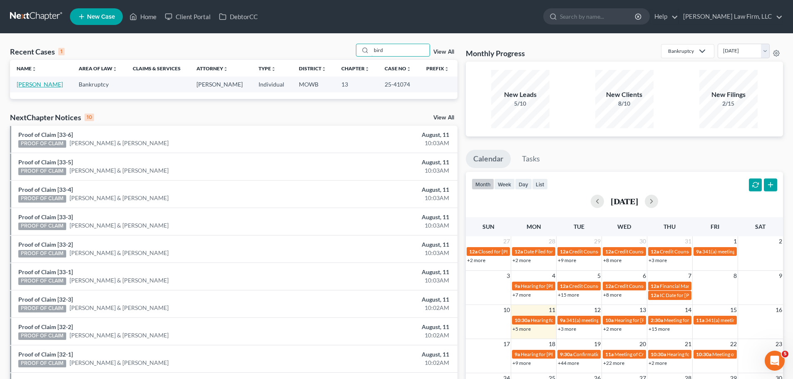
type input "bird"
click at [21, 85] on link "[PERSON_NAME]" at bounding box center [40, 84] width 46 height 7
select select "4"
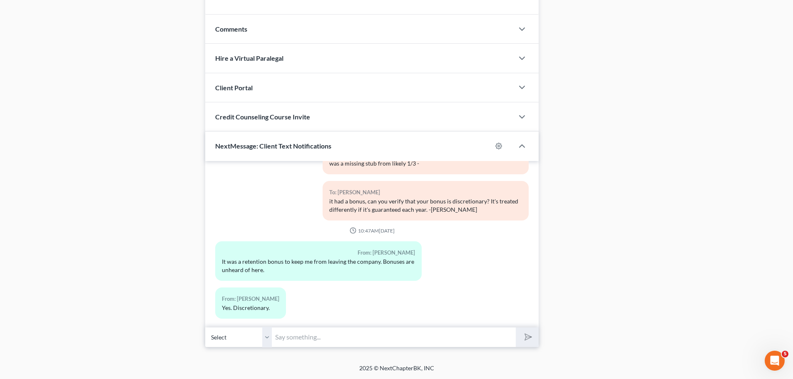
scroll to position [1912, 0]
click at [271, 340] on select "Select [PHONE_NUMBER] - [PERSON_NAME]" at bounding box center [238, 337] width 67 height 20
click at [309, 341] on input "text" at bounding box center [394, 337] width 244 height 20
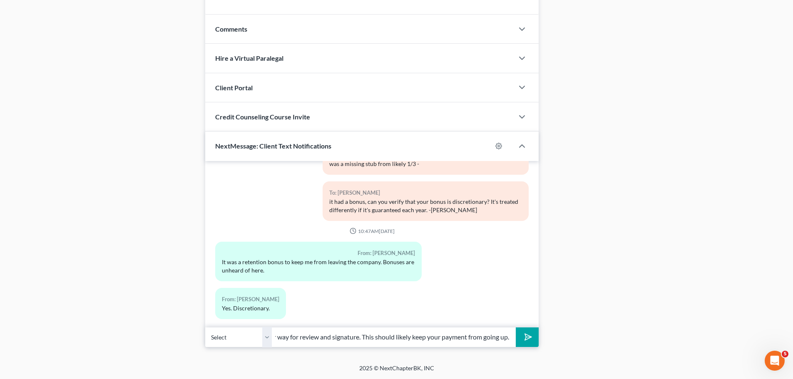
scroll to position [0, 161]
type input "Perfect. I'm going to revise paperwork and send it your way for review and sign…"
click at [516, 328] on button "submit" at bounding box center [527, 338] width 23 height 20
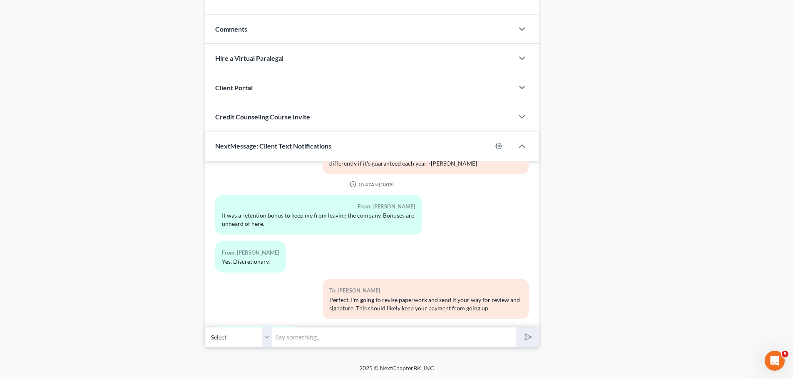
scroll to position [1997, 0]
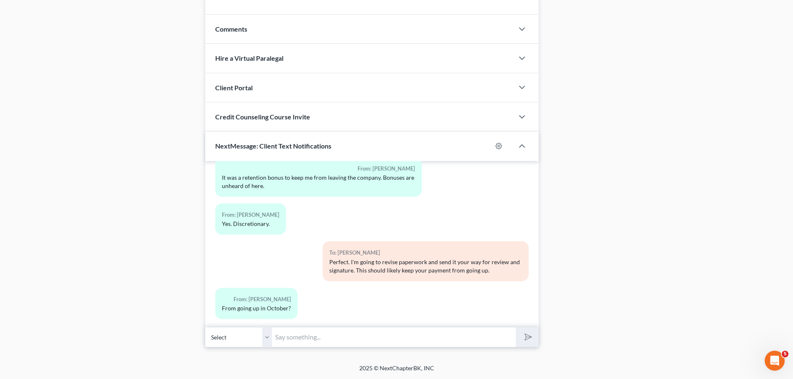
click at [322, 338] on input "text" at bounding box center [394, 337] width 244 height 20
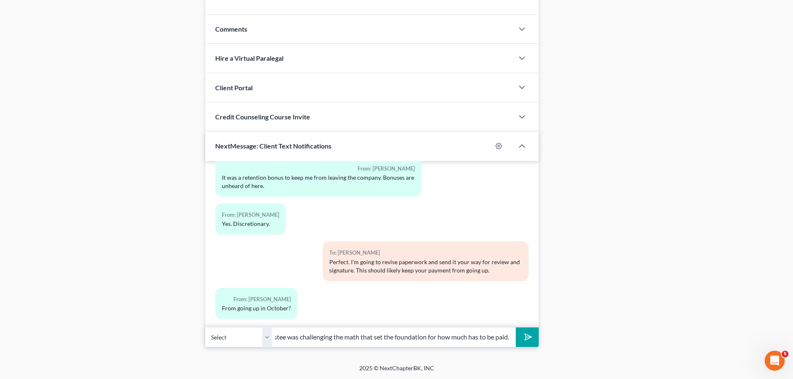
scroll to position [0, 97]
type input "Not quite that powerful, the Trustee was challenging the math that set the foun…"
click at [516, 328] on button "submit" at bounding box center [527, 338] width 23 height 20
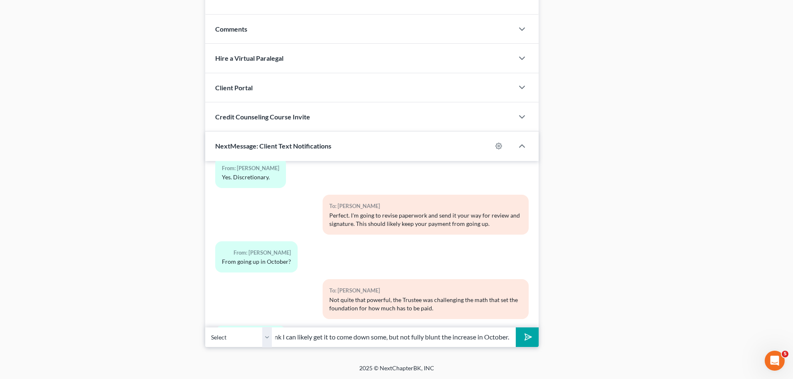
scroll to position [2081, 0]
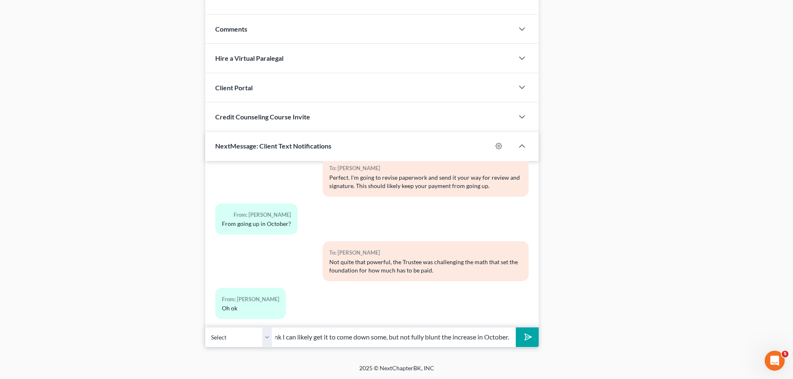
type input "I think I can likely get it to come down some, but not fully blunt the increase…"
click at [516, 328] on button "submit" at bounding box center [527, 338] width 23 height 20
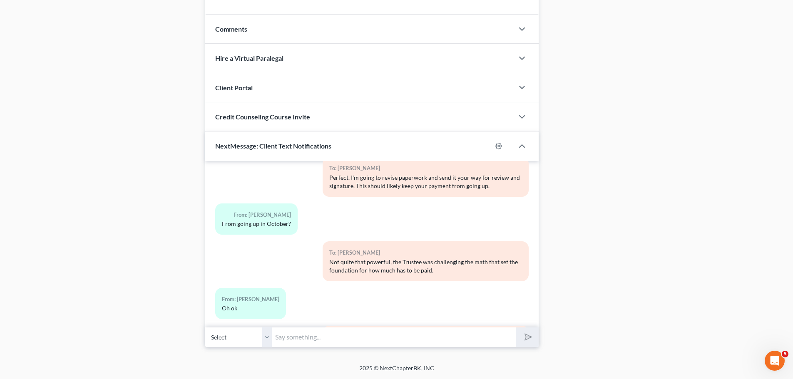
scroll to position [2128, 0]
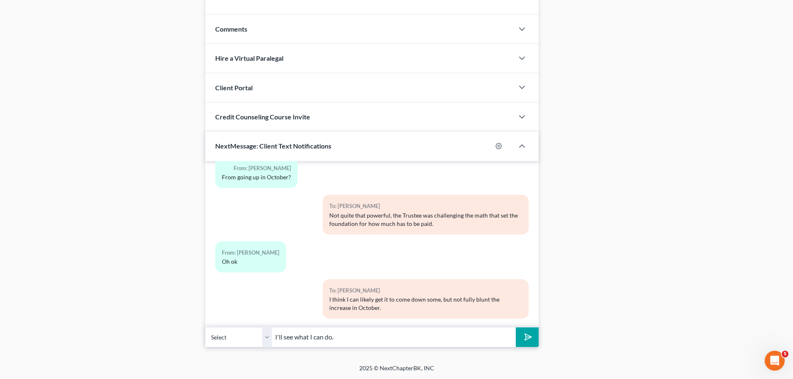
type input "I'll see what I can do."
click at [516, 328] on button "submit" at bounding box center [527, 338] width 23 height 20
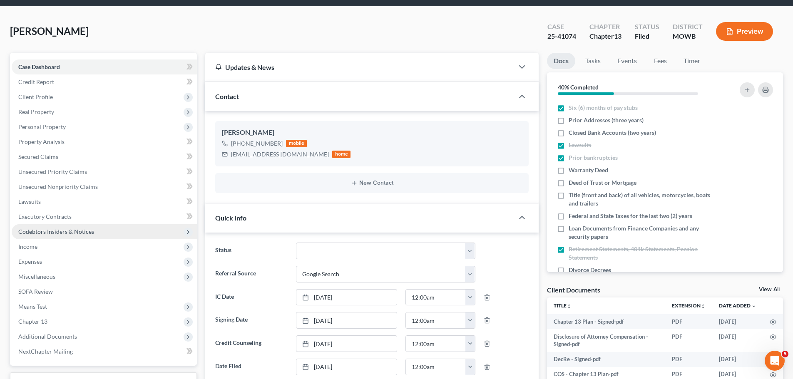
scroll to position [42, 0]
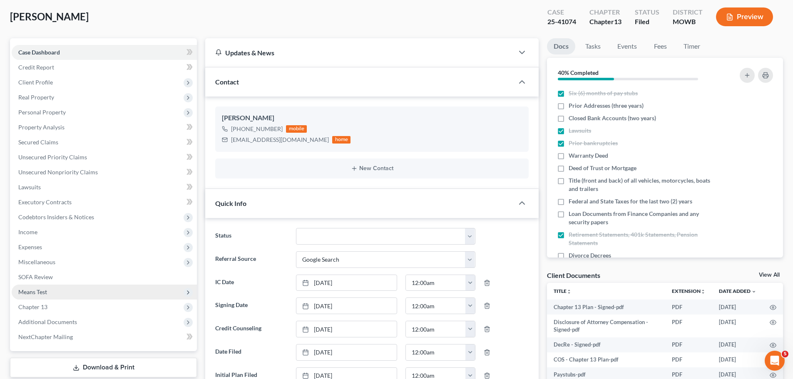
click at [67, 294] on span "Means Test" at bounding box center [104, 292] width 185 height 15
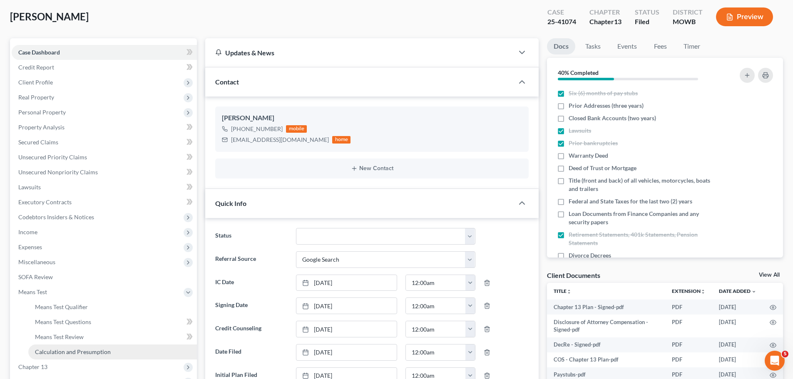
click at [107, 353] on span "Calculation and Presumption" at bounding box center [73, 352] width 76 height 7
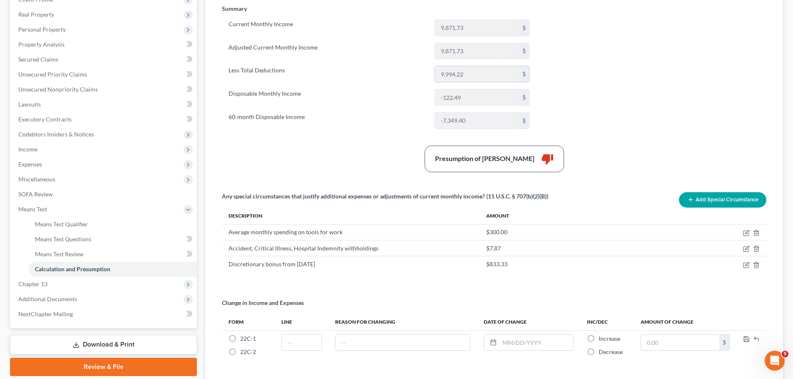
scroll to position [125, 0]
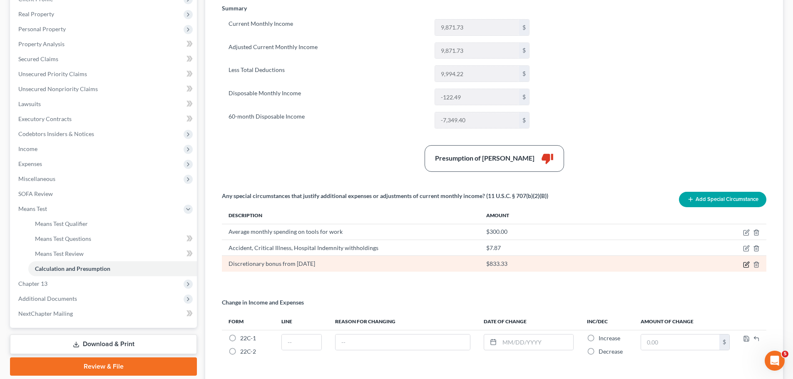
click at [747, 266] on icon "button" at bounding box center [746, 264] width 7 height 7
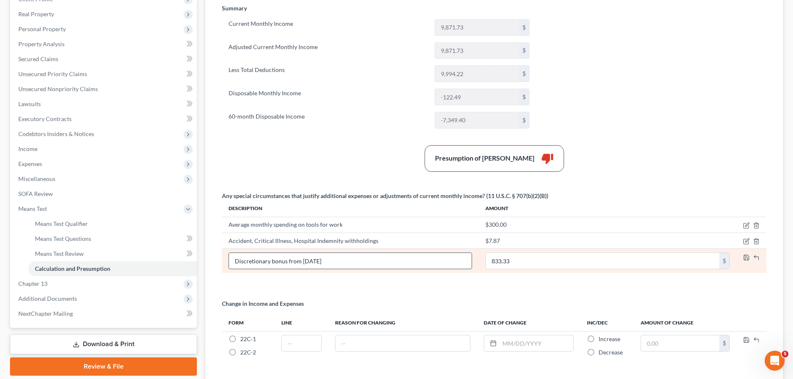
click at [271, 261] on input "Discretionary bonus from [DATE]" at bounding box center [350, 261] width 243 height 16
type input "Discretionary retention bonus from [DATE]"
click at [749, 260] on icon "button" at bounding box center [746, 257] width 5 height 5
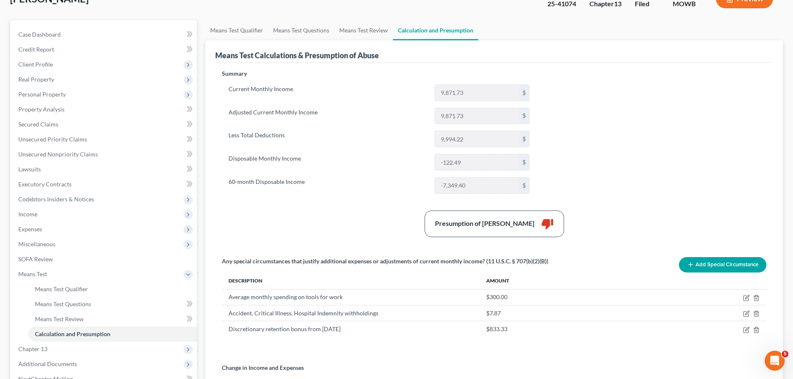
scroll to position [0, 0]
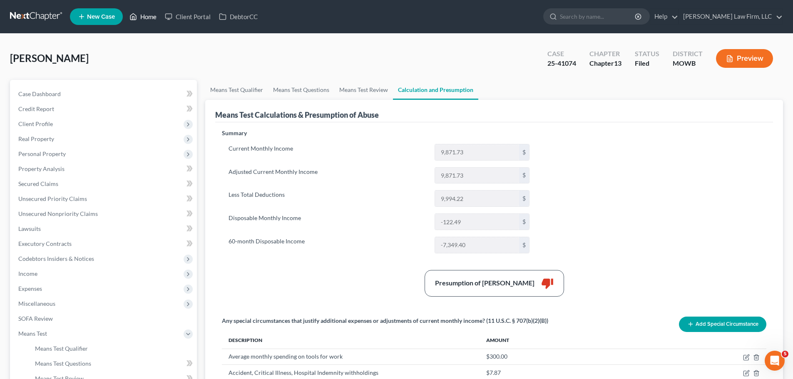
click at [153, 12] on link "Home" at bounding box center [142, 16] width 35 height 15
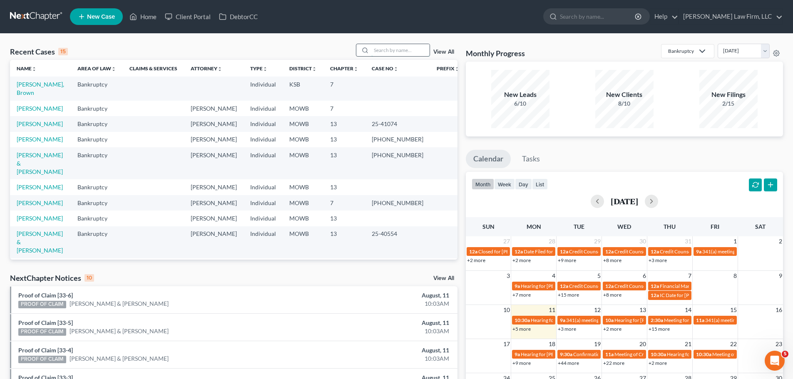
click at [415, 55] on input "search" at bounding box center [400, 50] width 58 height 12
type input "[PERSON_NAME]"
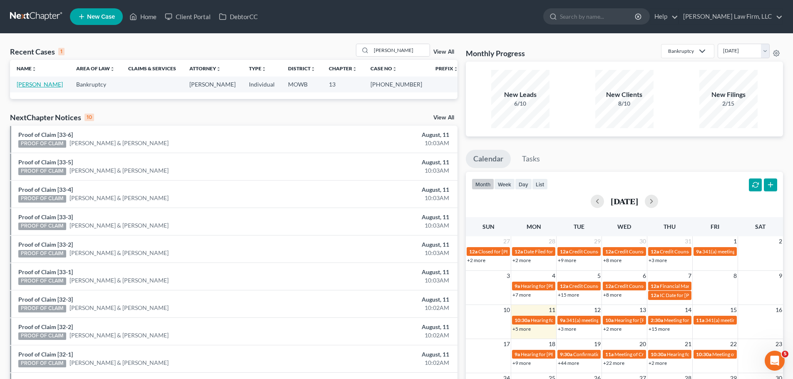
click at [49, 82] on link "[PERSON_NAME]" at bounding box center [40, 84] width 46 height 7
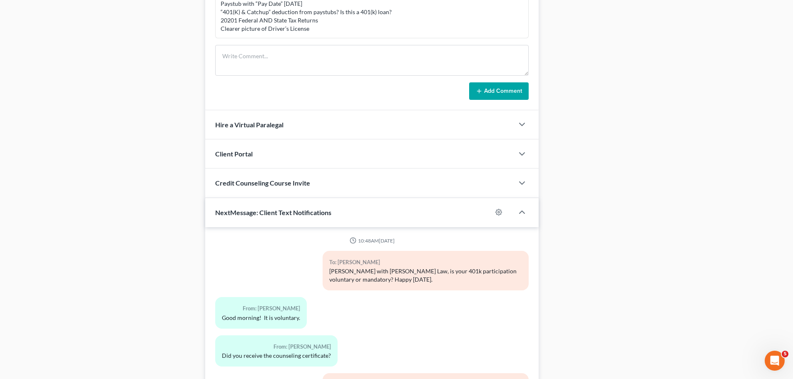
scroll to position [4924, 0]
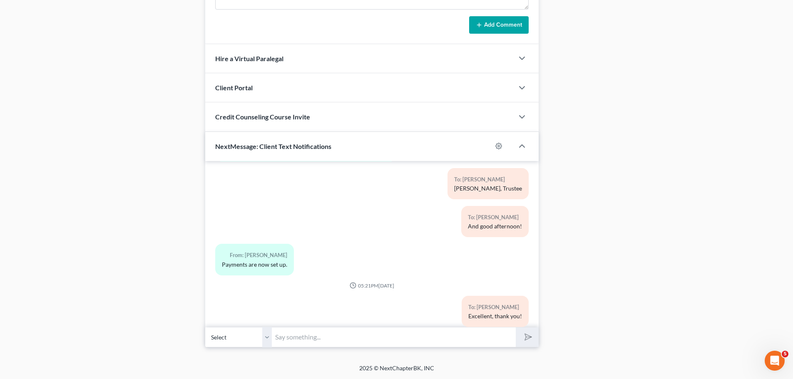
click at [307, 344] on input "text" at bounding box center [394, 337] width 244 height 20
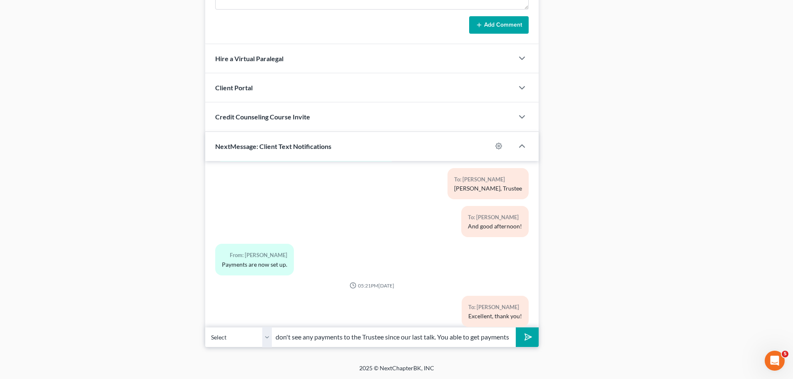
scroll to position [0, 105]
type input "Good morning, [PERSON_NAME]. I don't see any payments to the Trustee since our …"
drag, startPoint x: 492, startPoint y: 343, endPoint x: 567, endPoint y: 328, distance: 76.9
click at [492, 343] on input "Good morning, [PERSON_NAME]. I don't see any payments to the Trustee since our …" at bounding box center [394, 337] width 244 height 20
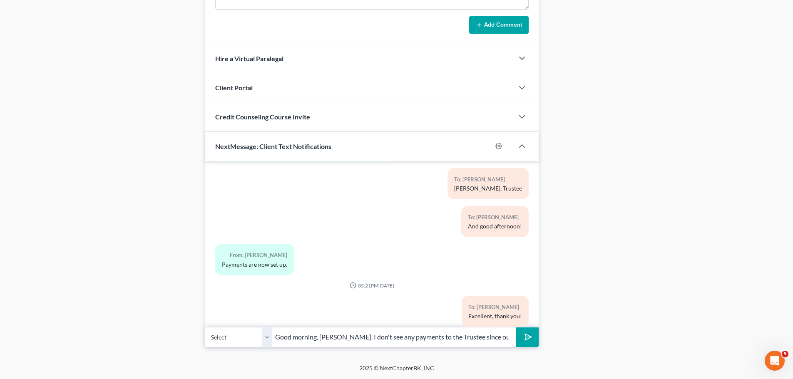
scroll to position [0, 105]
click at [516, 328] on button "submit" at bounding box center [527, 338] width 23 height 20
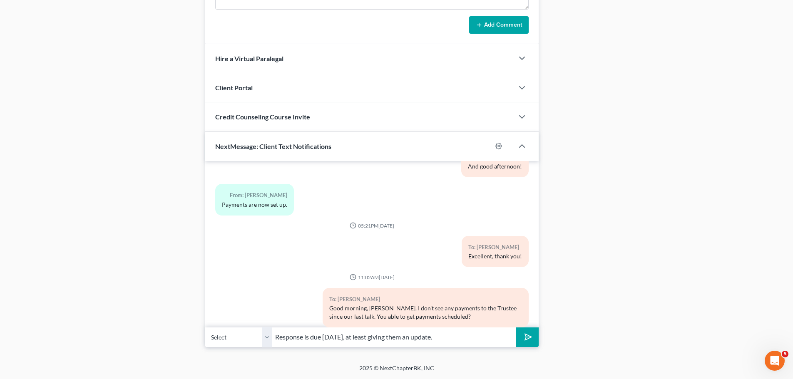
type input "Response is due [DATE], at least giving them an update."
click at [516, 328] on button "submit" at bounding box center [527, 338] width 23 height 20
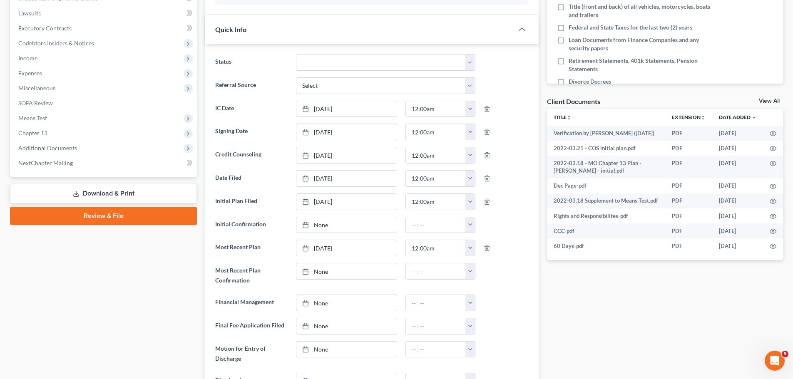
scroll to position [0, 0]
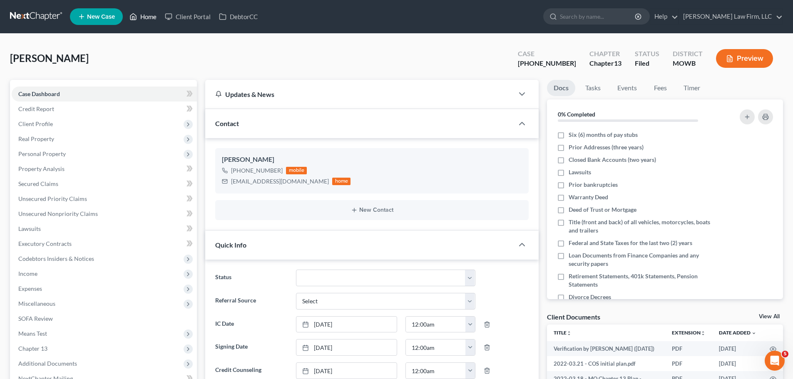
click at [140, 16] on link "Home" at bounding box center [142, 16] width 35 height 15
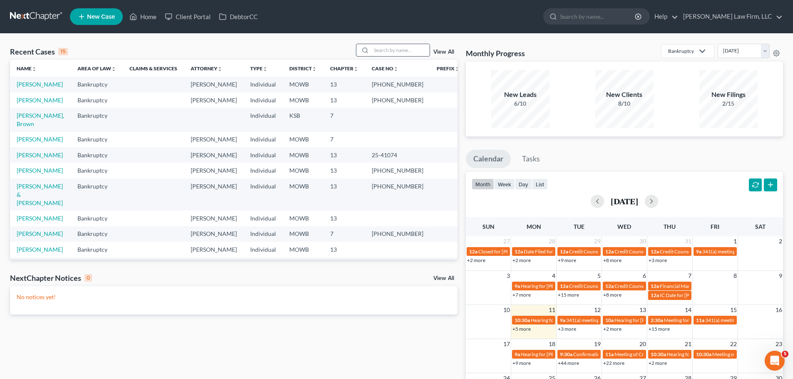
click at [389, 52] on input "search" at bounding box center [400, 50] width 58 height 12
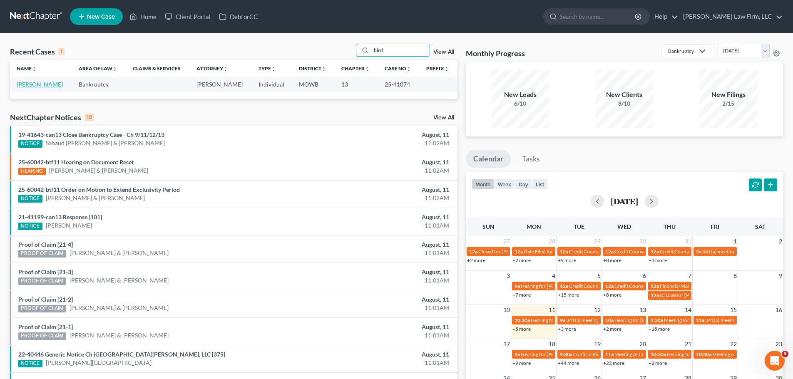
type input "bird"
click at [39, 82] on link "[PERSON_NAME]" at bounding box center [40, 84] width 46 height 7
select select "4"
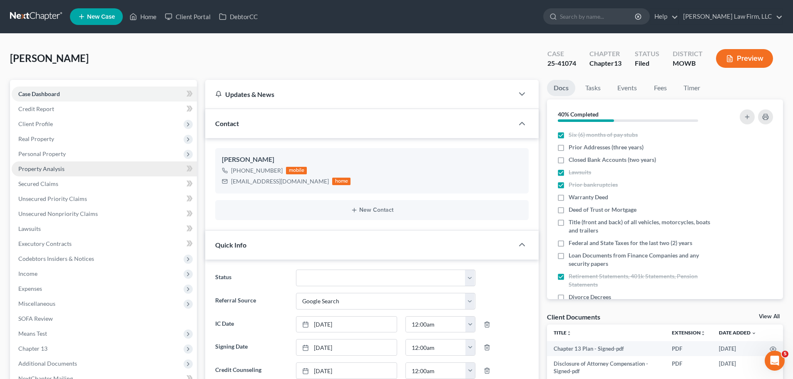
scroll to position [2204, 0]
click at [57, 123] on span "Client Profile" at bounding box center [104, 124] width 185 height 15
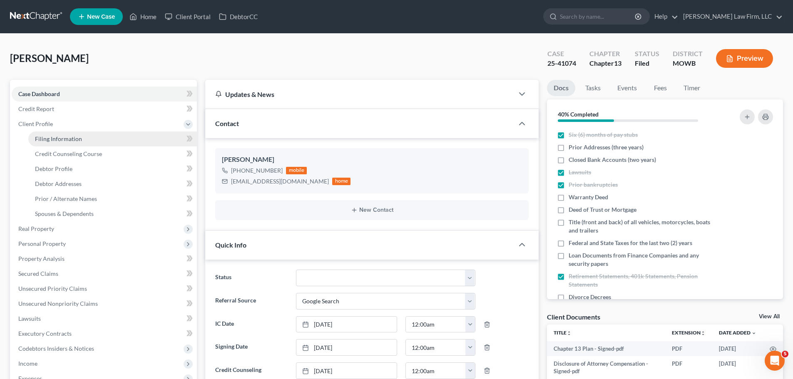
click at [101, 142] on link "Filing Information" at bounding box center [112, 139] width 169 height 15
select select "1"
select select "0"
select select "3"
select select "46"
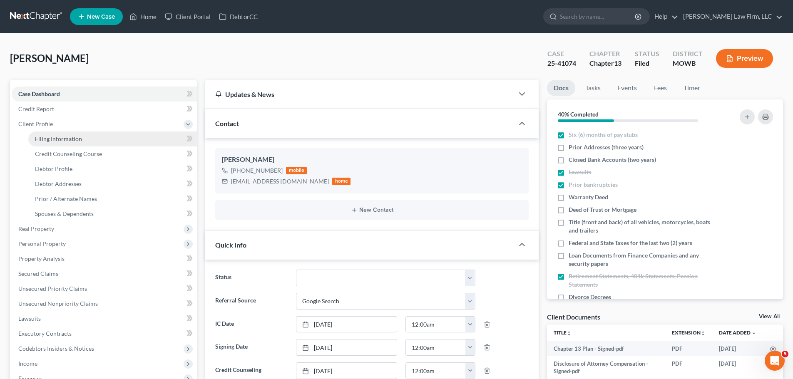
select select "6"
select select "26"
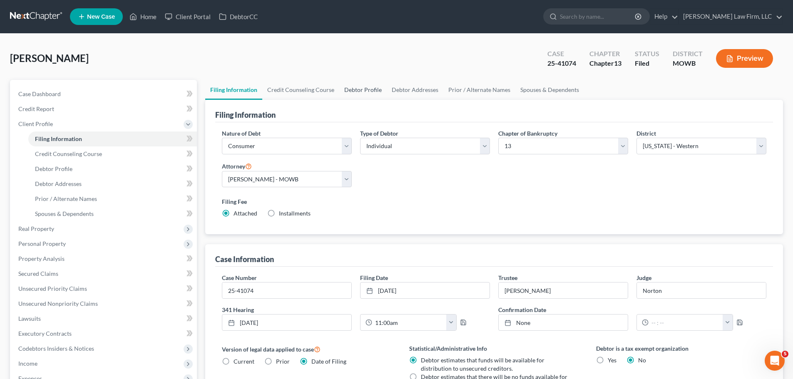
click at [365, 88] on link "Debtor Profile" at bounding box center [362, 90] width 47 height 20
select select "3"
select select "1"
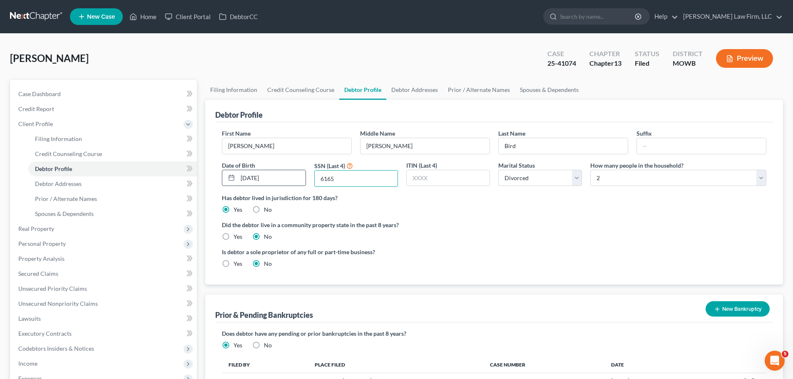
drag, startPoint x: 354, startPoint y: 182, endPoint x: 285, endPoint y: 183, distance: 68.7
click at [285, 182] on div "First Name [PERSON_NAME] Middle Name [PERSON_NAME] Last Name Bird Suffix Date o…" at bounding box center [494, 161] width 553 height 65
drag, startPoint x: 546, startPoint y: 58, endPoint x: 576, endPoint y: 63, distance: 30.8
click at [576, 63] on div "Case 25-41074" at bounding box center [562, 59] width 42 height 25
drag, startPoint x: 578, startPoint y: 65, endPoint x: 585, endPoint y: 66, distance: 6.7
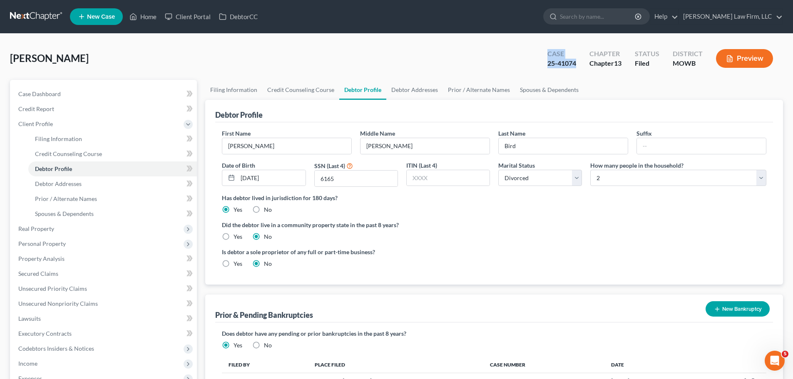
click at [578, 65] on div "Case 25-41074" at bounding box center [562, 59] width 42 height 25
click at [542, 71] on div "Case 25-41074" at bounding box center [562, 59] width 42 height 25
click at [549, 64] on div "25-41074" at bounding box center [562, 64] width 29 height 10
drag, startPoint x: 548, startPoint y: 64, endPoint x: 575, endPoint y: 64, distance: 26.2
click at [575, 64] on div "25-41074" at bounding box center [562, 64] width 29 height 10
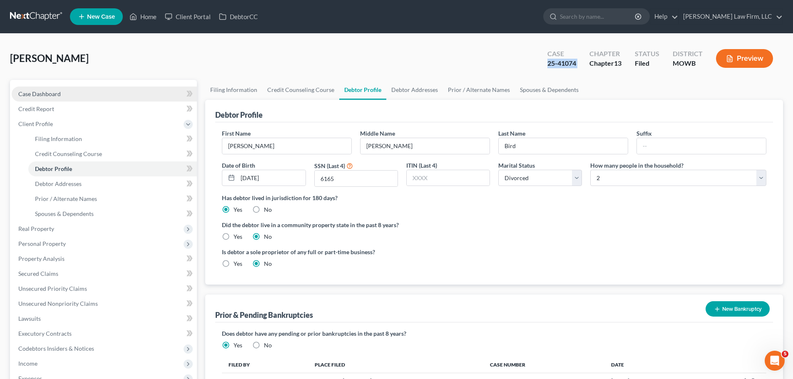
copy div "25-41074"
drag, startPoint x: 406, startPoint y: 92, endPoint x: 399, endPoint y: 95, distance: 7.0
click at [406, 92] on link "Debtor Addresses" at bounding box center [414, 90] width 57 height 20
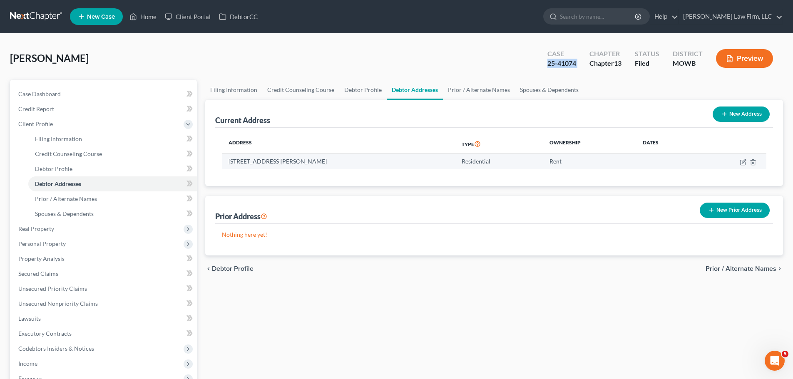
drag, startPoint x: 366, startPoint y: 164, endPoint x: 225, endPoint y: 167, distance: 140.8
click at [225, 167] on td "[STREET_ADDRESS][PERSON_NAME]" at bounding box center [338, 162] width 233 height 16
copy td "[STREET_ADDRESS][PERSON_NAME]"
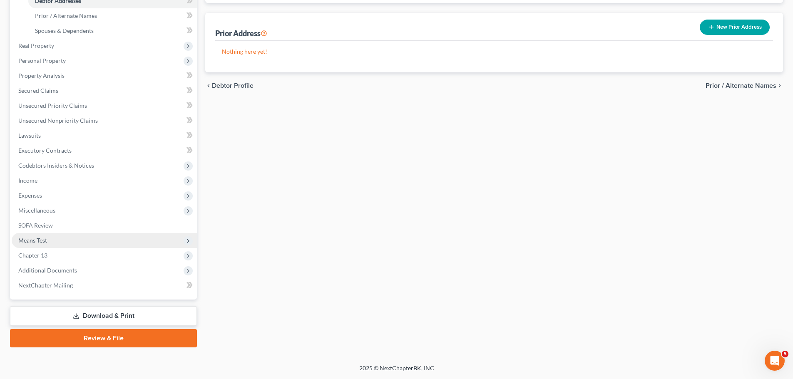
click at [57, 245] on span "Means Test" at bounding box center [104, 240] width 185 height 15
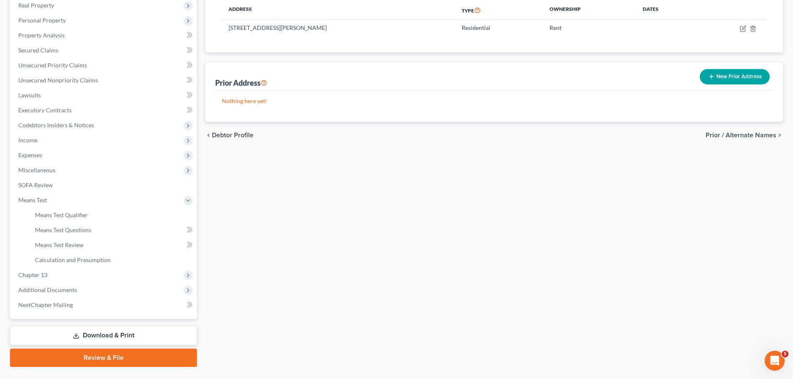
scroll to position [153, 0]
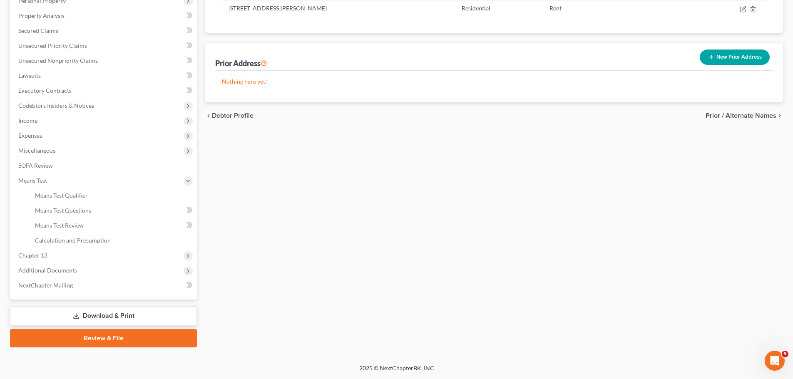
click at [106, 316] on link "Download & Print" at bounding box center [103, 316] width 187 height 20
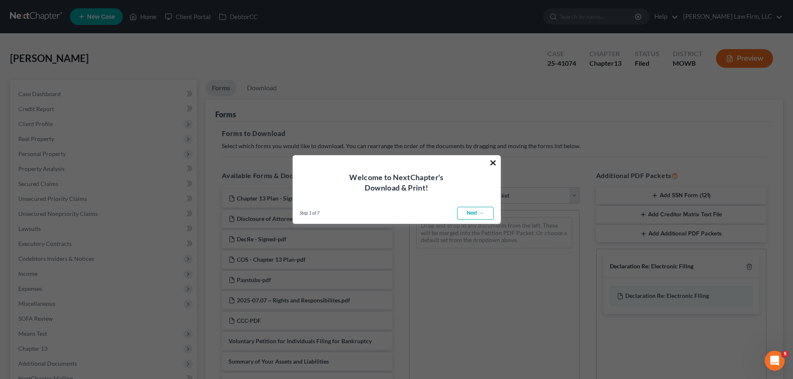
click at [491, 164] on button "×" at bounding box center [493, 162] width 8 height 13
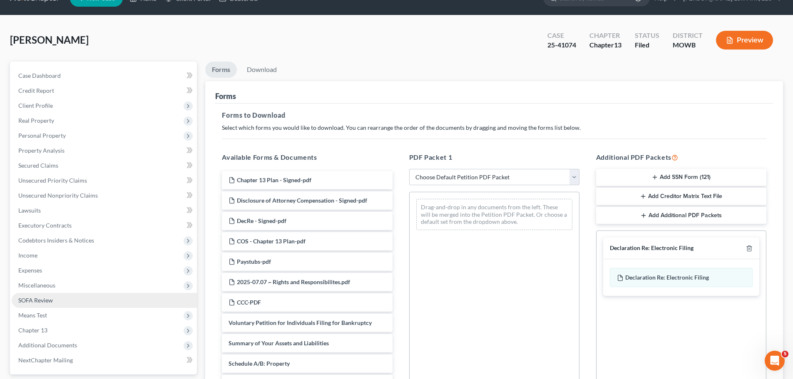
scroll to position [135, 0]
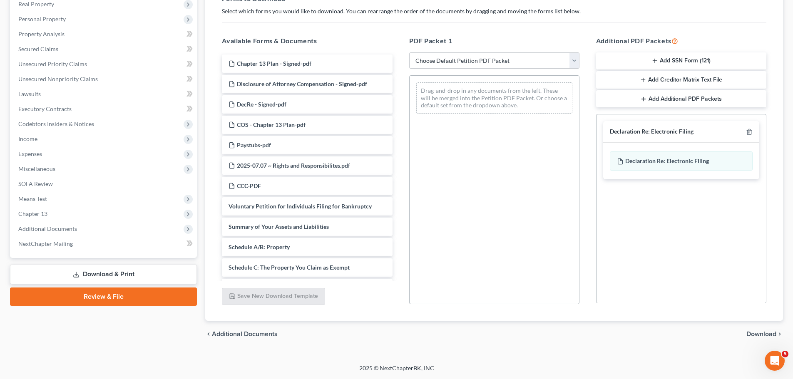
click at [120, 275] on link "Download & Print" at bounding box center [103, 275] width 187 height 20
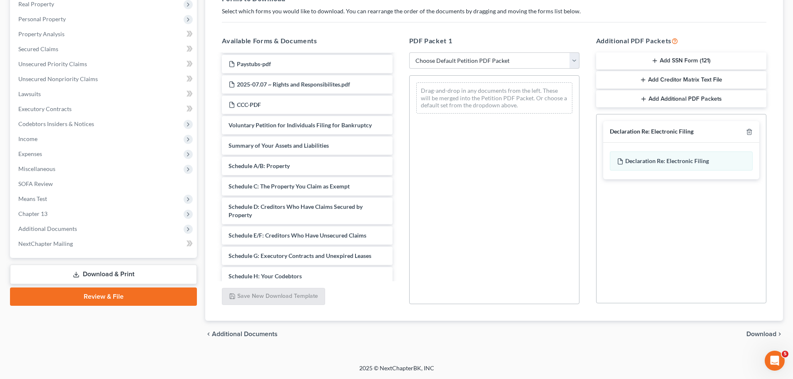
scroll to position [250, 0]
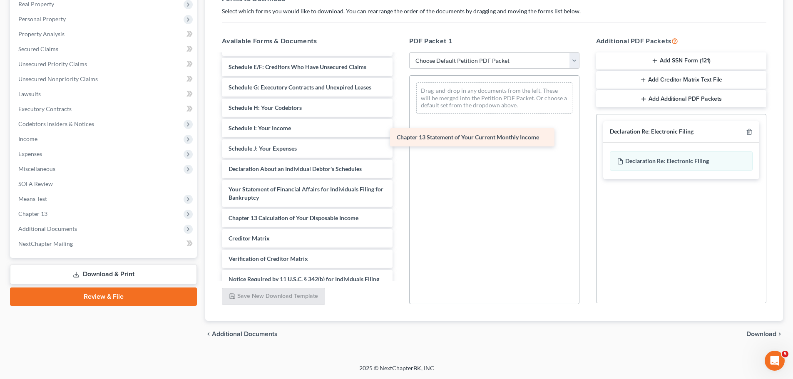
drag, startPoint x: 288, startPoint y: 219, endPoint x: 456, endPoint y: 139, distance: 186.6
click at [399, 139] on div "Chapter 13 Statement of Your Current Monthly Income Chapter 13 Plan - Signed-pd…" at bounding box center [307, 61] width 184 height 513
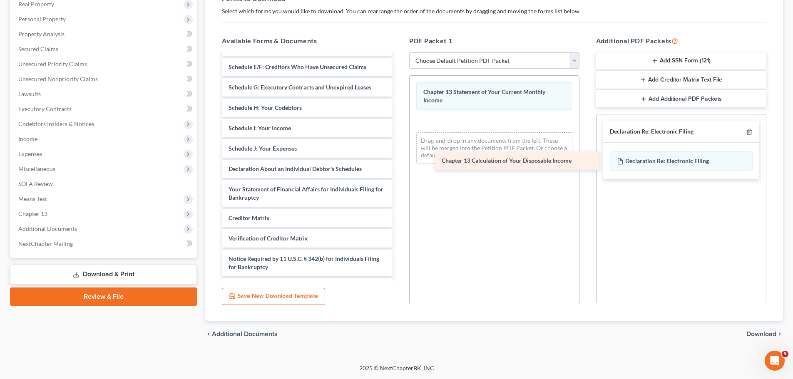
drag, startPoint x: 312, startPoint y: 219, endPoint x: 525, endPoint y: 162, distance: 220.8
click at [399, 162] on div "Chapter 13 Calculation of Your Disposable Income Chapter 13 Plan - Signed-pdf D…" at bounding box center [307, 51] width 184 height 492
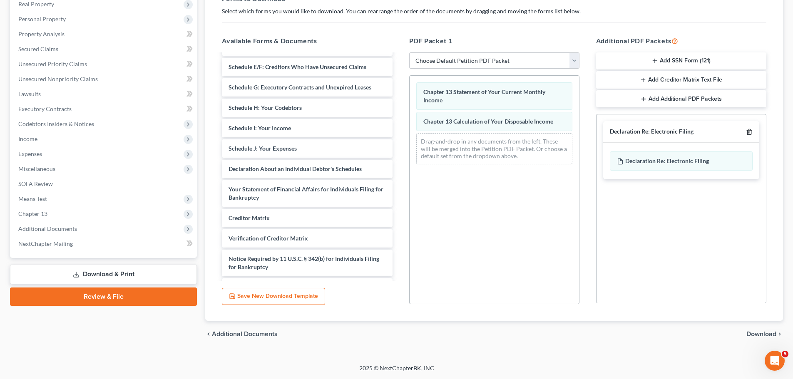
click at [749, 132] on line "button" at bounding box center [749, 133] width 0 height 2
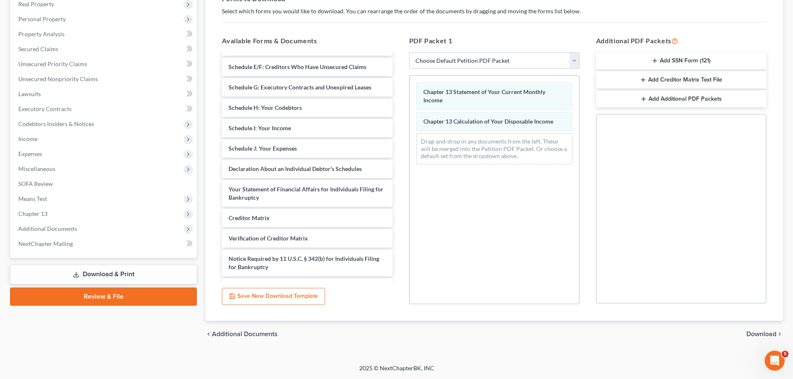
click at [765, 328] on div "chevron_left Additional Documents Download chevron_right" at bounding box center [494, 334] width 578 height 27
click at [766, 333] on span "Download" at bounding box center [762, 334] width 30 height 7
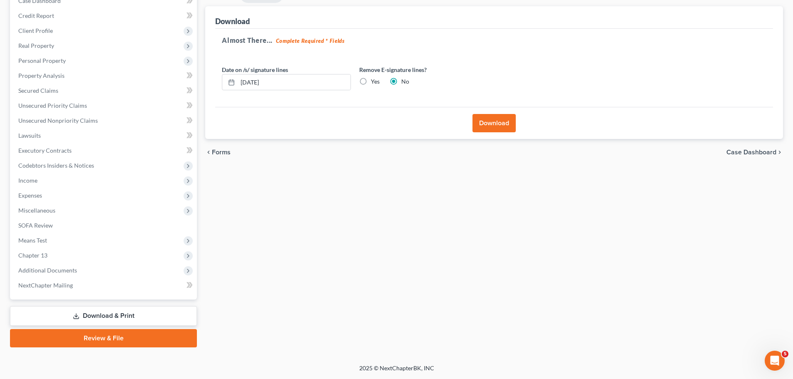
scroll to position [93, 0]
click at [371, 81] on label "Yes" at bounding box center [375, 81] width 9 height 8
click at [374, 81] on input "Yes" at bounding box center [376, 79] width 5 height 5
radio input "true"
radio input "false"
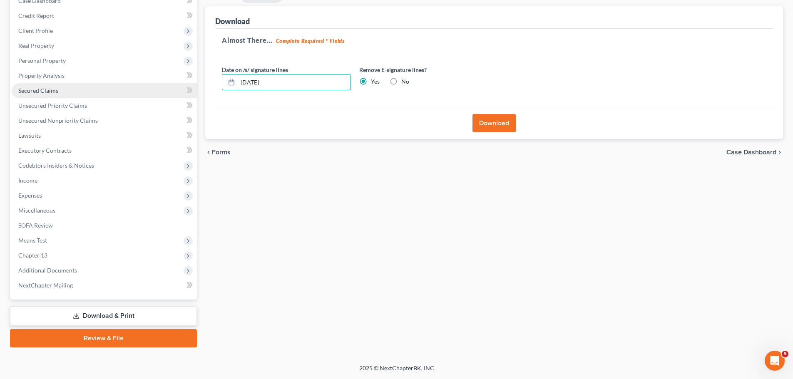
drag, startPoint x: 321, startPoint y: 83, endPoint x: 176, endPoint y: 83, distance: 144.9
click at [176, 82] on div "Petition Navigation Case Dashboard Payments Invoices Payments Payments Credit R…" at bounding box center [397, 167] width 782 height 361
click at [489, 128] on button "Download" at bounding box center [494, 123] width 43 height 18
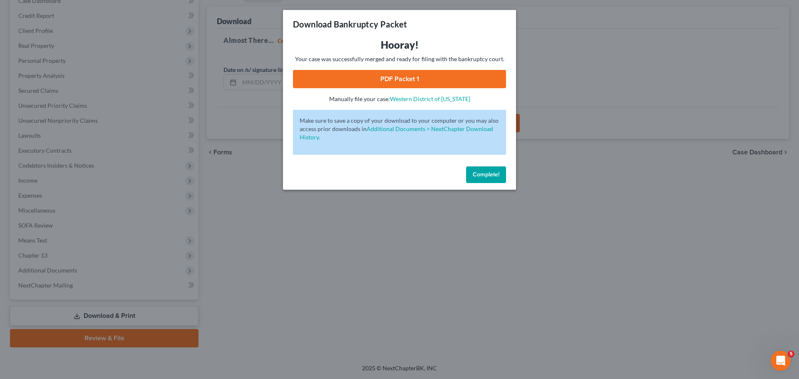
click at [407, 79] on link "PDF Packet 1" at bounding box center [399, 79] width 213 height 18
click at [498, 179] on button "Complete!" at bounding box center [486, 175] width 40 height 17
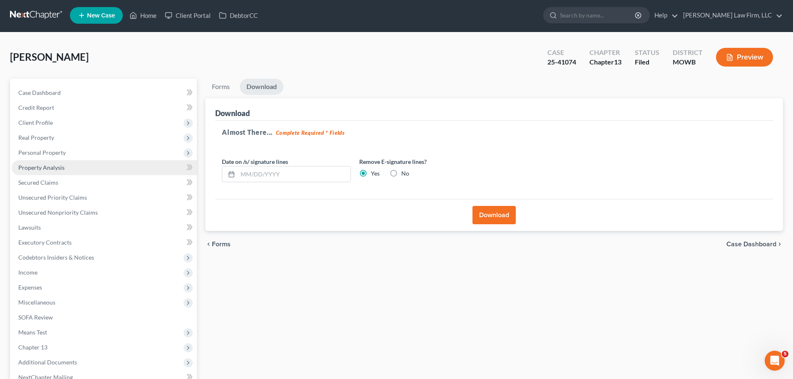
scroll to position [0, 0]
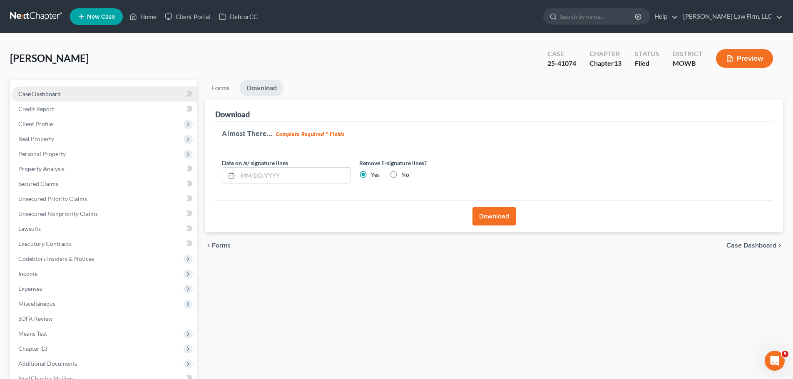
click at [42, 98] on link "Case Dashboard" at bounding box center [104, 94] width 185 height 15
select select "4"
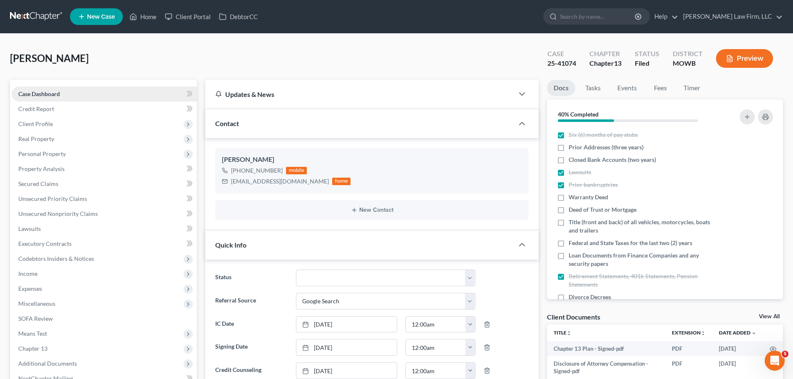
scroll to position [2204, 0]
drag, startPoint x: 289, startPoint y: 184, endPoint x: 229, endPoint y: 189, distance: 60.2
click at [229, 189] on div "[PERSON_NAME] [PHONE_NUMBER] mobile [EMAIL_ADDRESS][DOMAIN_NAME] home" at bounding box center [372, 170] width 314 height 45
copy div "[EMAIL_ADDRESS][DOMAIN_NAME]"
click at [133, 10] on link "Home" at bounding box center [142, 16] width 35 height 15
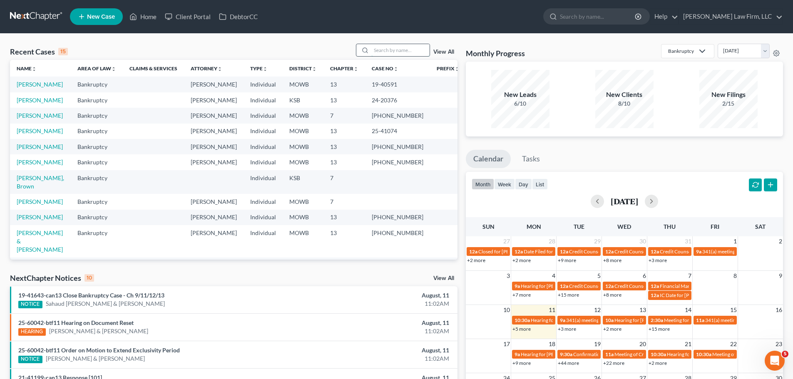
click at [406, 54] on input "search" at bounding box center [400, 50] width 58 height 12
type input "[PERSON_NAME]"
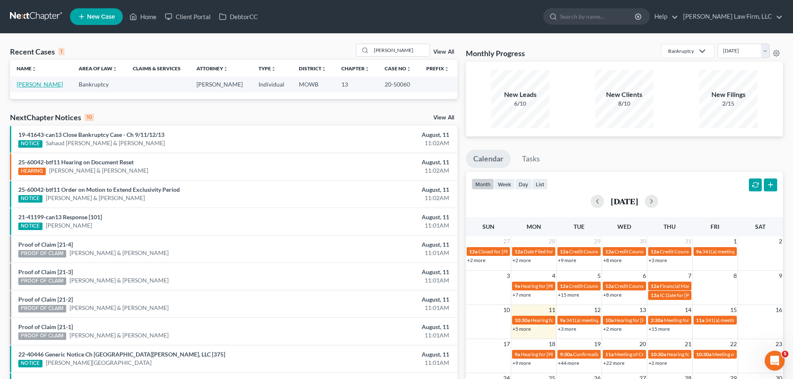
click at [34, 85] on link "[PERSON_NAME]" at bounding box center [40, 84] width 46 height 7
select select "3"
select select "6"
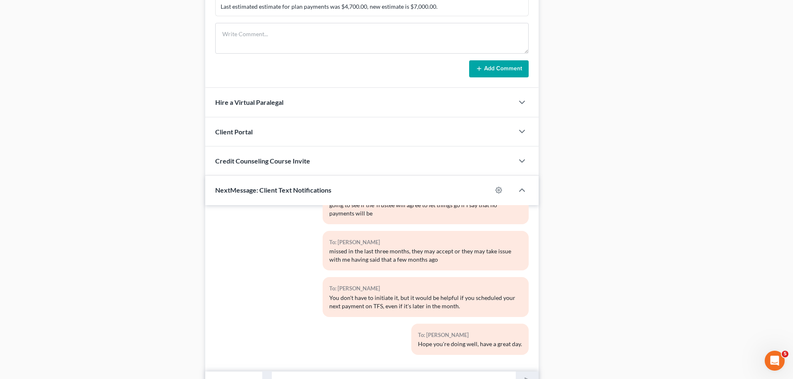
scroll to position [943, 0]
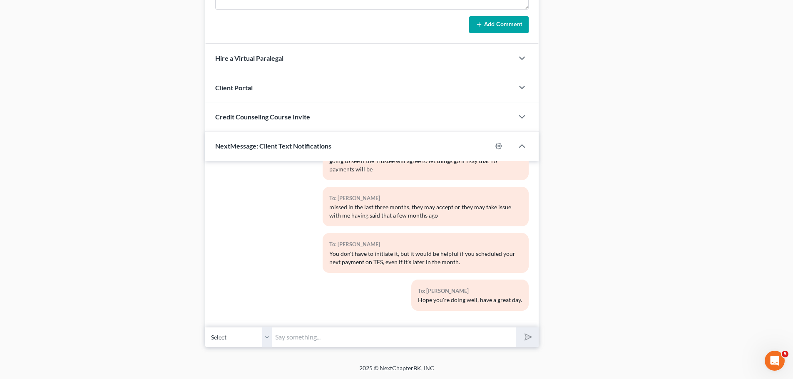
drag, startPoint x: 264, startPoint y: 338, endPoint x: 306, endPoint y: 338, distance: 42.5
click at [264, 338] on select "Select [PHONE_NUMBER] - [PERSON_NAME]" at bounding box center [238, 337] width 67 height 20
click at [305, 339] on input "text" at bounding box center [394, 337] width 244 height 20
click at [306, 338] on input "text" at bounding box center [394, 337] width 244 height 20
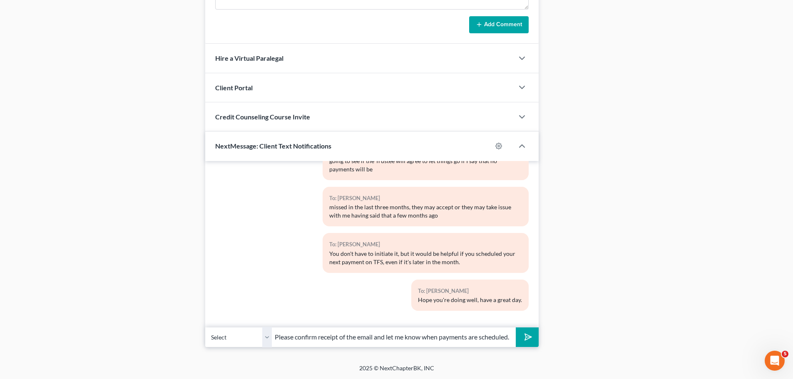
scroll to position [0, 5]
type input "Please confirm receipt of the email and let me know when payments are scheduled."
click at [516, 328] on button "submit" at bounding box center [527, 338] width 23 height 20
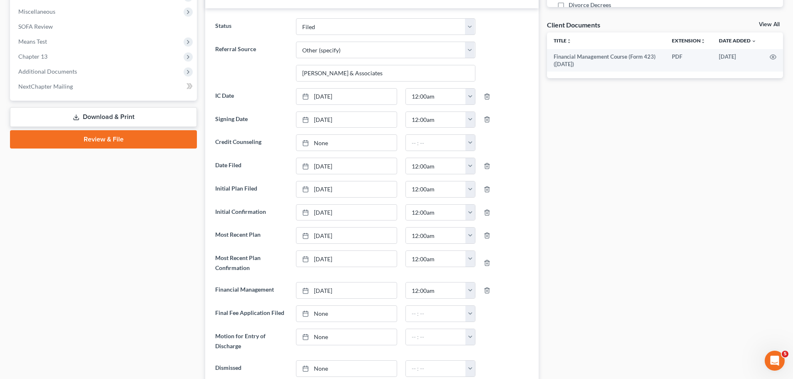
scroll to position [0, 0]
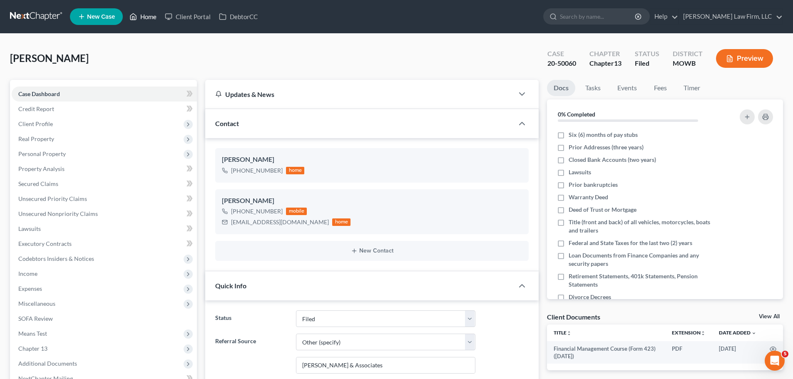
click at [137, 22] on link "Home" at bounding box center [142, 16] width 35 height 15
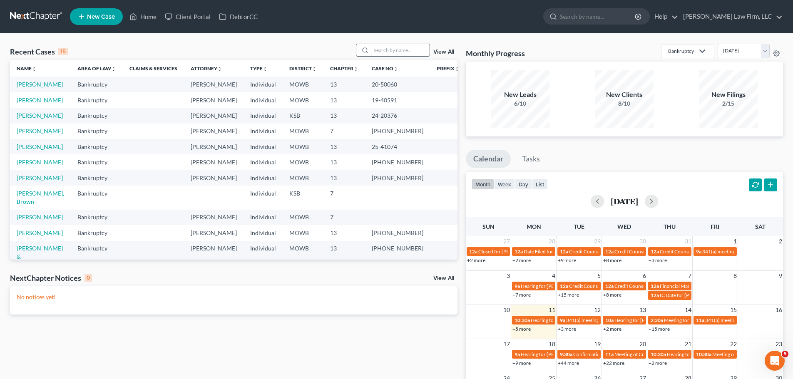
click at [394, 53] on input "search" at bounding box center [400, 50] width 58 height 12
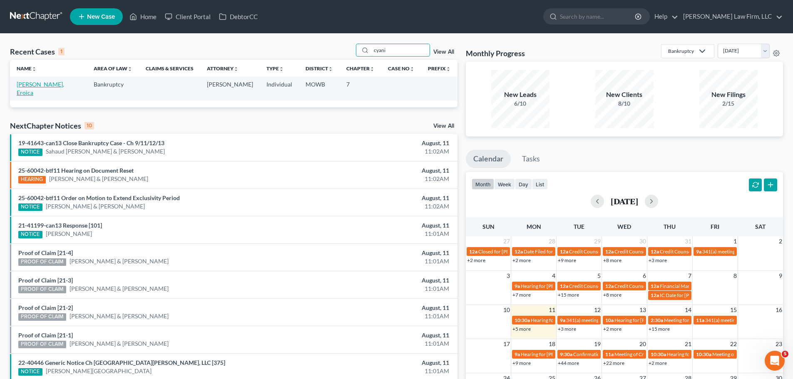
type input "cyani"
click at [46, 85] on link "[PERSON_NAME], Eroica" at bounding box center [40, 88] width 47 height 15
select select "4"
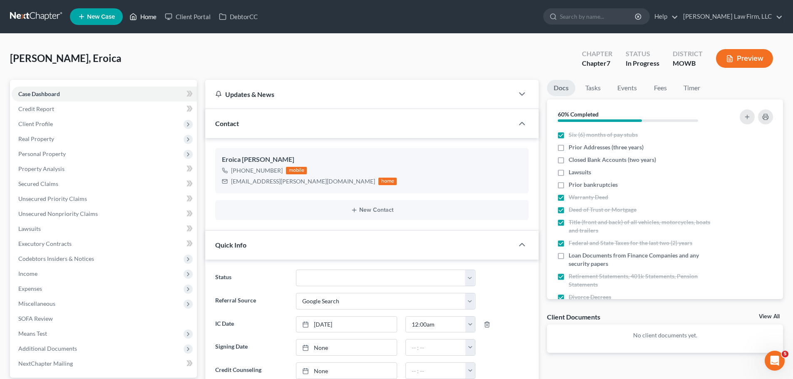
click at [144, 17] on link "Home" at bounding box center [142, 16] width 35 height 15
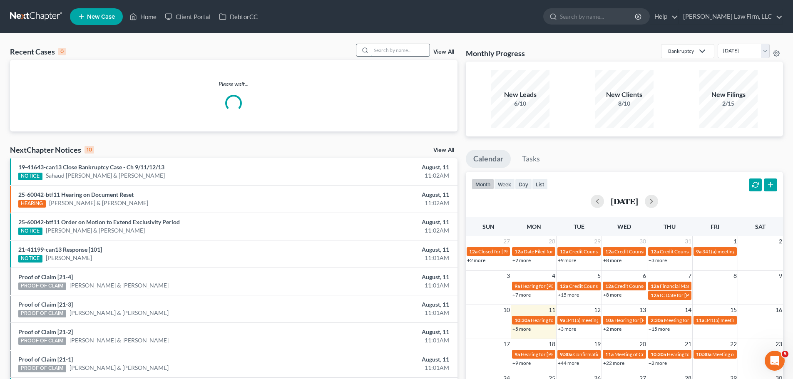
click at [408, 50] on input "search" at bounding box center [400, 50] width 58 height 12
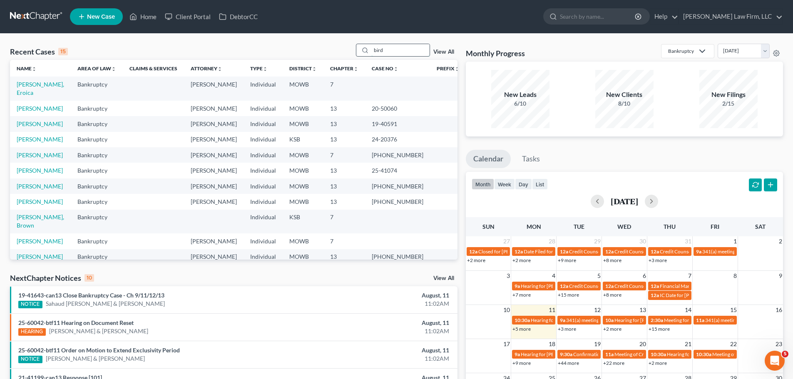
type input "bird"
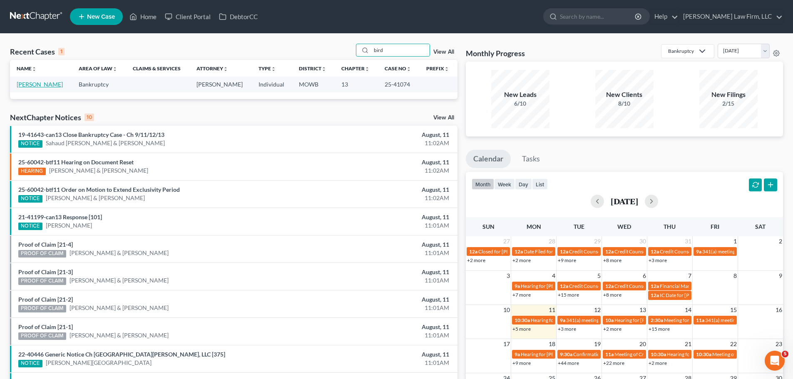
click at [37, 85] on link "[PERSON_NAME]" at bounding box center [40, 84] width 46 height 7
select select "3"
select select "4"
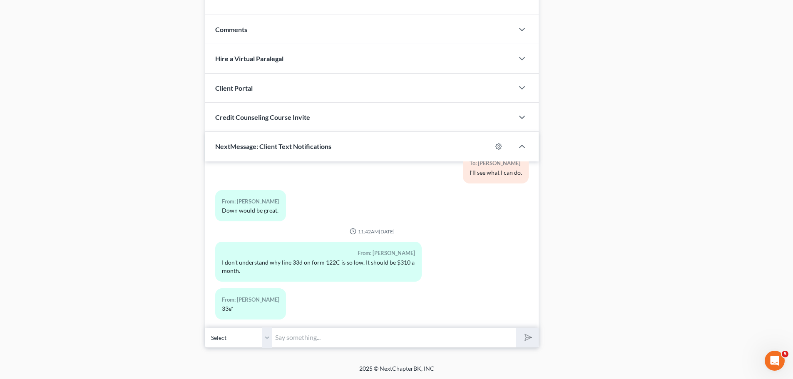
scroll to position [700, 0]
click at [339, 345] on input "text" at bounding box center [394, 337] width 244 height 20
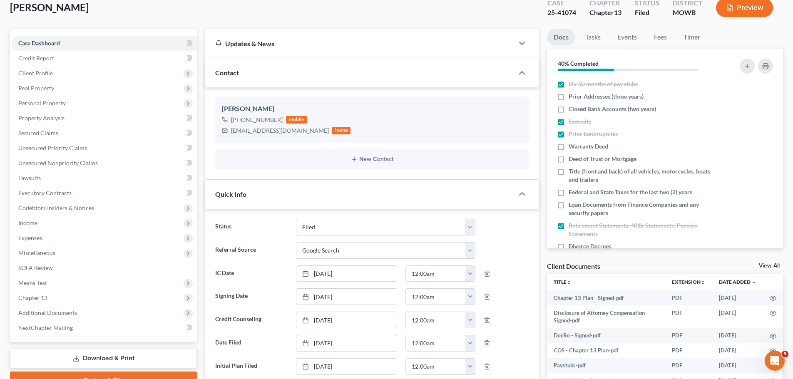
scroll to position [0, 0]
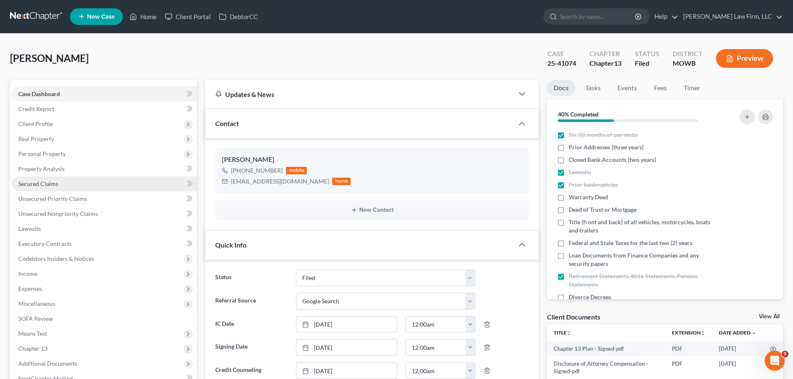
click at [52, 183] on span "Secured Claims" at bounding box center [38, 183] width 40 height 7
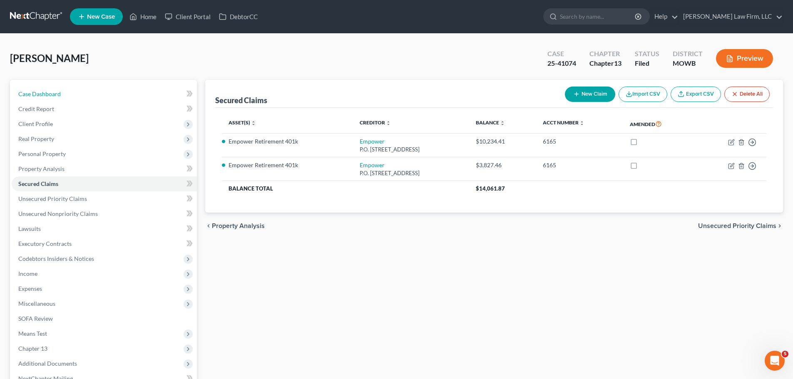
drag, startPoint x: 56, startPoint y: 90, endPoint x: 15, endPoint y: 115, distance: 48.4
click at [56, 90] on span "Case Dashboard" at bounding box center [39, 93] width 42 height 7
select select "4"
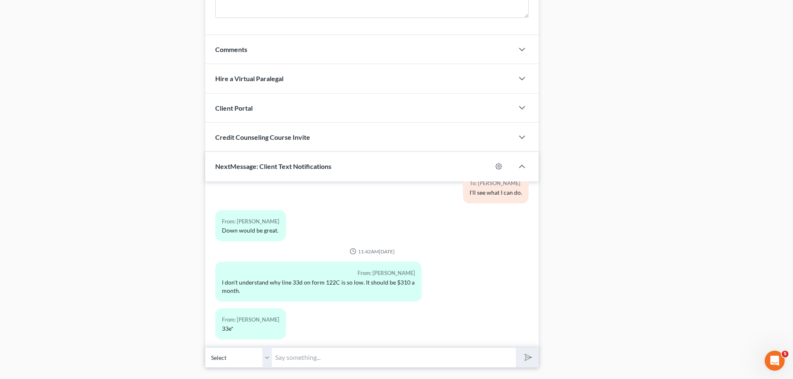
scroll to position [700, 0]
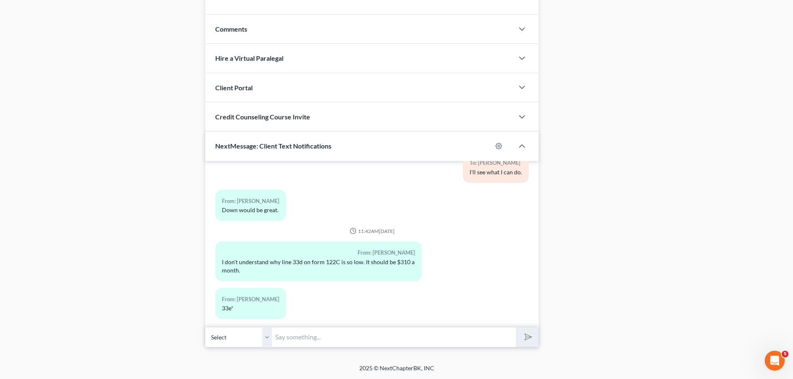
click at [356, 331] on input "text" at bounding box center [394, 337] width 244 height 20
type input "That's interesting - it is off, but it'll still look off when I fix it."
click at [516, 328] on button "submit" at bounding box center [527, 338] width 23 height 20
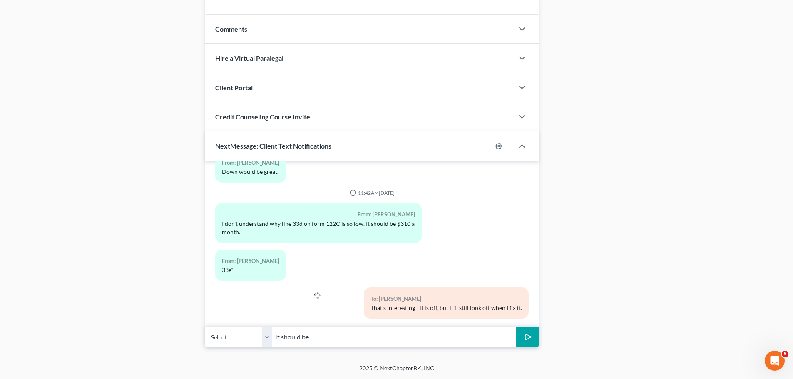
type input "It should be"
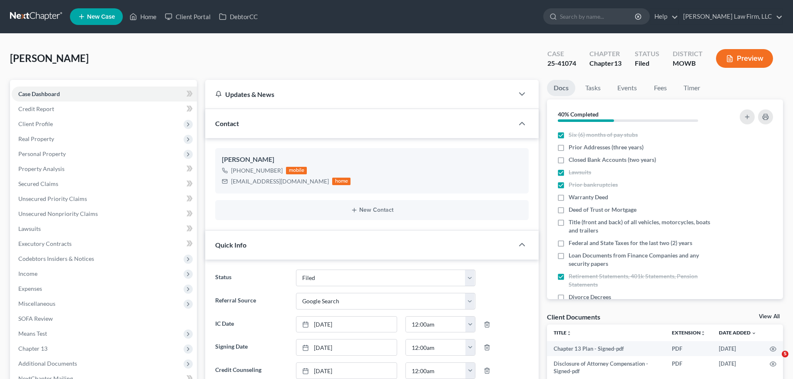
select select "3"
select select "4"
select select "0"
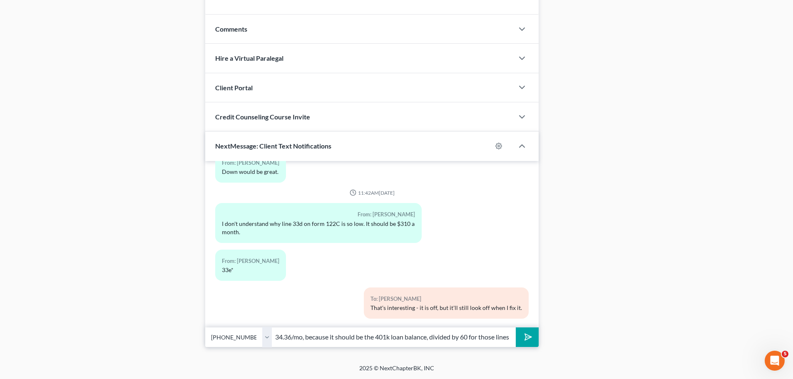
scroll to position [0, 48]
type input "It should be $234.36/mo, because it should be the 401k loan balance, divided by…"
click at [516, 328] on button "submit" at bounding box center [527, 338] width 23 height 20
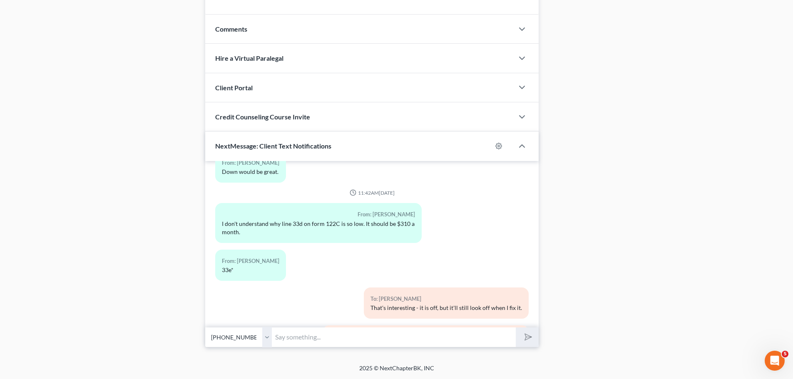
scroll to position [2386, 0]
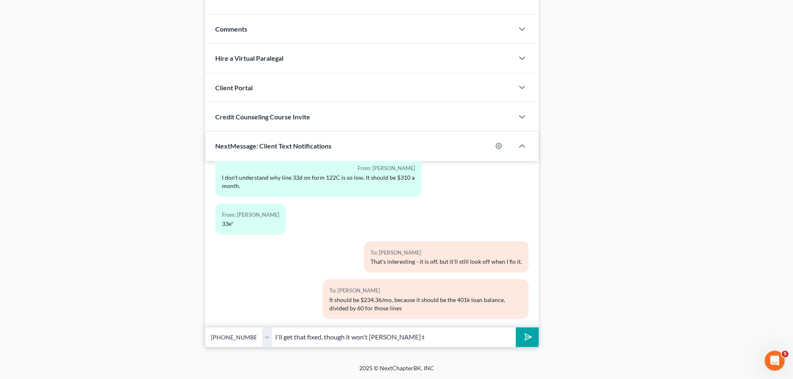
type input "I'll get that fixed, though it won't chan ge te"
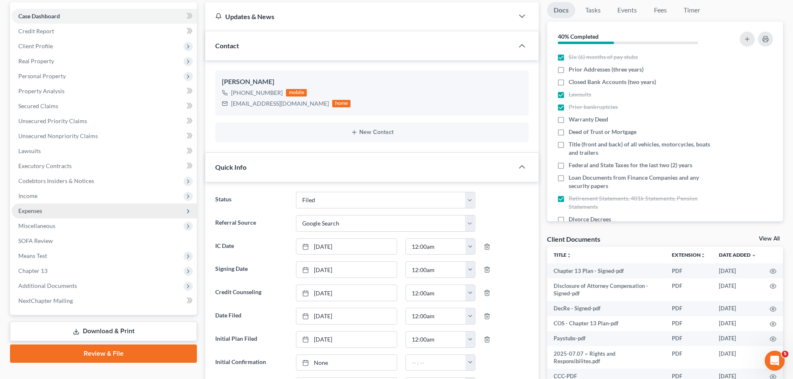
scroll to position [83, 0]
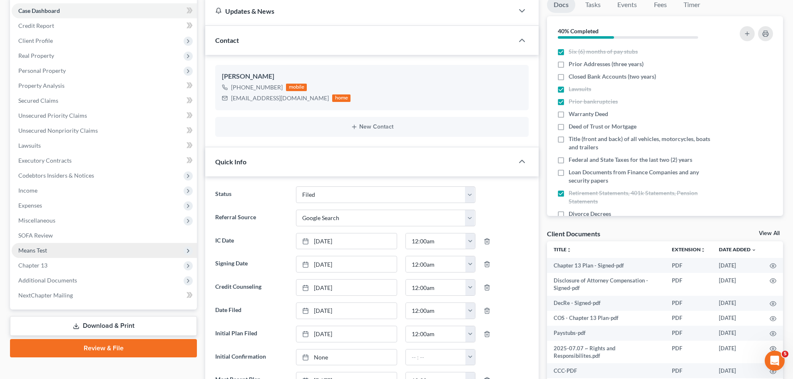
click at [59, 249] on span "Means Test" at bounding box center [104, 250] width 185 height 15
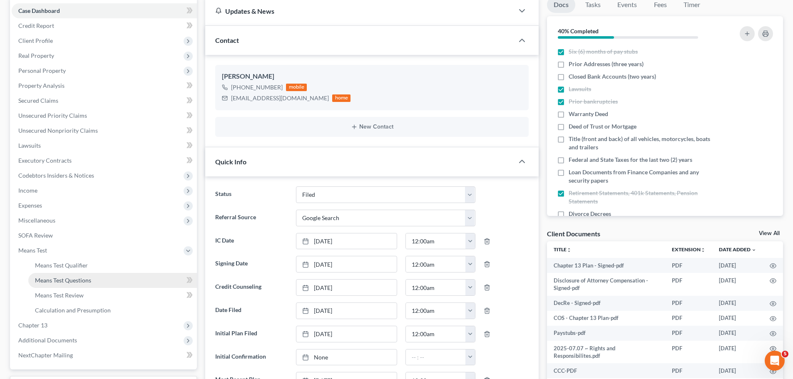
click at [90, 286] on link "Means Test Questions" at bounding box center [112, 280] width 169 height 15
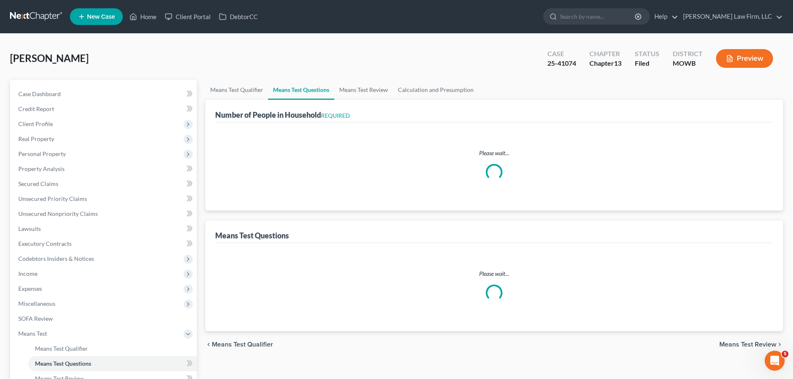
select select "60"
select select "0"
select select "2"
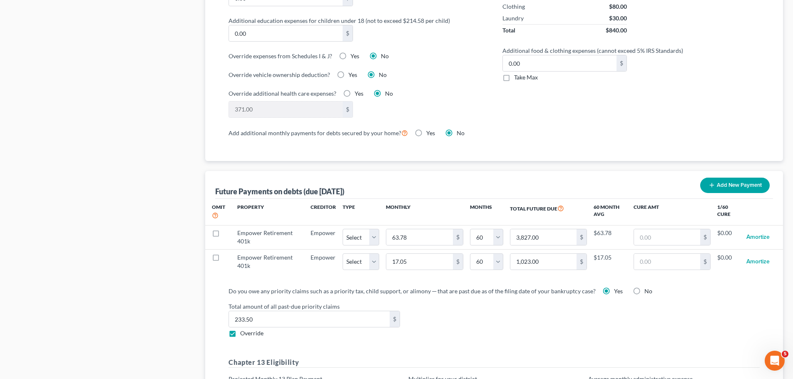
scroll to position [802, 0]
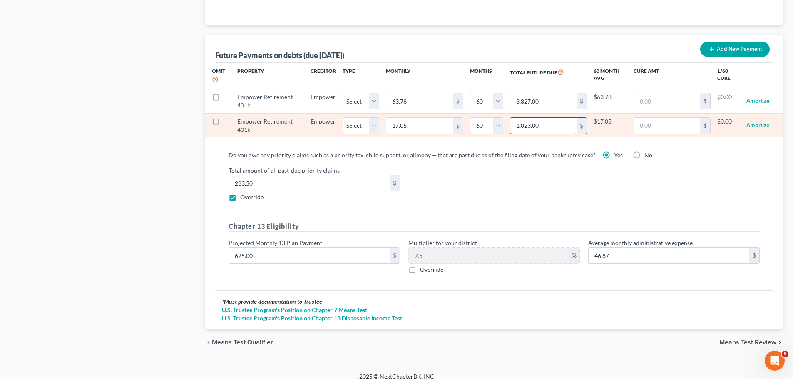
click at [564, 118] on input "1,023.00" at bounding box center [544, 126] width 66 height 16
type input "10,234"
select select "60"
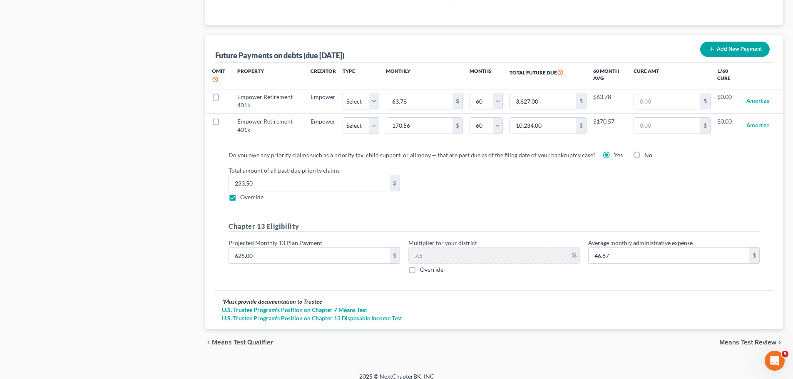
select select "60"
click at [564, 118] on input "10,234.00" at bounding box center [543, 126] width 66 height 16
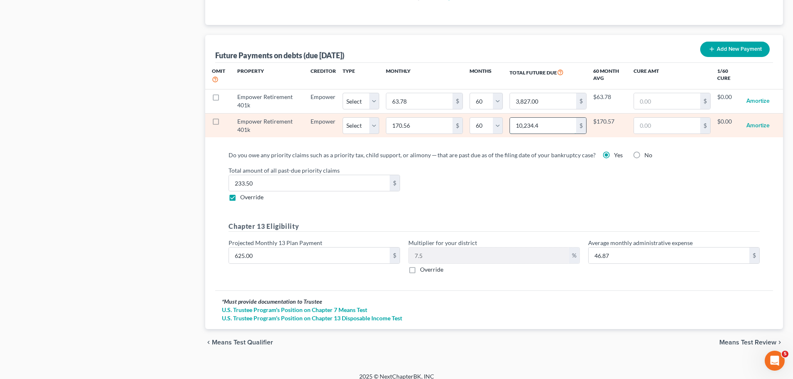
type input "10,234.41"
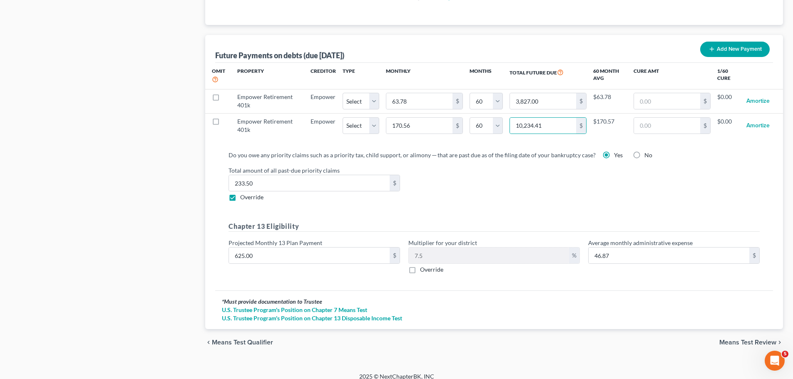
select select "60"
click at [496, 201] on div "Do you owe any priority claims such as a priority tax, child support, or alimon…" at bounding box center [494, 216] width 545 height 130
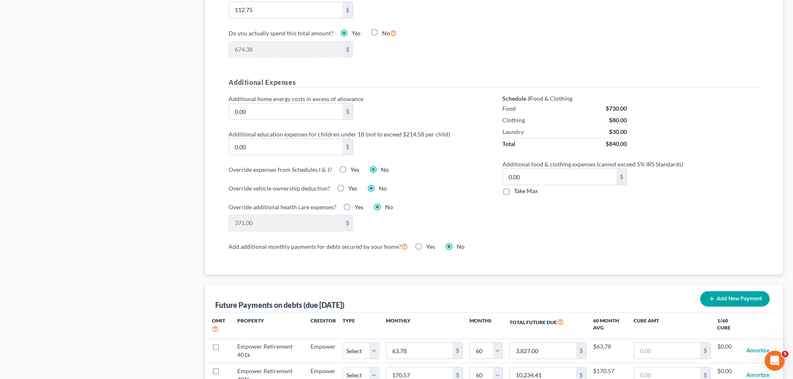
scroll to position [261, 0]
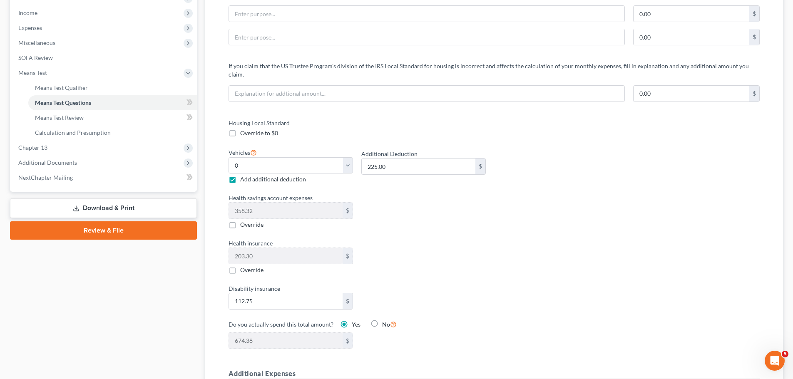
click at [167, 303] on div "Case Dashboard Payments Invoices Payments Payments Credit Report Client Profile" at bounding box center [103, 358] width 195 height 1078
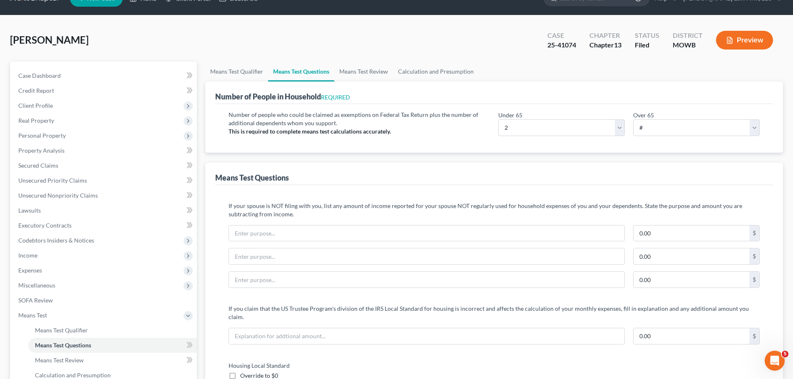
scroll to position [0, 0]
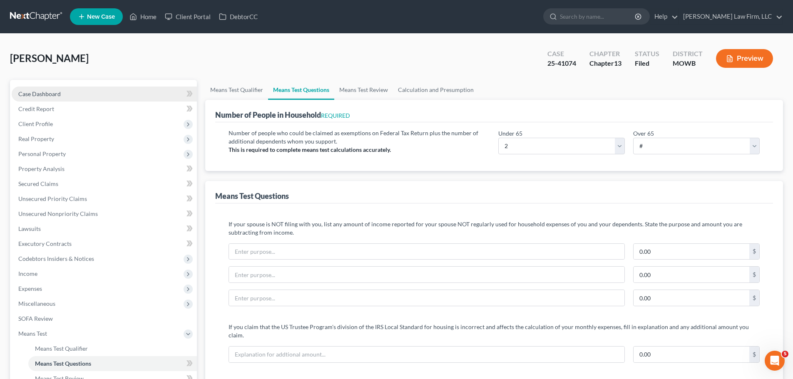
click at [69, 91] on link "Case Dashboard" at bounding box center [104, 94] width 185 height 15
select select "4"
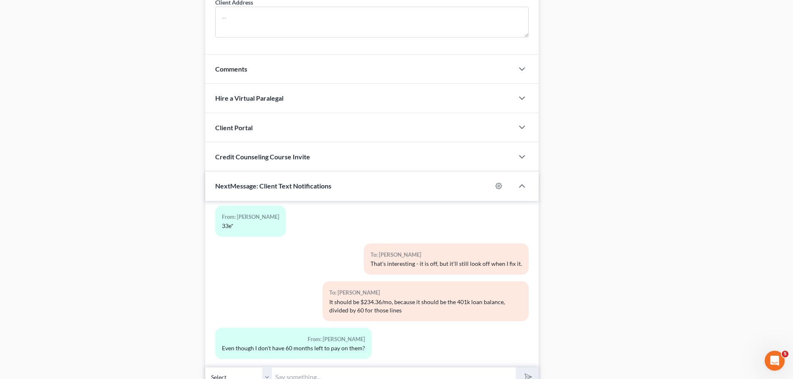
scroll to position [700, 0]
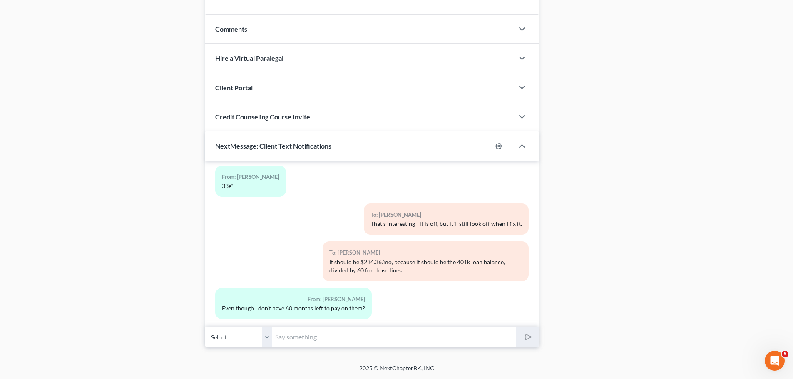
click at [293, 338] on input "text" at bounding box center [394, 337] width 244 height 20
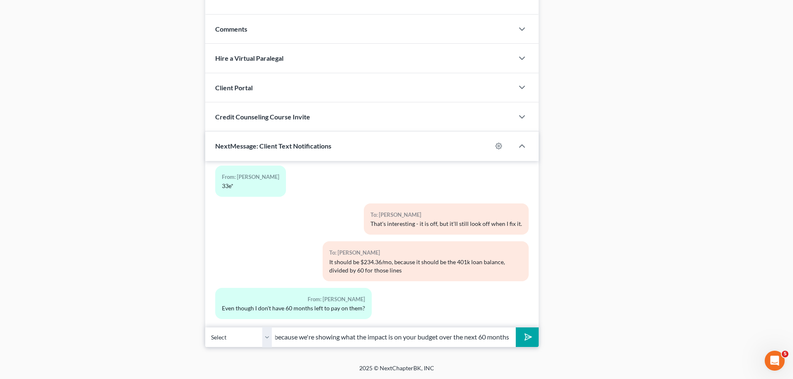
scroll to position [0, 177]
type input "That's why, we take the remaining balance and divide by 60, because we're showi…"
click at [516, 328] on button "submit" at bounding box center [527, 338] width 23 height 20
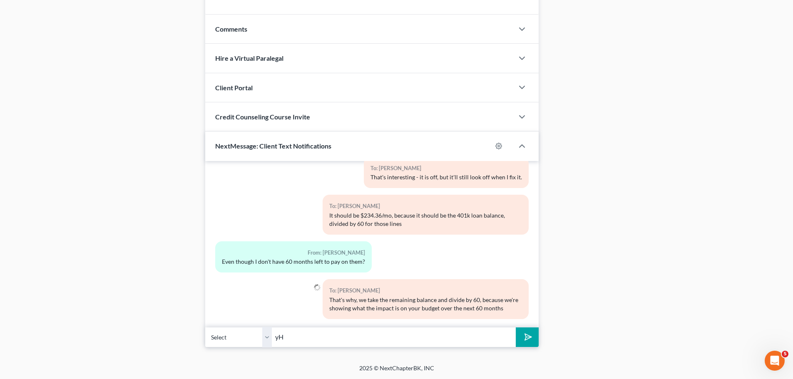
type input "y"
drag, startPoint x: 148, startPoint y: 276, endPoint x: 383, endPoint y: 341, distance: 243.7
click at [418, 339] on input "Your chapter 13 plan is designed to cinrease" at bounding box center [394, 337] width 244 height 20
click at [383, 341] on input "Your chapter 13 plan is designed to cinrease" at bounding box center [394, 337] width 244 height 20
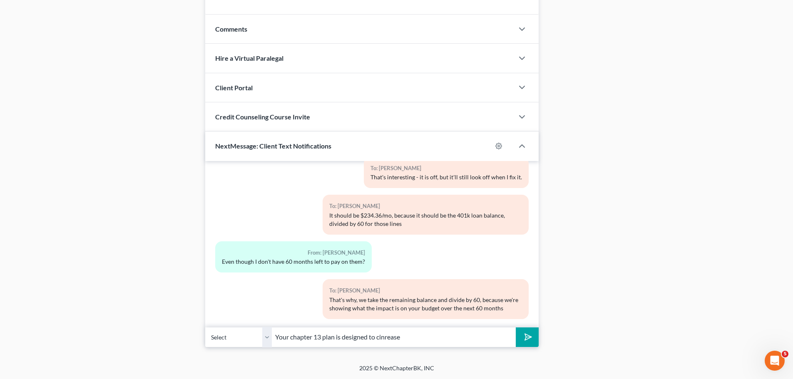
drag, startPoint x: 383, startPoint y: 341, endPoint x: 430, endPoint y: 331, distance: 48.1
click at [384, 341] on input "Your chapter 13 plan is designed to cinrease" at bounding box center [394, 337] width 244 height 20
click at [516, 328] on button "submit" at bounding box center [527, 338] width 23 height 20
type input "Your chapter 13 plan is designed to increase each time a retirement loan comple…"
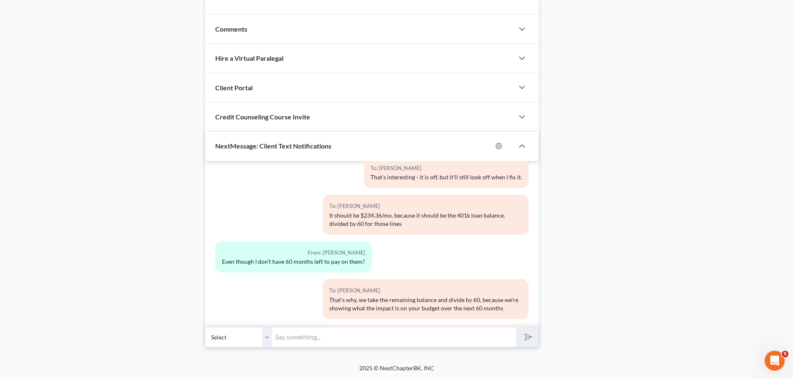
scroll to position [2517, 0]
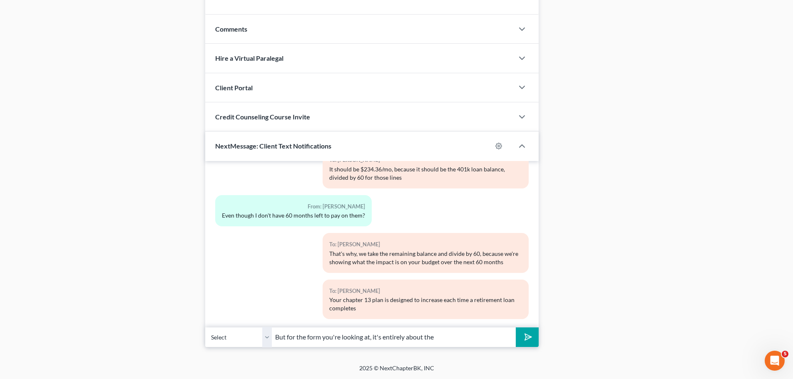
type input "But for the form you're looking at, it's entirely about the"
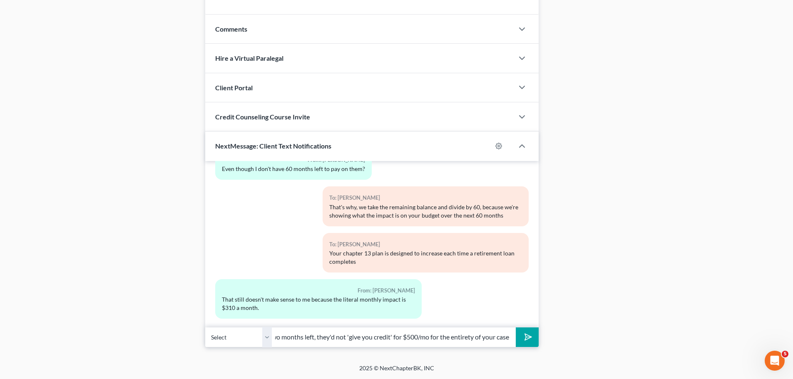
scroll to position [0, 135]
type input "If your payment was $500/mo and you had two months left, they'd not 'give you c…"
click at [516, 328] on button "submit" at bounding box center [527, 338] width 23 height 20
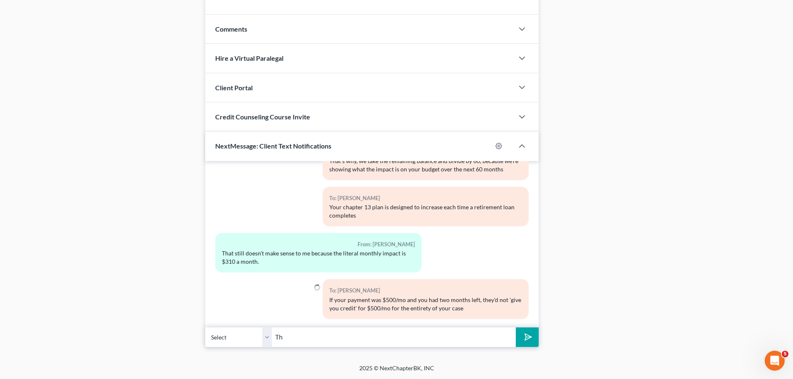
type input "T"
click at [479, 341] on input "Over the life of your case it'd be $1000/60 =" at bounding box center [394, 337] width 244 height 20
paste input "16.66666666666667"
type input "Over the life of your case it'd be $1000/60 = $16.67"
click at [516, 328] on button "submit" at bounding box center [527, 338] width 23 height 20
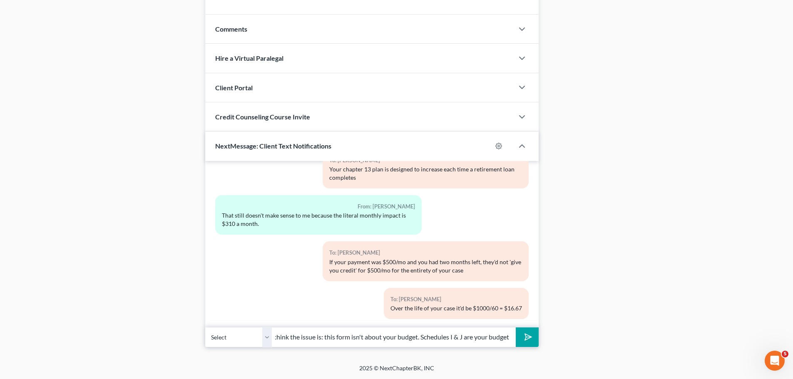
scroll to position [0, 7]
type input "I think the issue is: this form isn't about your budget. Schedules I & J are yo…"
click at [516, 328] on button "submit" at bounding box center [527, 338] width 23 height 20
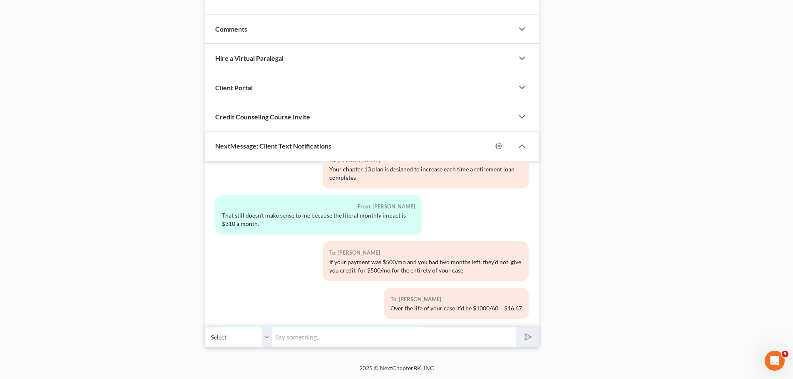
scroll to position [2741, 0]
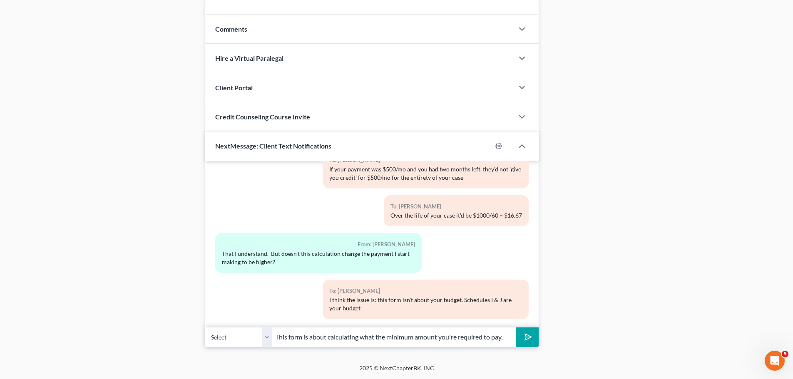
click at [509, 339] on input "This form is about calculating what the minimum amount you're required to pay," at bounding box center [394, 337] width 244 height 20
type input "This form is about calculating what the minimum amount you're required to pay: …"
click at [516, 328] on button "submit" at bounding box center [527, 338] width 23 height 20
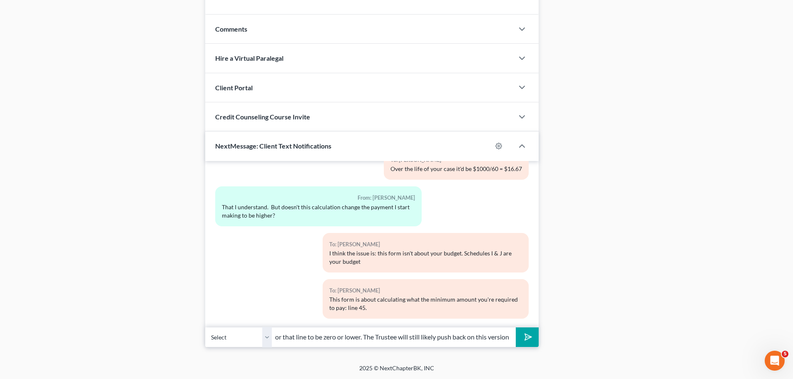
scroll to position [0, 163]
type input "If line 45 is positive, you'd have to pay more. My aim is for that line to be z…"
click at [516, 328] on button "submit" at bounding box center [527, 338] width 23 height 20
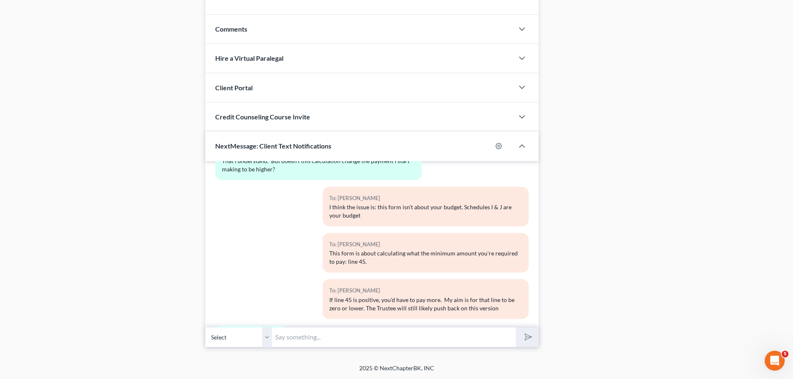
scroll to position [2871, 0]
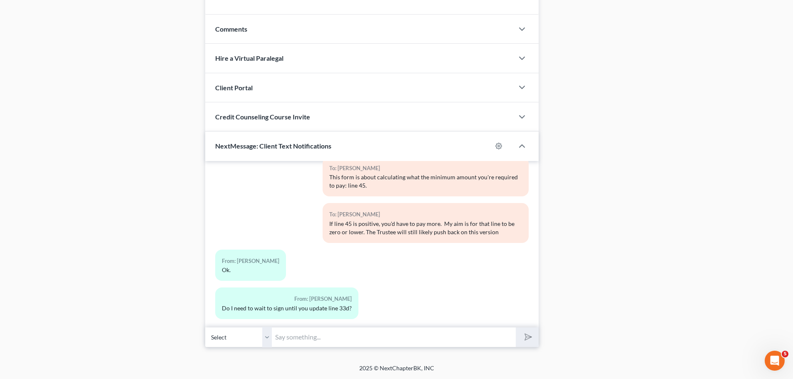
click at [319, 336] on input "text" at bounding box center [394, 337] width 244 height 20
type input "I'm canceling that one, and I'll send a revised one that increases line 33e."
click at [516, 328] on button "submit" at bounding box center [527, 338] width 23 height 20
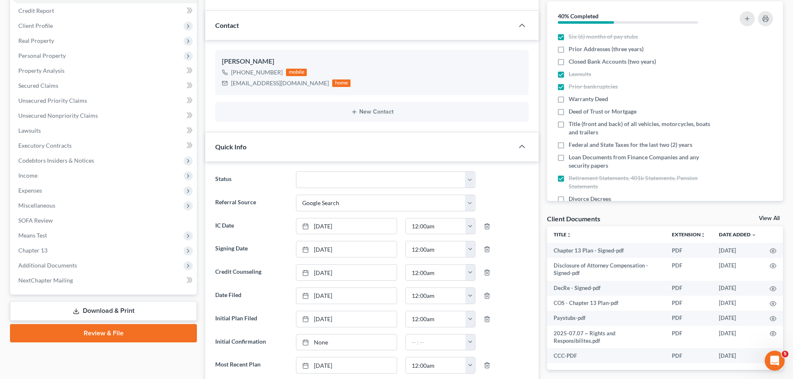
scroll to position [333, 0]
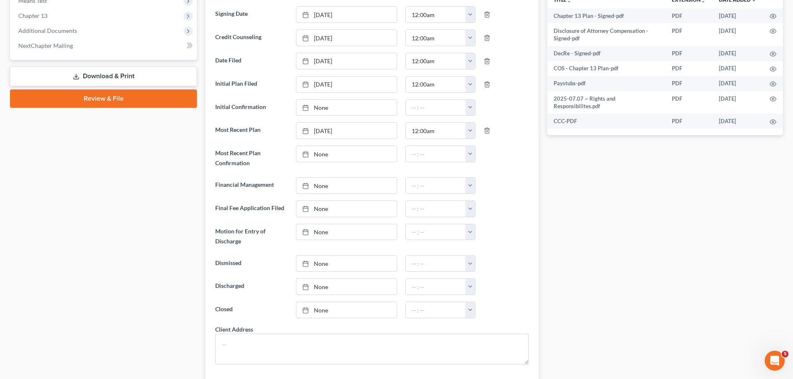
click at [94, 77] on link "Download & Print" at bounding box center [103, 77] width 187 height 20
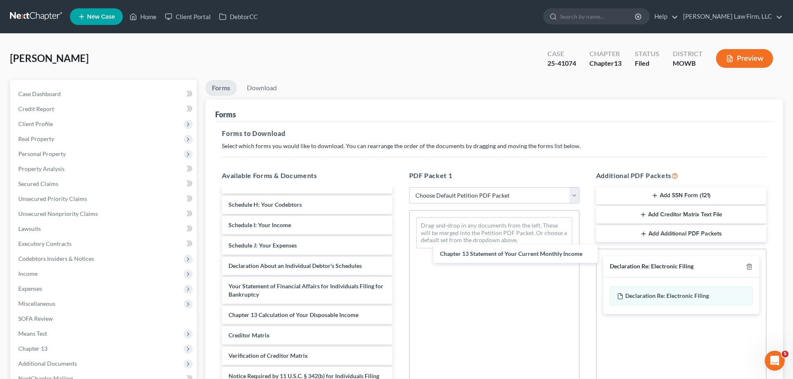
scroll to position [288, 0]
drag, startPoint x: 321, startPoint y: 317, endPoint x: 514, endPoint y: 250, distance: 204.3
click at [399, 250] on div "Chapter 13 Statement of Your Current Monthly Income Chapter 13 Plan - Signed-pd…" at bounding box center [307, 158] width 184 height 513
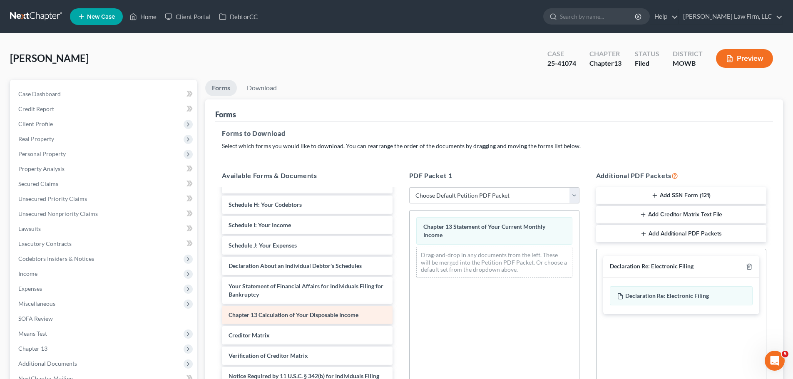
scroll to position [267, 0]
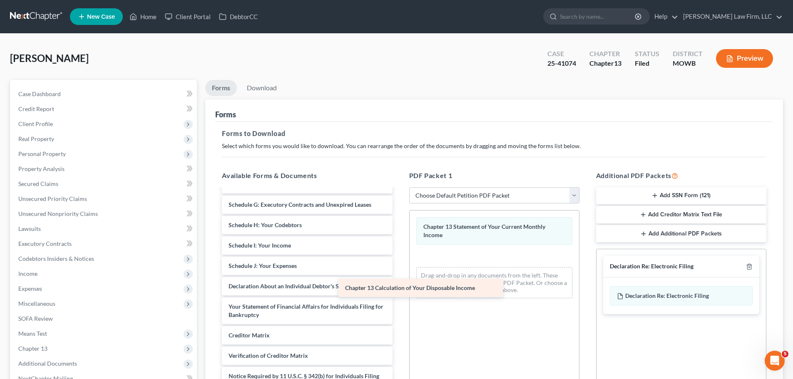
drag, startPoint x: 329, startPoint y: 314, endPoint x: 455, endPoint y: 284, distance: 130.1
click at [399, 285] on div "Chapter 13 Calculation of Your Disposable Income Chapter 13 Plan - Signed-pdf D…" at bounding box center [307, 168] width 184 height 492
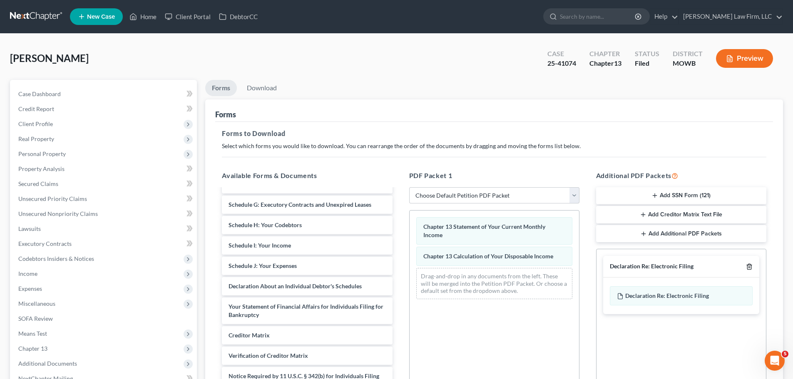
click at [752, 265] on icon "button" at bounding box center [749, 267] width 7 height 7
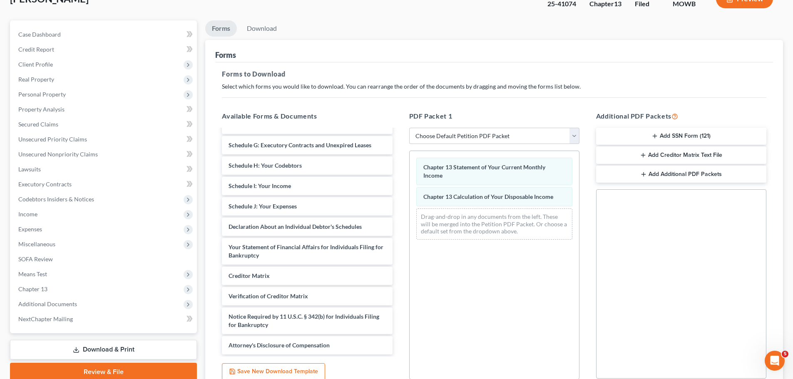
scroll to position [135, 0]
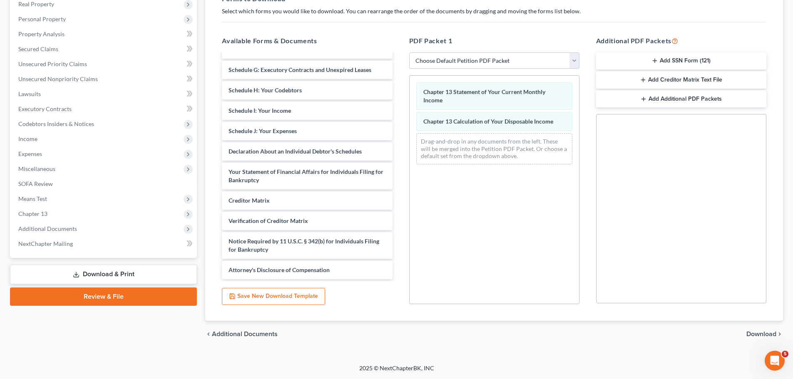
click at [760, 336] on span "Download" at bounding box center [762, 334] width 30 height 7
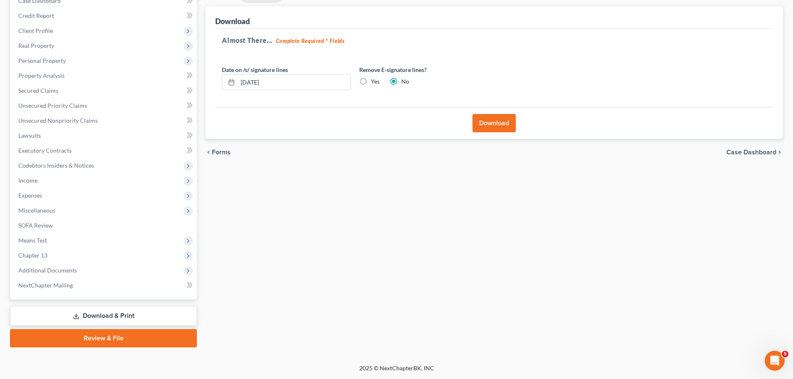
scroll to position [93, 0]
click at [371, 80] on label "Yes" at bounding box center [375, 81] width 9 height 8
click at [374, 80] on input "Yes" at bounding box center [376, 79] width 5 height 5
radio input "true"
radio input "false"
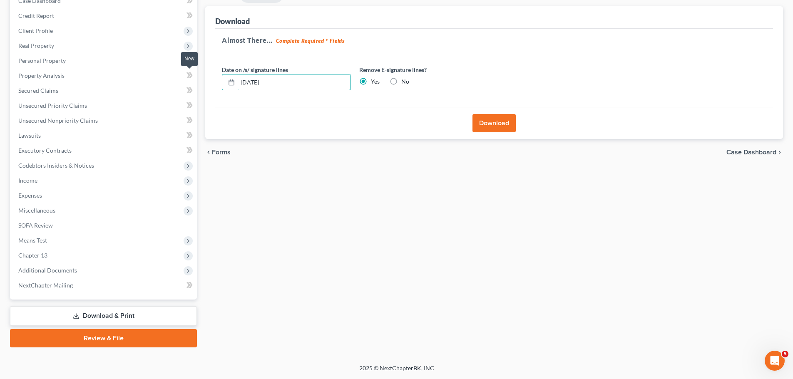
drag, startPoint x: 310, startPoint y: 82, endPoint x: 187, endPoint y: 78, distance: 123.3
click at [187, 78] on div "Petition Navigation Case Dashboard Payments Invoices Payments Payments Credit R…" at bounding box center [397, 167] width 782 height 361
click at [504, 120] on button "Download" at bounding box center [494, 123] width 43 height 18
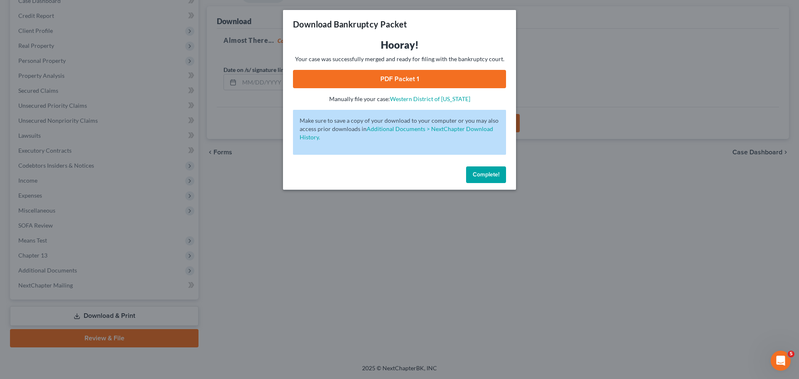
click at [394, 80] on link "PDF Packet 1" at bounding box center [399, 79] width 213 height 18
click at [511, 183] on div "Complete!" at bounding box center [399, 176] width 233 height 27
click at [496, 179] on button "Complete!" at bounding box center [486, 175] width 40 height 17
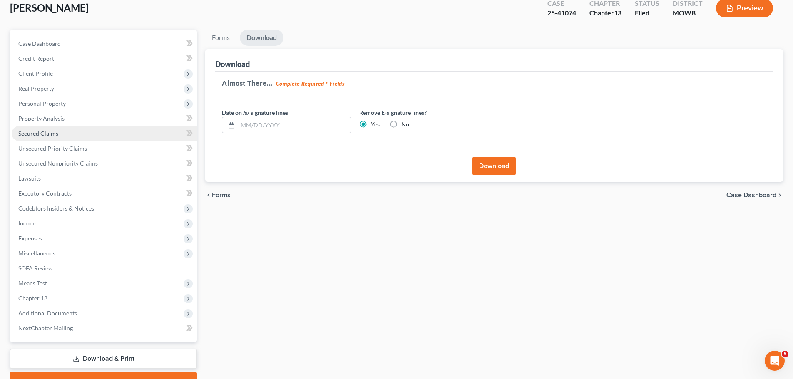
scroll to position [0, 0]
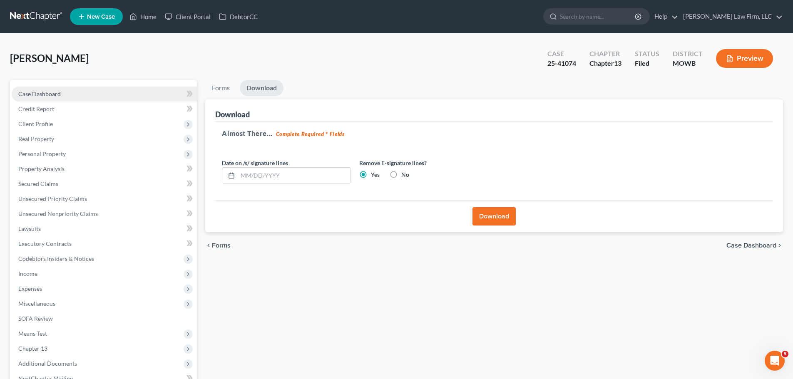
click at [64, 90] on link "Case Dashboard" at bounding box center [104, 94] width 185 height 15
select select "4"
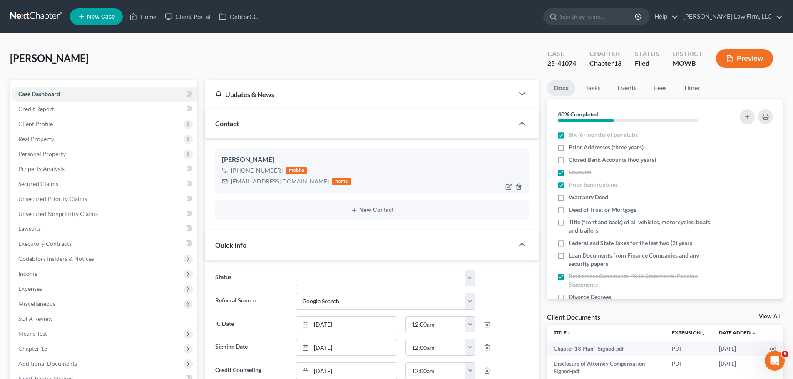
scroll to position [2986, 0]
drag, startPoint x: 290, startPoint y: 187, endPoint x: 225, endPoint y: 187, distance: 65.0
click at [225, 187] on div "[PERSON_NAME] [PHONE_NUMBER] mobile [EMAIL_ADDRESS][DOMAIN_NAME] home" at bounding box center [372, 170] width 314 height 45
copy div "[EMAIL_ADDRESS][DOMAIN_NAME]"
